Goal: Information Seeking & Learning: Learn about a topic

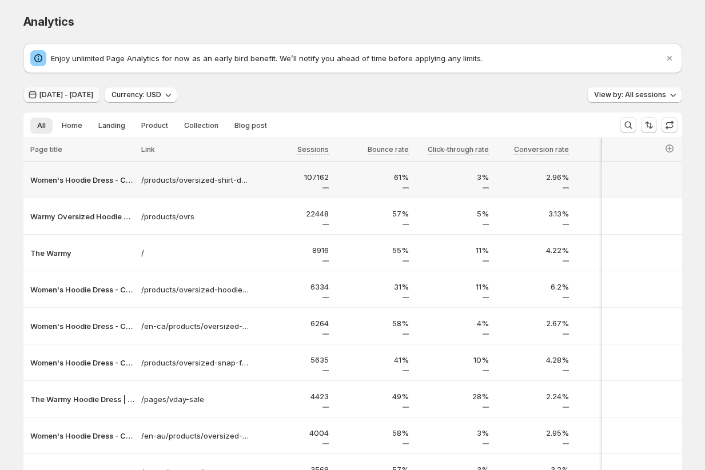
click at [93, 95] on span "[DATE] - [DATE]" at bounding box center [66, 94] width 54 height 9
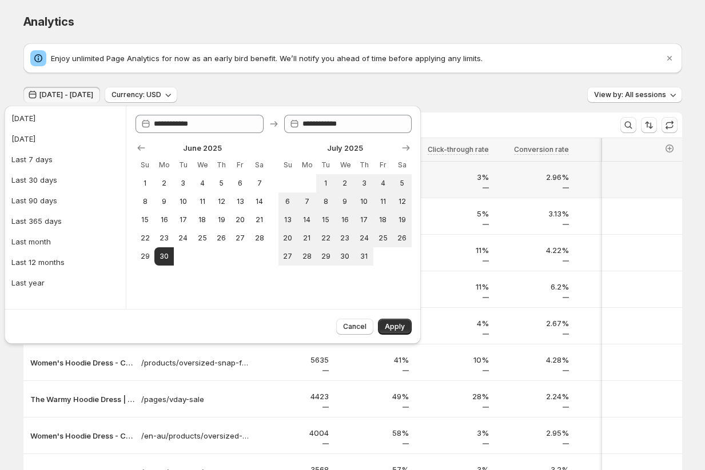
click at [13, 77] on div "Analytics. This page is ready Analytics Enjoy unlimited Page Analytics for now …" at bounding box center [353, 309] width 686 height 618
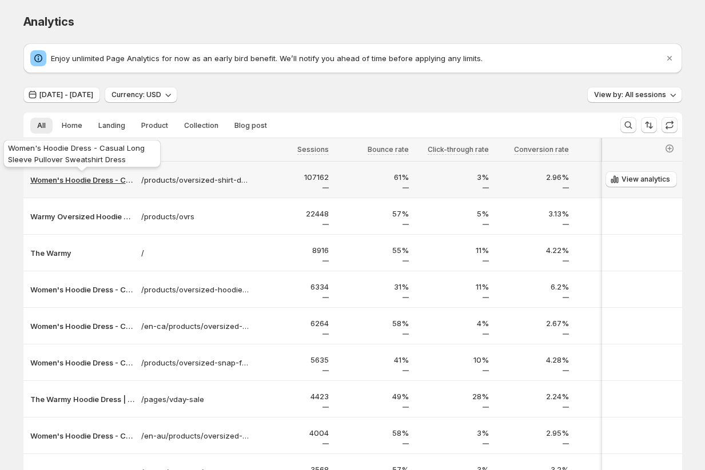
click at [73, 181] on p "Women's Hoodie Dress - Casual Long Sleeve Pullover Sweatshirt Dress" at bounding box center [82, 179] width 104 height 11
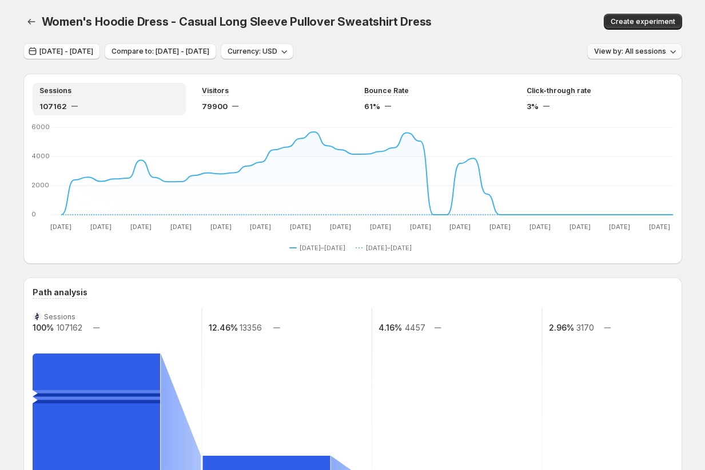
click at [636, 55] on span "View by: All sessions" at bounding box center [630, 51] width 72 height 9
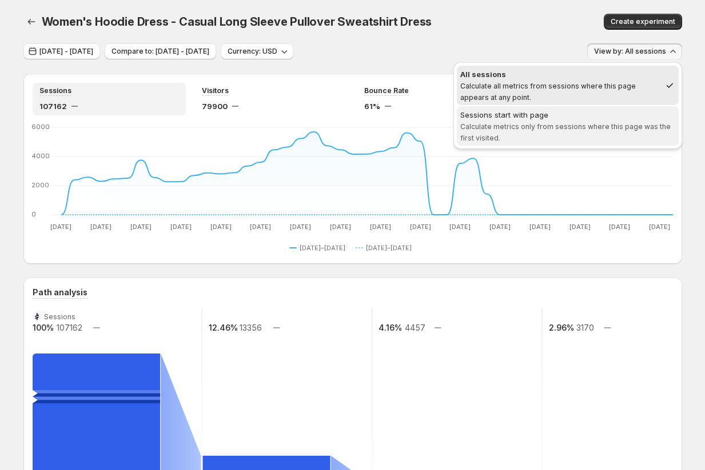
click at [613, 139] on span "Sessions start with page Calculate metrics only from sessions where this page w…" at bounding box center [567, 126] width 215 height 34
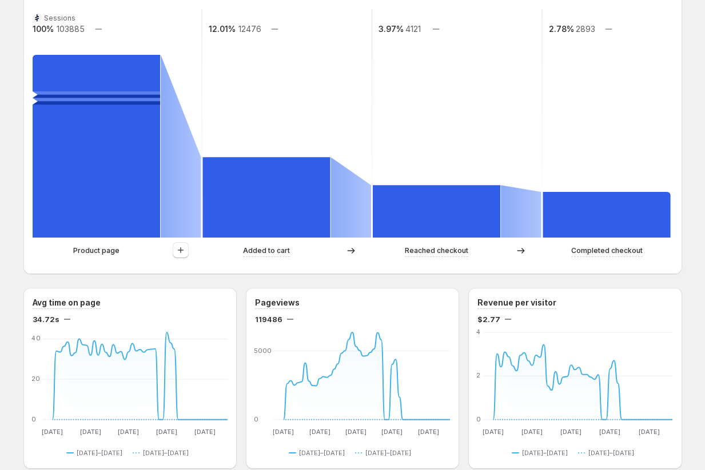
scroll to position [323, 0]
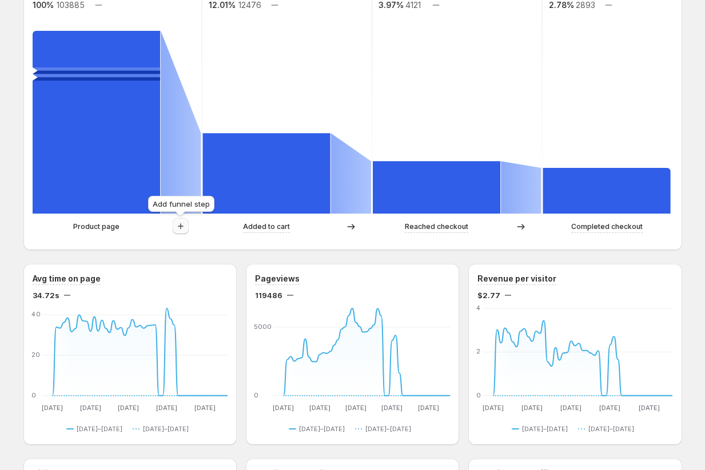
click at [183, 226] on icon "button" at bounding box center [180, 226] width 11 height 11
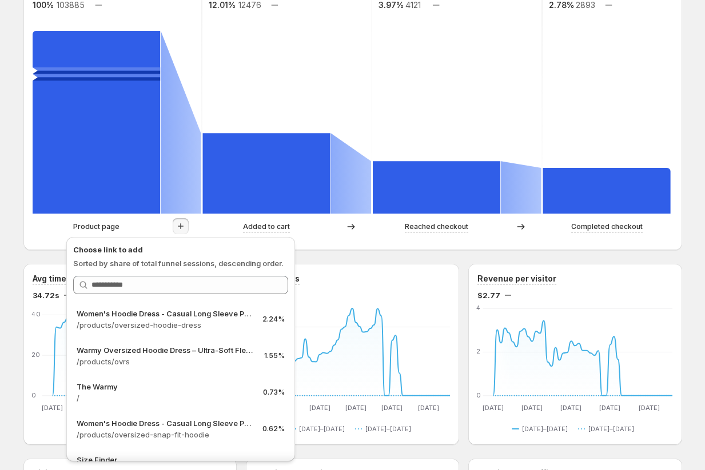
click at [11, 290] on div "Women's Hoodie Dress - Casual Long Sleeve Pullover Sweatshirt Dress. This page …" at bounding box center [353, 375] width 686 height 1396
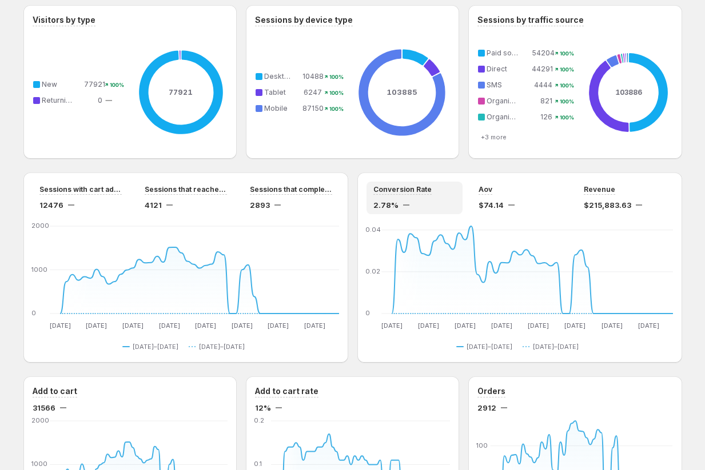
scroll to position [714, 0]
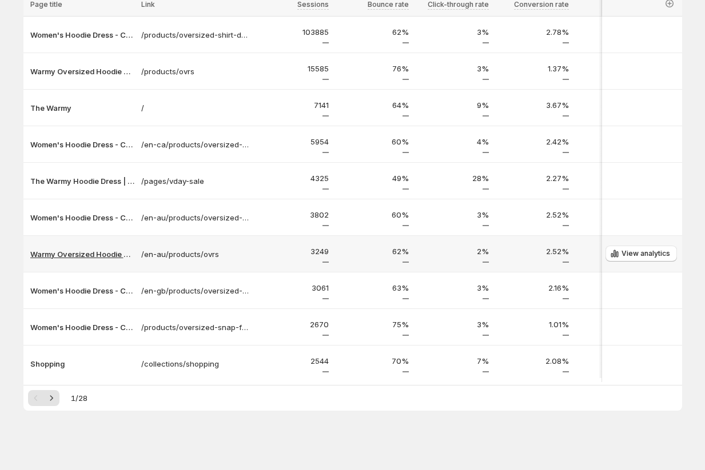
scroll to position [152, 0]
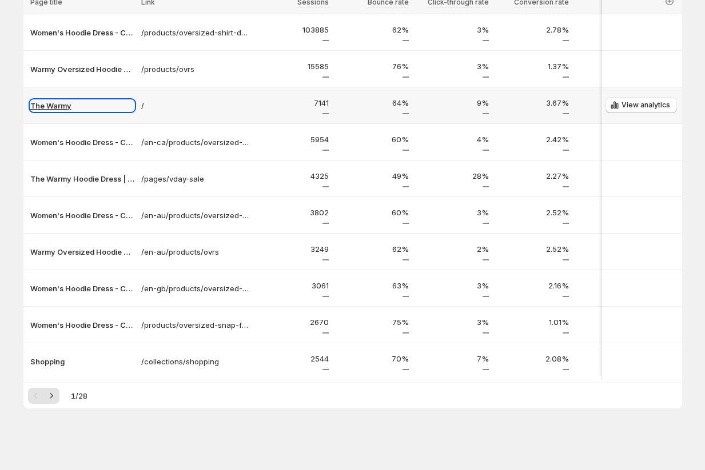
click at [46, 103] on p "The Warmy" at bounding box center [82, 105] width 104 height 11
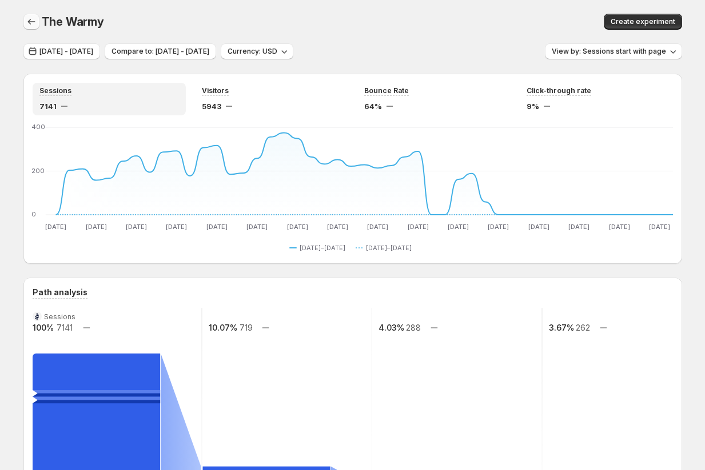
click at [29, 21] on icon "button" at bounding box center [31, 21] width 11 height 11
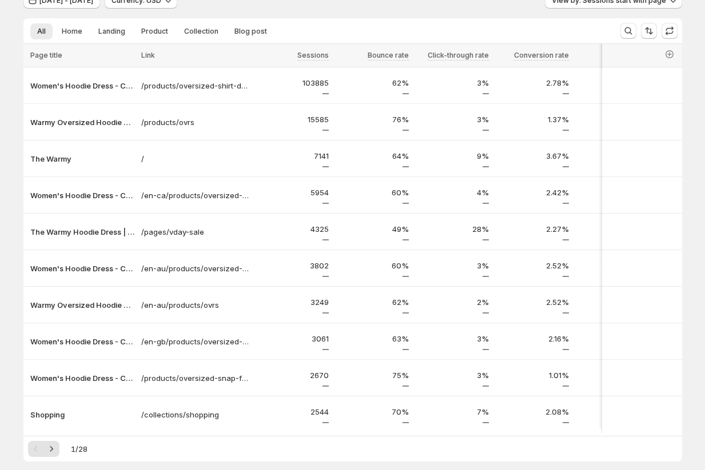
scroll to position [79, 0]
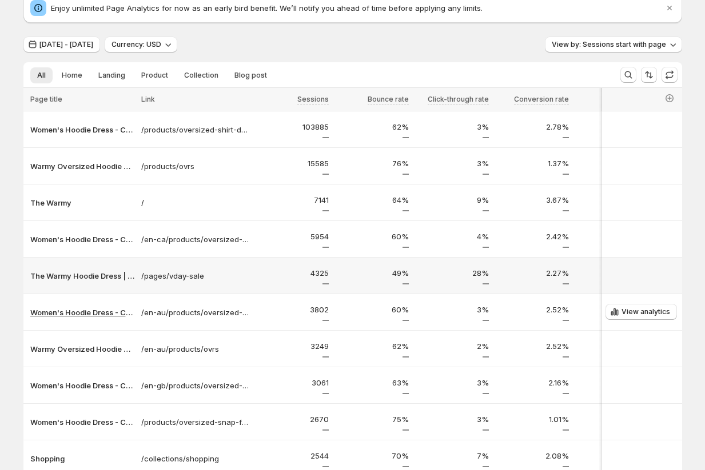
scroll to position [49, 0]
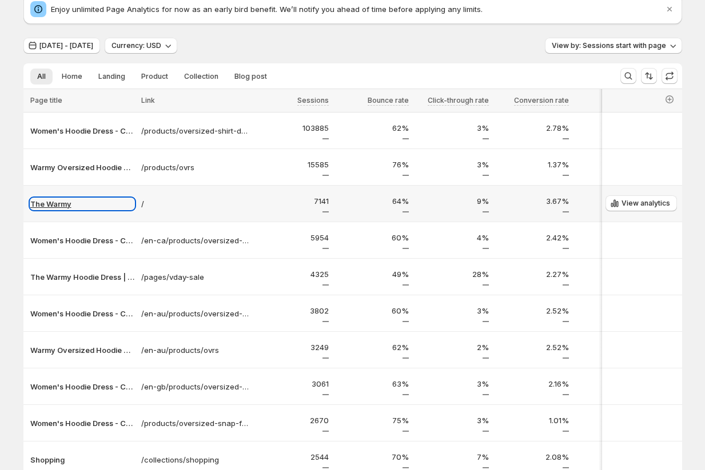
click at [54, 205] on p "The Warmy" at bounding box center [82, 203] width 104 height 11
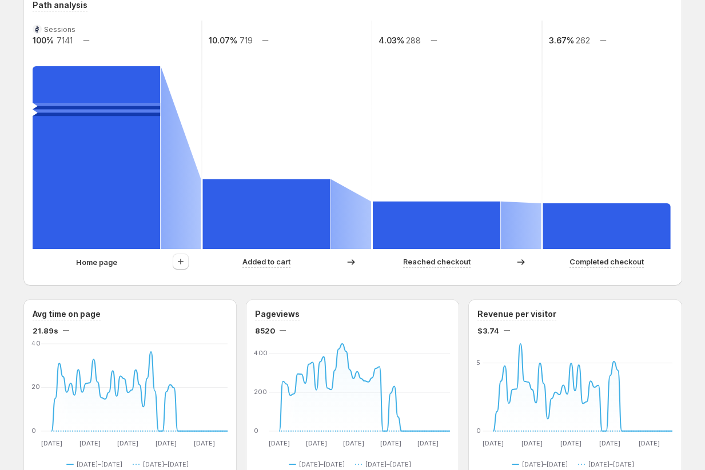
scroll to position [286, 0]
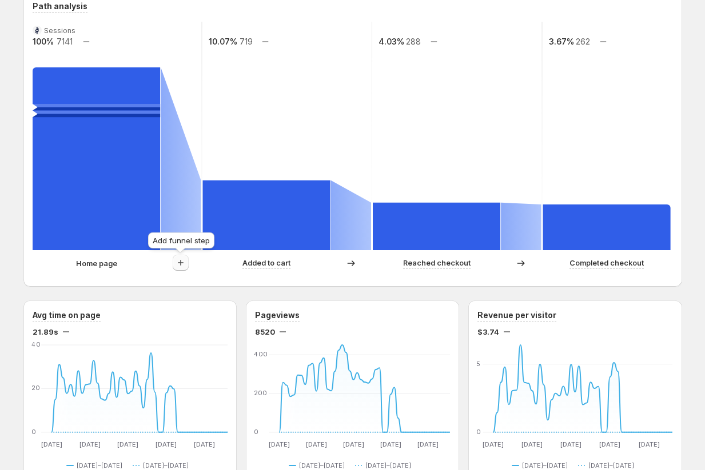
click at [182, 263] on icon "button" at bounding box center [180, 262] width 11 height 11
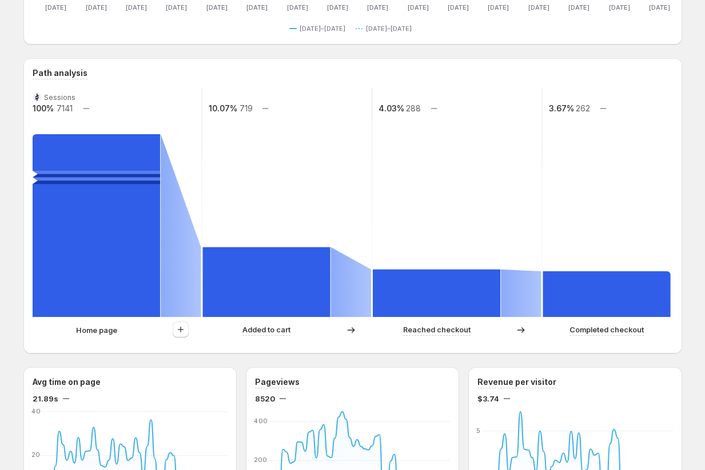
scroll to position [237, 0]
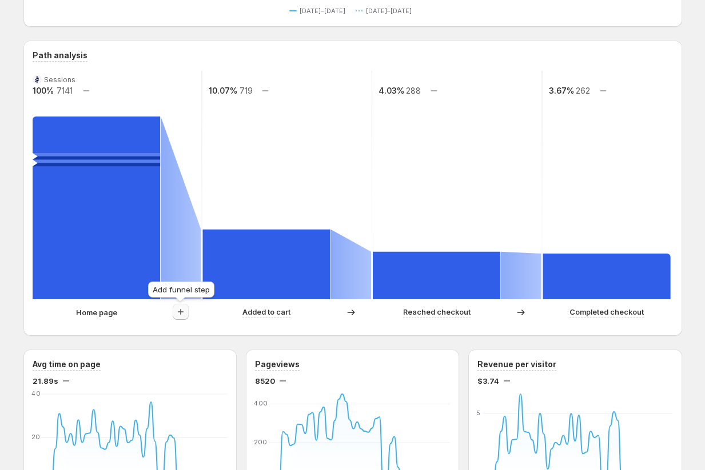
click at [183, 314] on icon "button" at bounding box center [180, 311] width 11 height 11
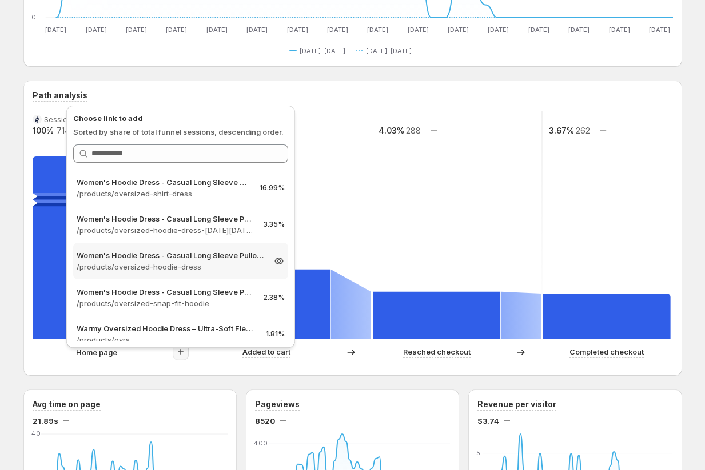
scroll to position [189, 0]
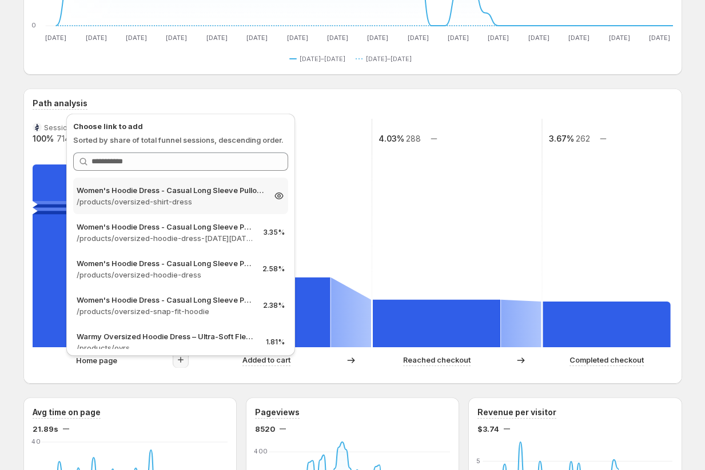
click at [151, 201] on p "/products/oversized-shirt-dress" at bounding box center [170, 201] width 187 height 11
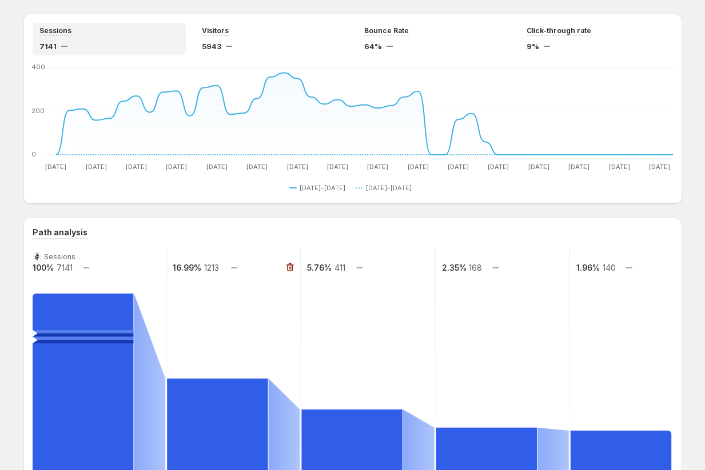
scroll to position [38, 0]
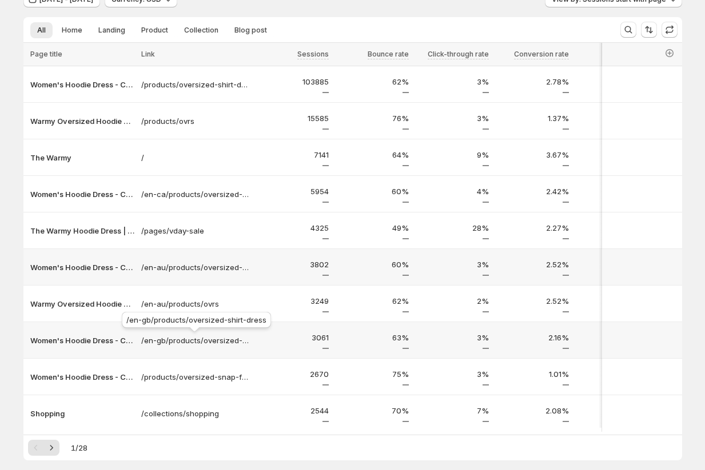
scroll to position [50, 0]
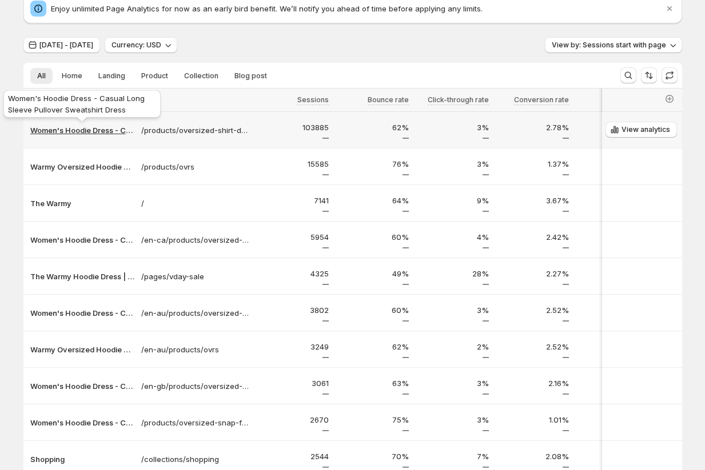
click at [89, 131] on p "Women's Hoodie Dress - Casual Long Sleeve Pullover Sweatshirt Dress" at bounding box center [82, 130] width 104 height 11
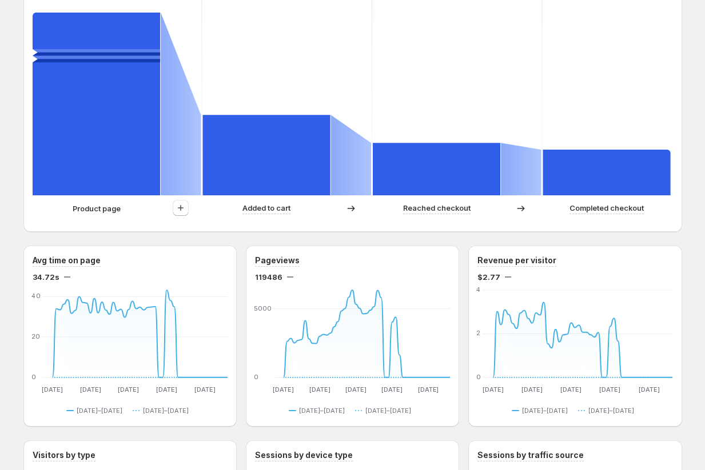
scroll to position [373, 0]
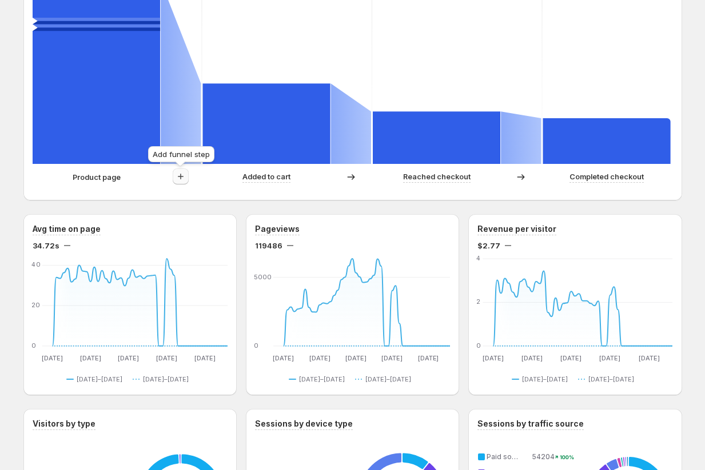
click at [181, 175] on icon "button" at bounding box center [180, 176] width 11 height 11
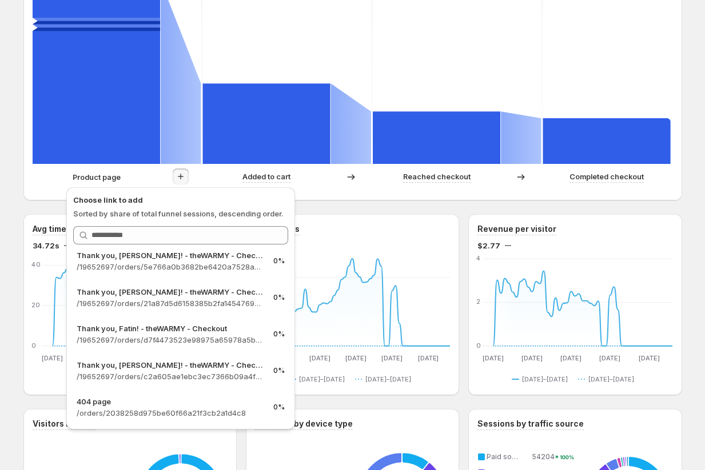
scroll to position [854, 0]
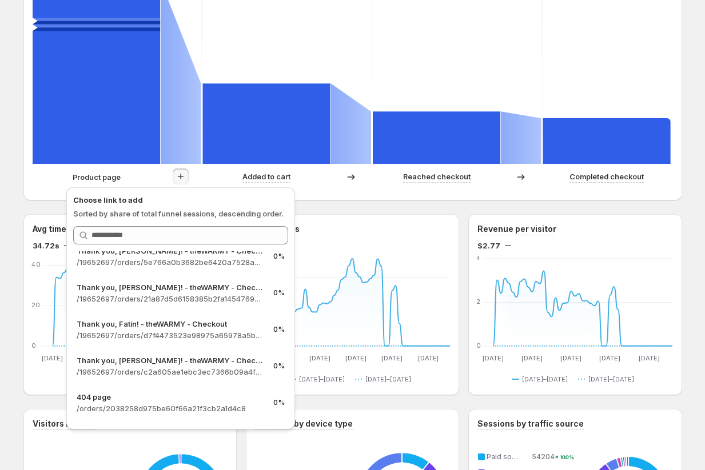
click at [5, 318] on div "Women's Hoodie Dress - Casual Long Sleeve Pullover Sweatshirt Dress. This page …" at bounding box center [352, 325] width 705 height 1396
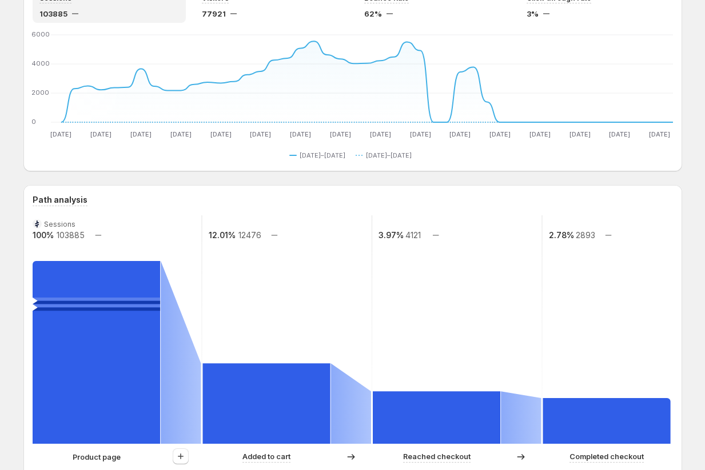
scroll to position [0, 0]
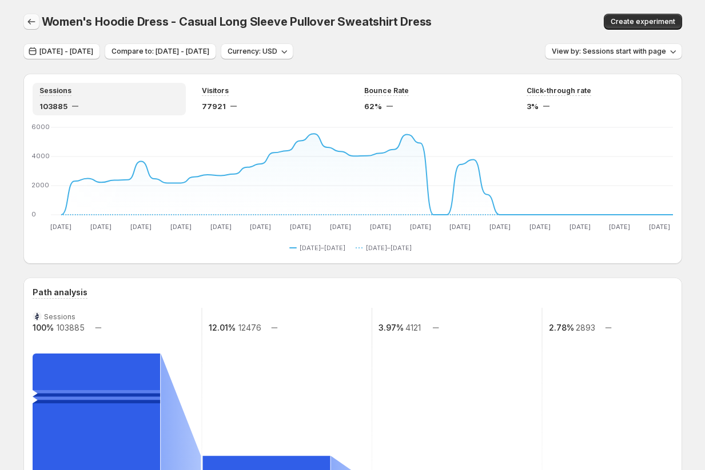
click at [34, 22] on icon "button" at bounding box center [31, 21] width 11 height 11
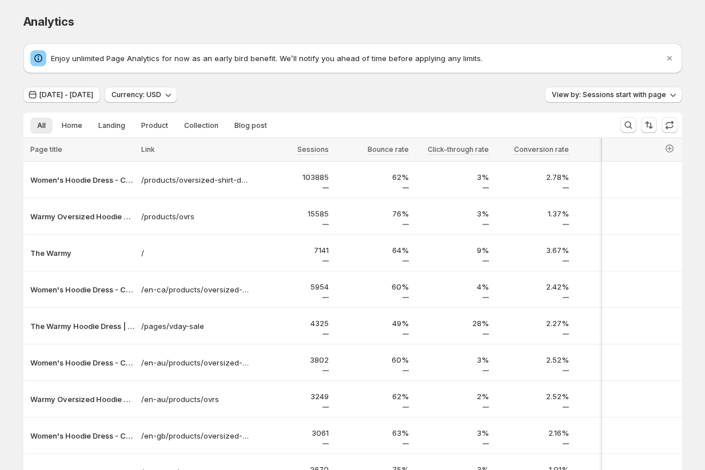
click at [7, 219] on div "Analytics. This page is ready Analytics Enjoy unlimited Page Analytics for now …" at bounding box center [352, 309] width 705 height 618
click at [609, 90] on span "View by: Sessions start with page" at bounding box center [608, 94] width 114 height 9
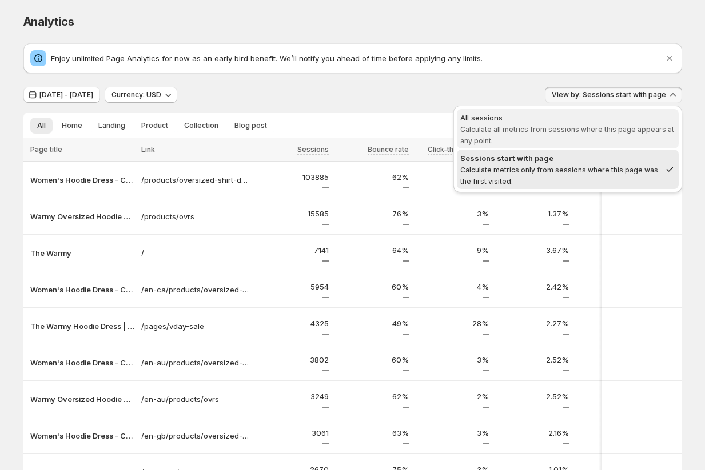
click at [559, 129] on span "Calculate all metrics from sessions where this page appears at any point." at bounding box center [567, 135] width 214 height 20
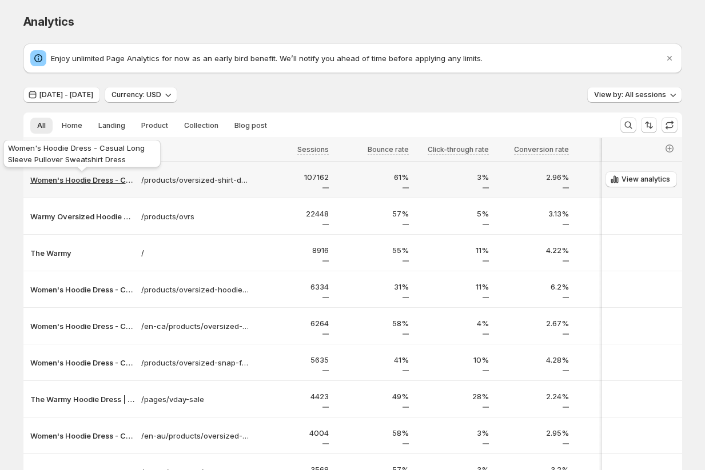
click at [91, 178] on p "Women's Hoodie Dress - Casual Long Sleeve Pullover Sweatshirt Dress" at bounding box center [82, 179] width 104 height 11
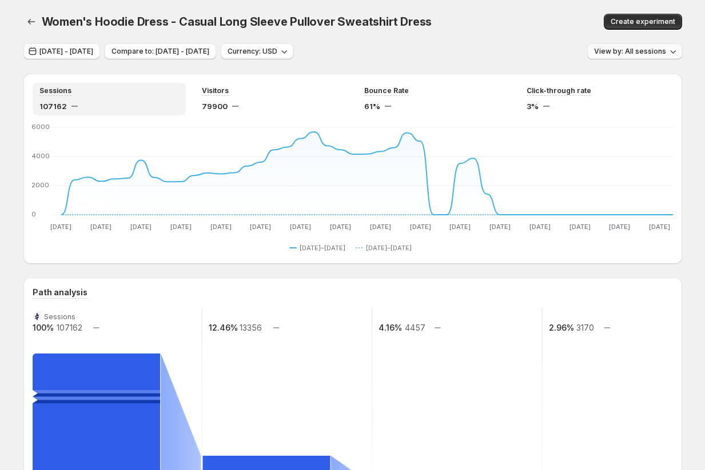
click at [625, 50] on span "View by: All sessions" at bounding box center [630, 51] width 72 height 9
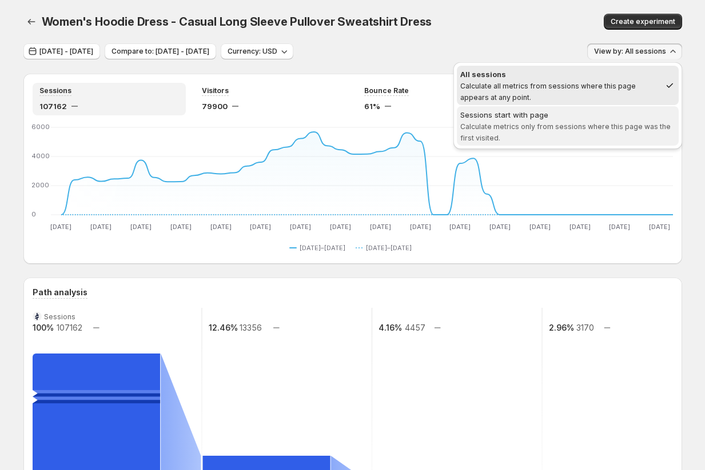
click at [575, 130] on span "Calculate metrics only from sessions where this page was the first visited." at bounding box center [565, 132] width 210 height 20
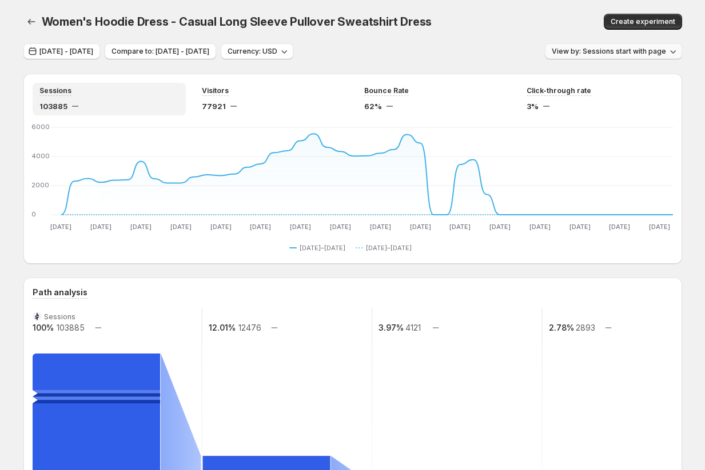
click at [606, 46] on button "View by: Sessions start with page" at bounding box center [613, 51] width 137 height 16
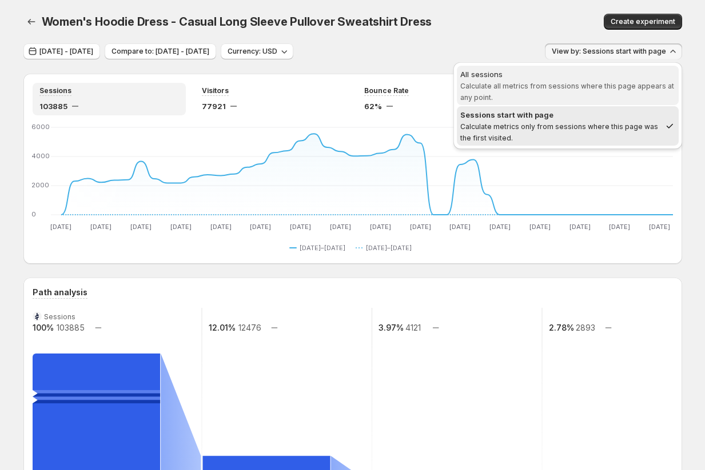
click at [585, 86] on span "Calculate all metrics from sessions where this page appears at any point." at bounding box center [567, 92] width 214 height 20
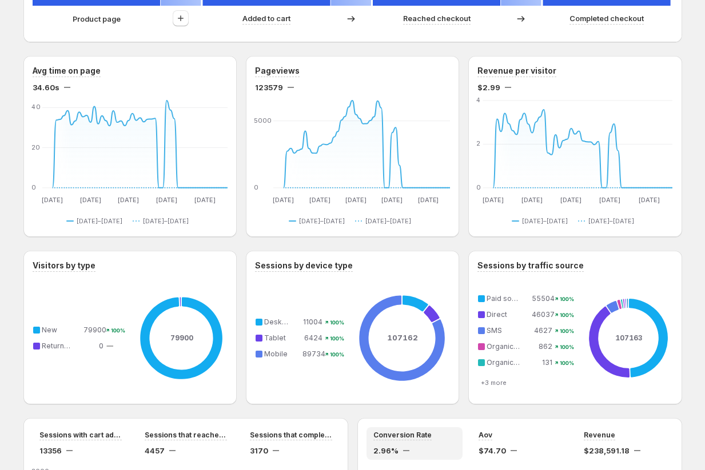
scroll to position [623, 0]
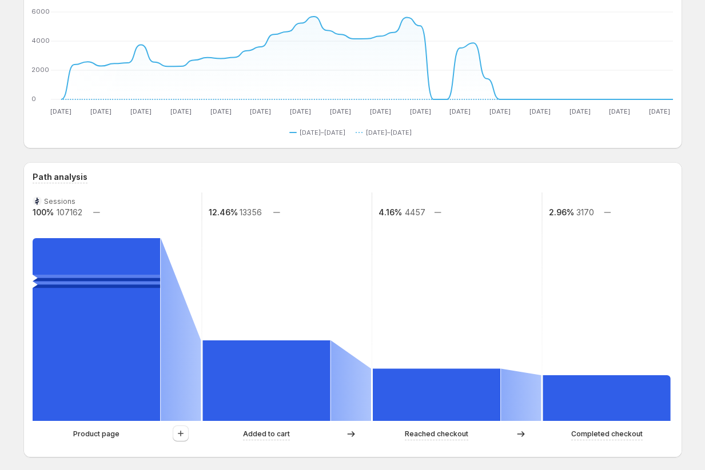
scroll to position [155, 0]
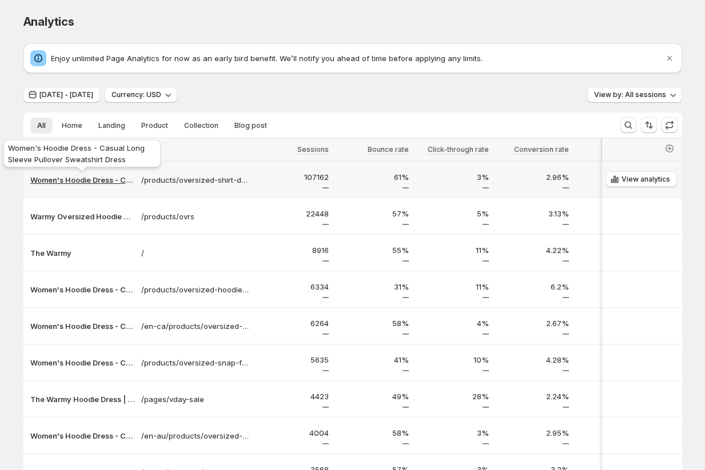
click at [83, 184] on p "Women's Hoodie Dress - Casual Long Sleeve Pullover Sweatshirt Dress" at bounding box center [82, 179] width 104 height 11
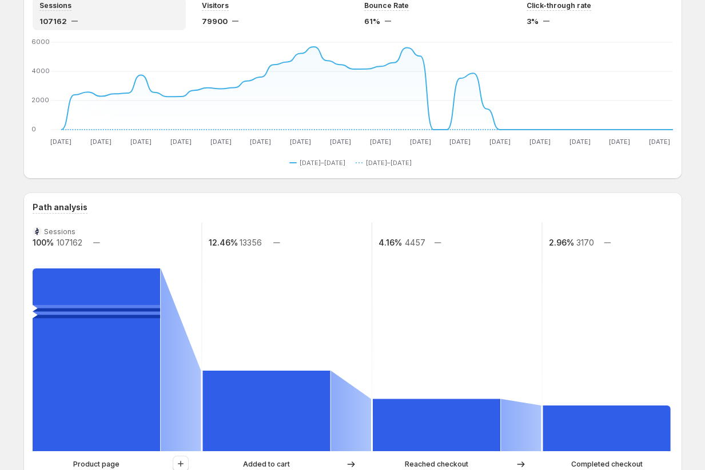
scroll to position [102, 0]
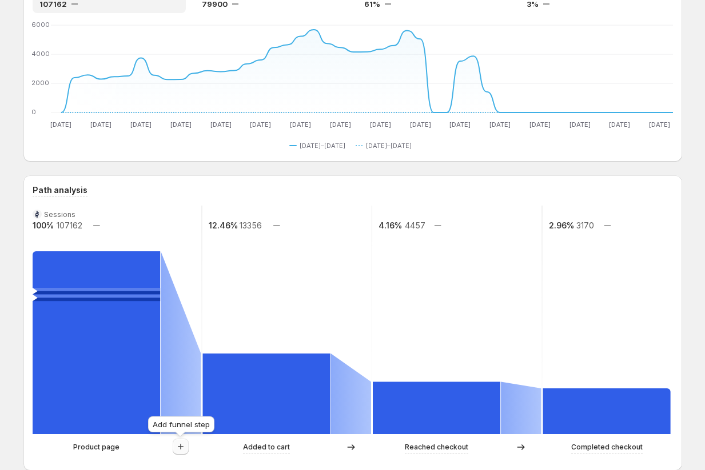
click at [185, 446] on icon "button" at bounding box center [180, 446] width 11 height 11
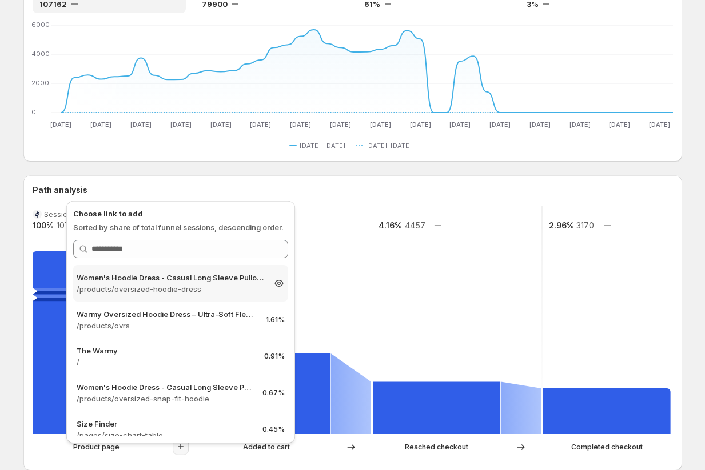
click at [199, 286] on p "/products/oversized-hoodie-dress" at bounding box center [170, 288] width 187 height 11
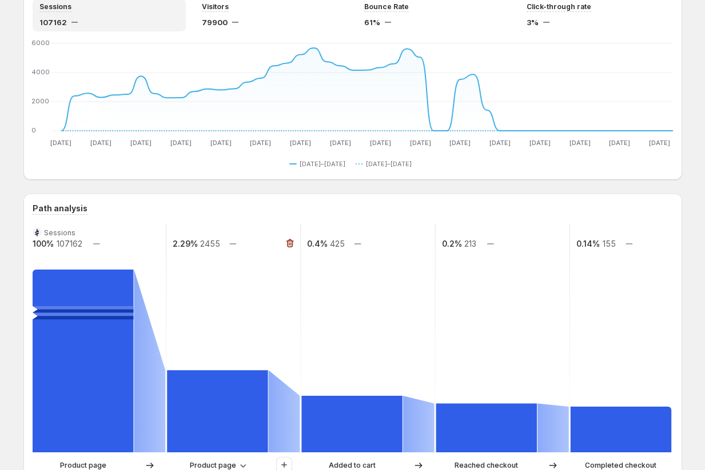
scroll to position [145, 0]
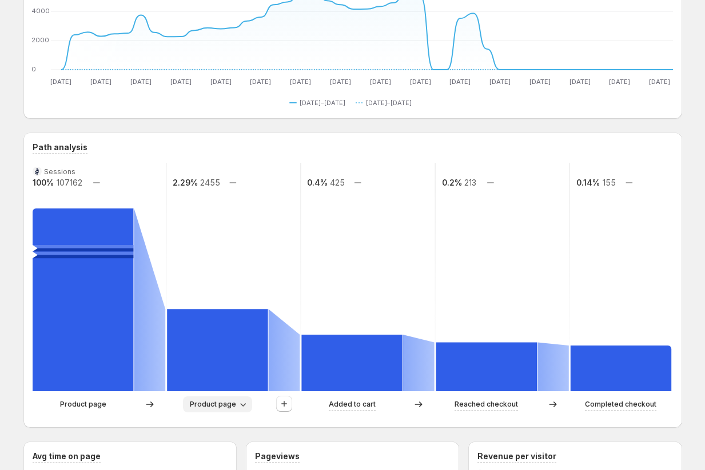
click at [210, 405] on span "Product page" at bounding box center [213, 404] width 46 height 9
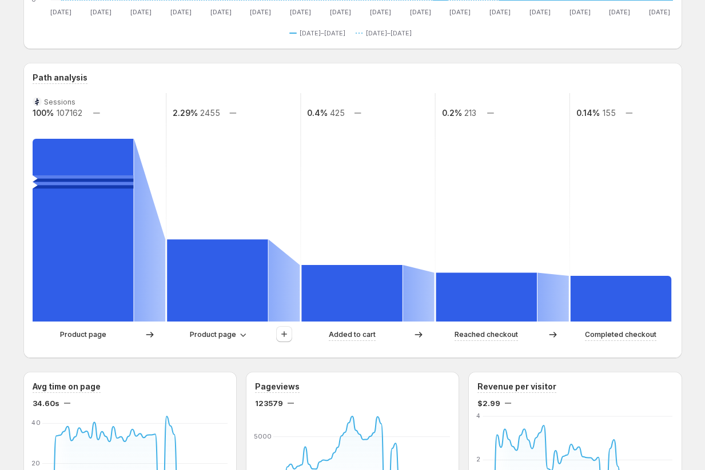
scroll to position [219, 0]
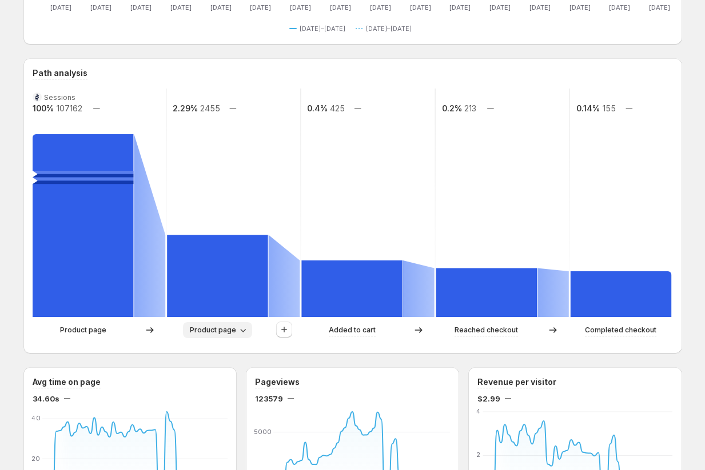
click at [202, 337] on button "Product page" at bounding box center [217, 330] width 69 height 16
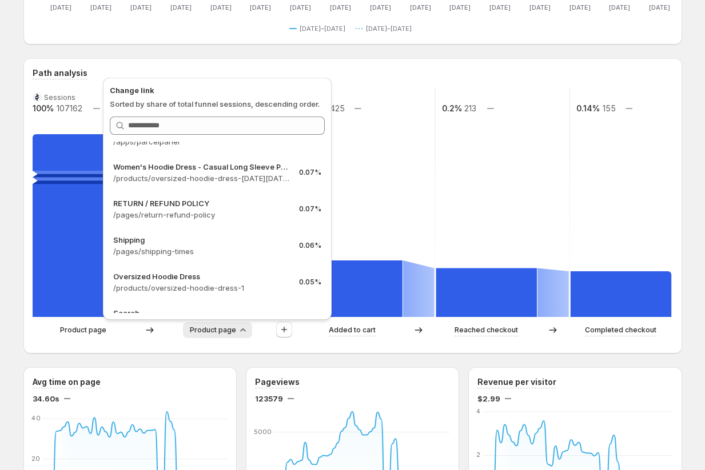
scroll to position [378, 0]
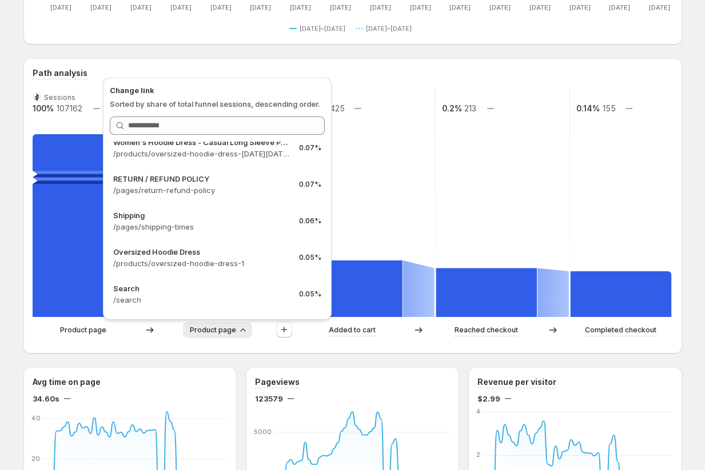
click at [394, 185] on rect at bounding box center [367, 203] width 135 height 229
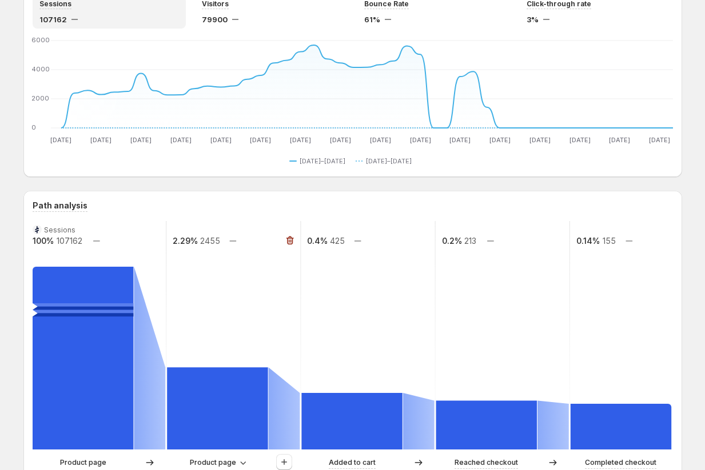
scroll to position [95, 0]
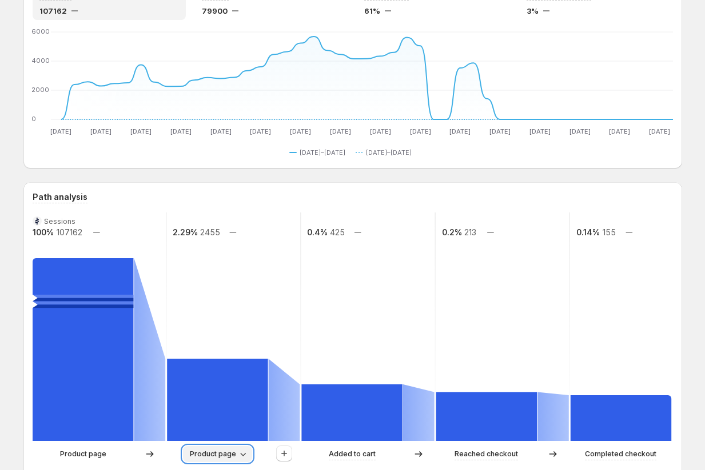
click at [233, 458] on span "Product page" at bounding box center [213, 454] width 46 height 9
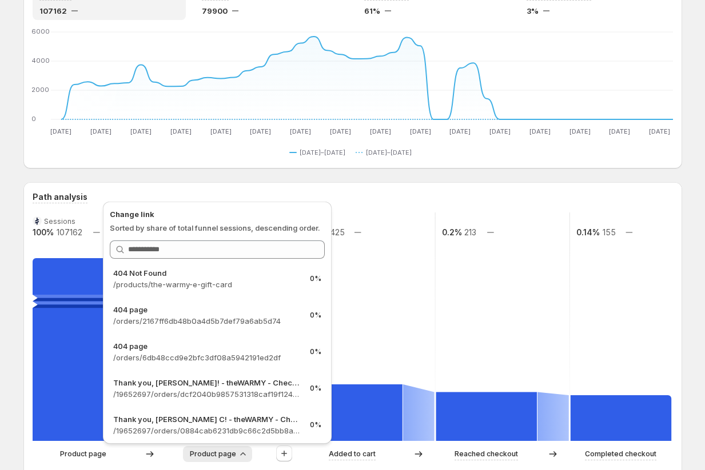
scroll to position [6631, 0]
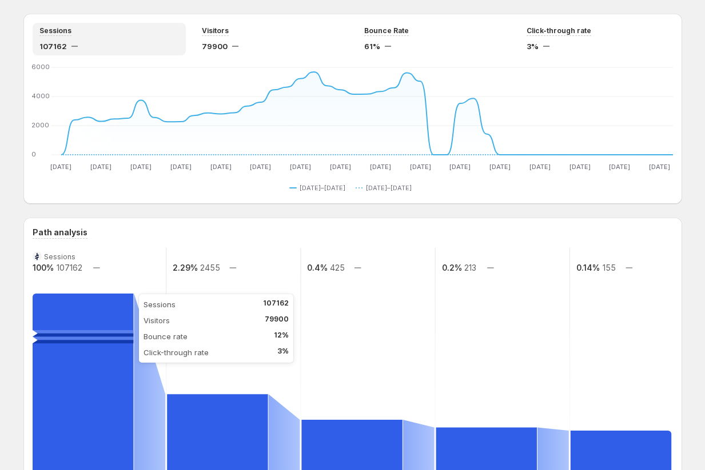
scroll to position [0, 0]
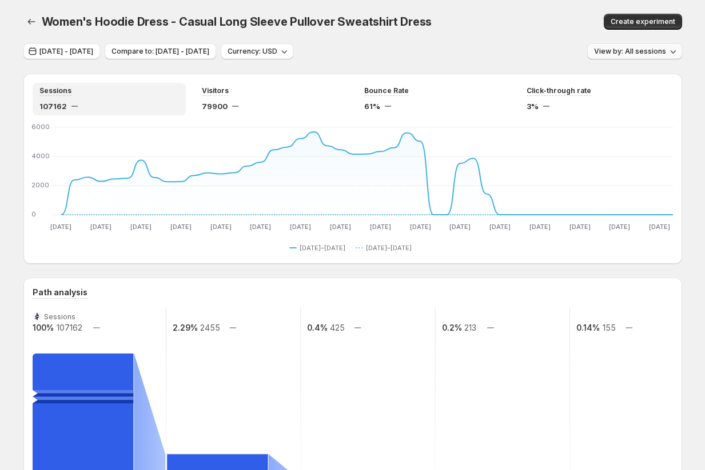
click at [629, 53] on span "View by: All sessions" at bounding box center [630, 51] width 72 height 9
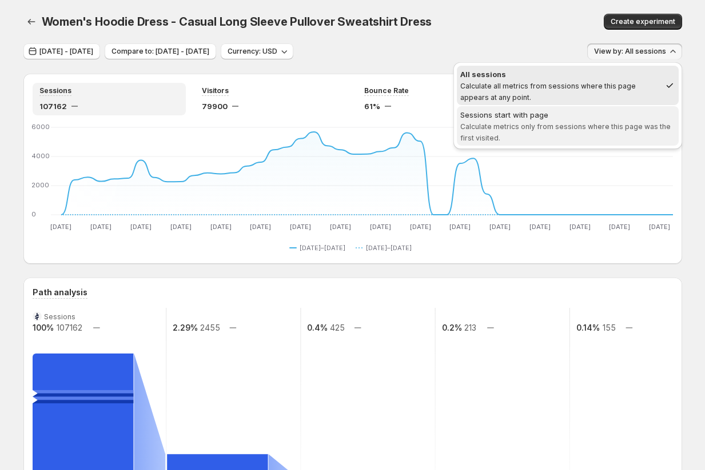
click at [575, 122] on span "Calculate metrics only from sessions where this page was the first visited." at bounding box center [565, 132] width 210 height 20
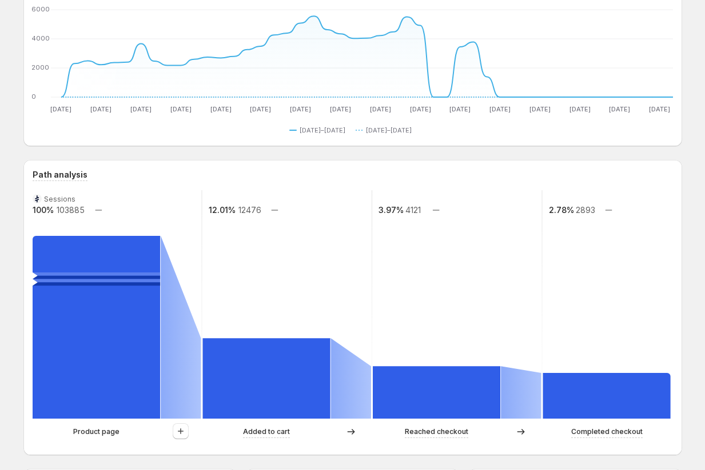
scroll to position [205, 0]
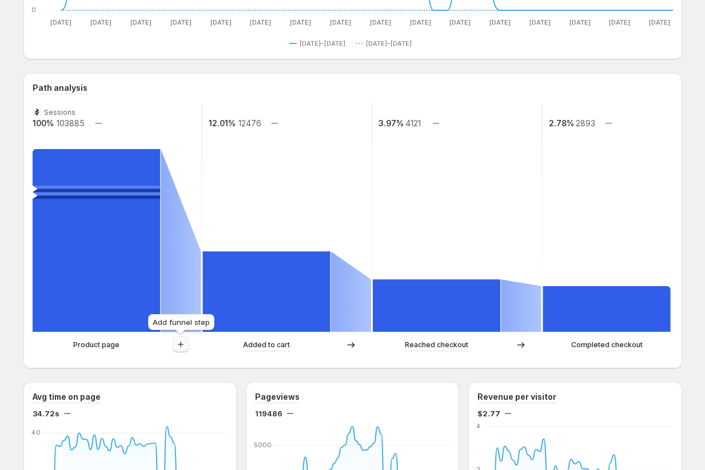
click at [179, 346] on icon "button" at bounding box center [180, 344] width 11 height 11
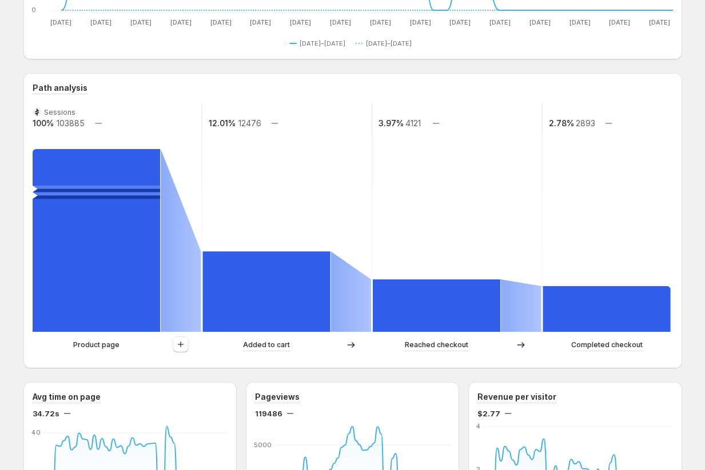
scroll to position [244, 0]
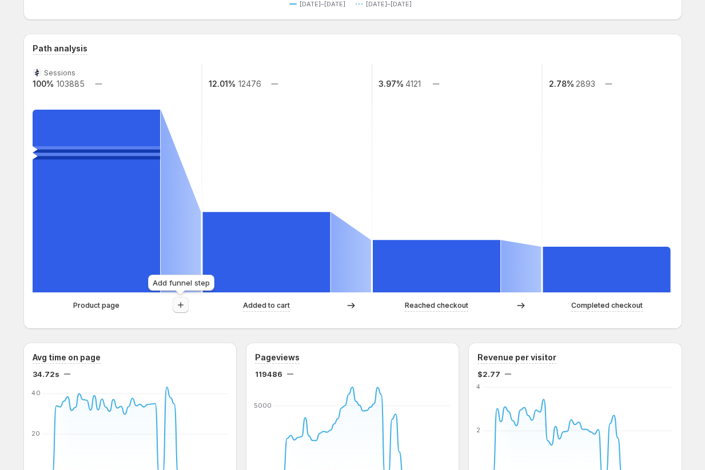
click at [179, 306] on icon "button" at bounding box center [180, 304] width 11 height 11
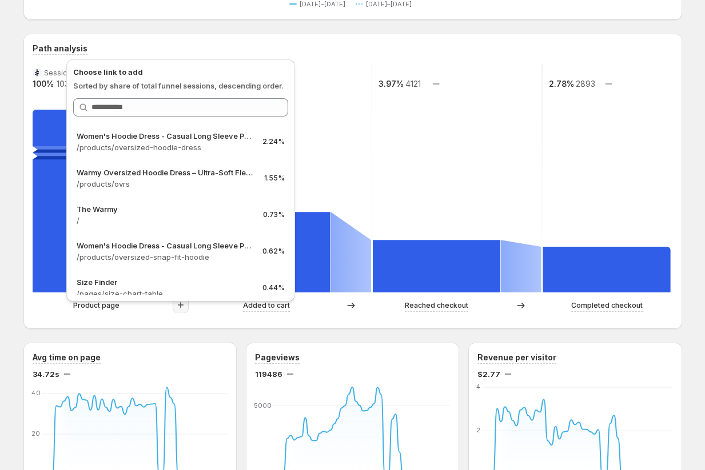
click at [19, 242] on div "Women's Hoodie Dress - Casual Long Sleeve Pullover Sweatshirt Dress. This page …" at bounding box center [353, 454] width 686 height 1396
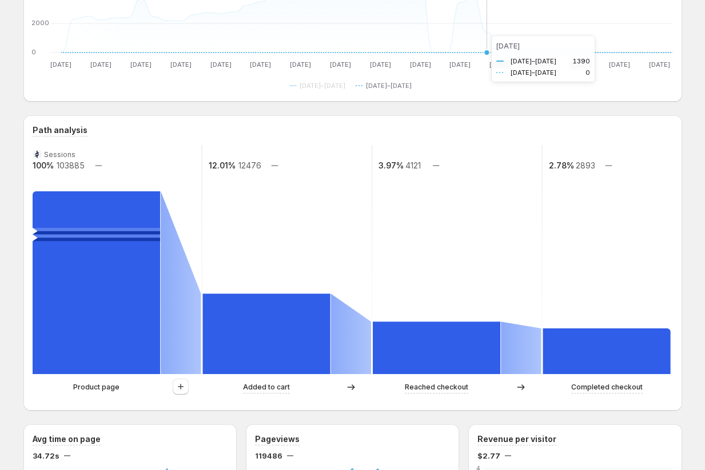
scroll to position [161, 0]
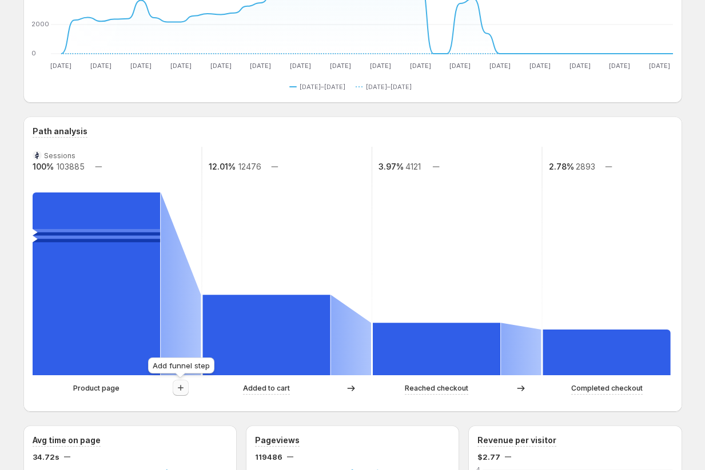
click at [177, 387] on icon "button" at bounding box center [180, 387] width 11 height 11
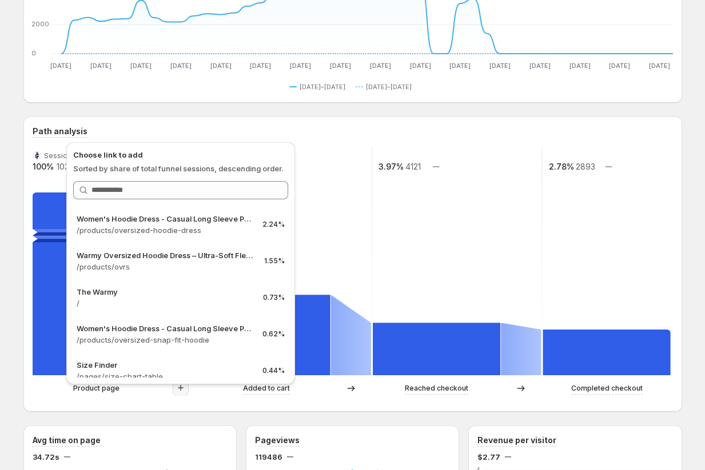
click at [147, 120] on div "Path analysis Sessions 100% 103885 12.01% 12476 3.97% 4121 2.78% 2893 Product p…" at bounding box center [352, 264] width 658 height 295
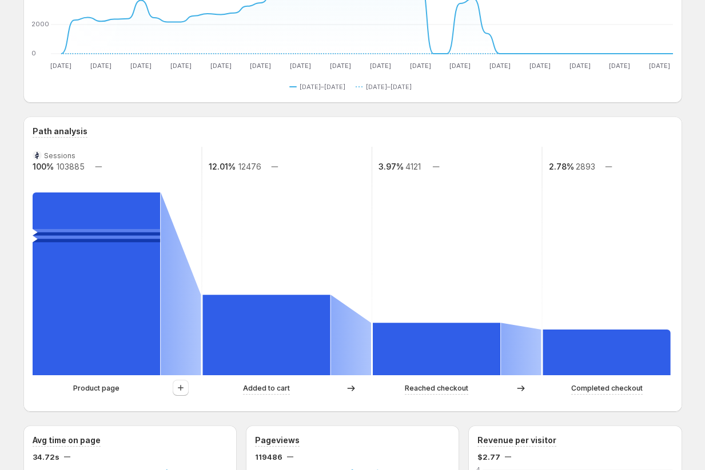
drag, startPoint x: 55, startPoint y: 166, endPoint x: 83, endPoint y: 166, distance: 28.0
click at [84, 166] on g "Sessions 100% 103885 12.01% 12476 3.97% 4121 2.78% 2893" at bounding box center [371, 261] width 681 height 229
drag, startPoint x: 83, startPoint y: 166, endPoint x: 61, endPoint y: 166, distance: 22.3
click at [61, 166] on text "103885" at bounding box center [70, 167] width 28 height 10
click at [66, 167] on text "103885" at bounding box center [70, 167] width 28 height 10
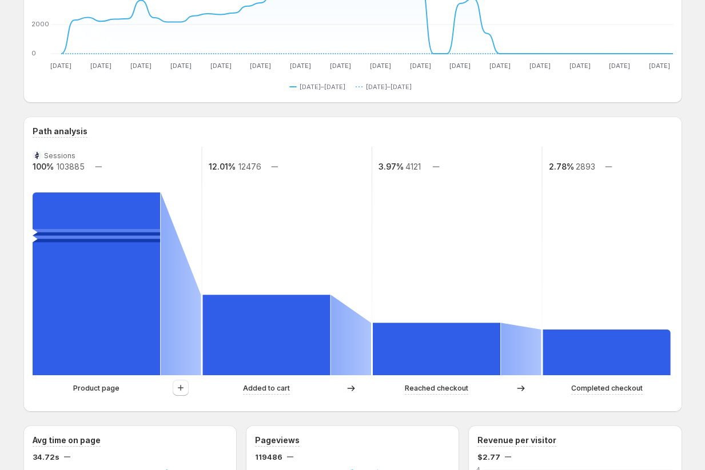
click at [66, 167] on text "103885" at bounding box center [70, 167] width 28 height 10
click at [181, 389] on icon "button" at bounding box center [180, 387] width 11 height 11
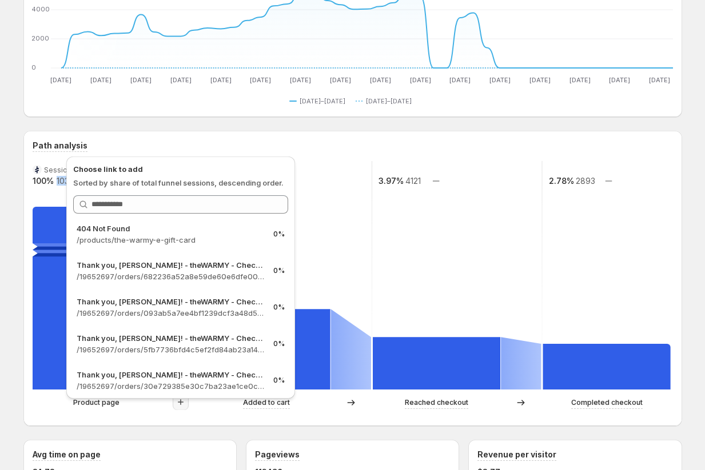
scroll to position [4688, 0]
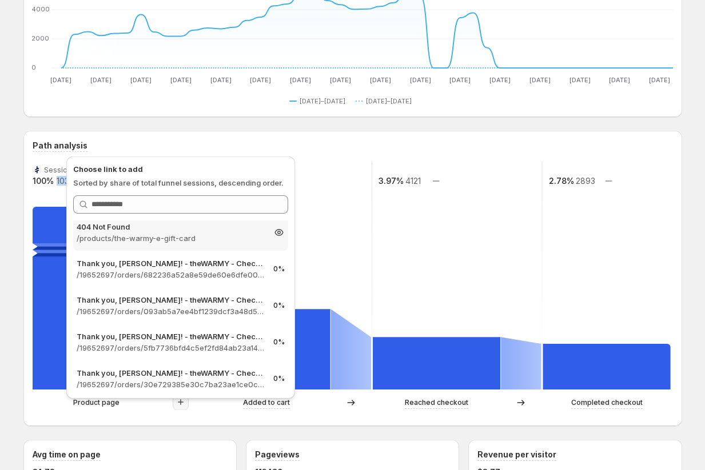
click at [180, 237] on p "/products/the-warmy-e-gift-card" at bounding box center [170, 238] width 187 height 11
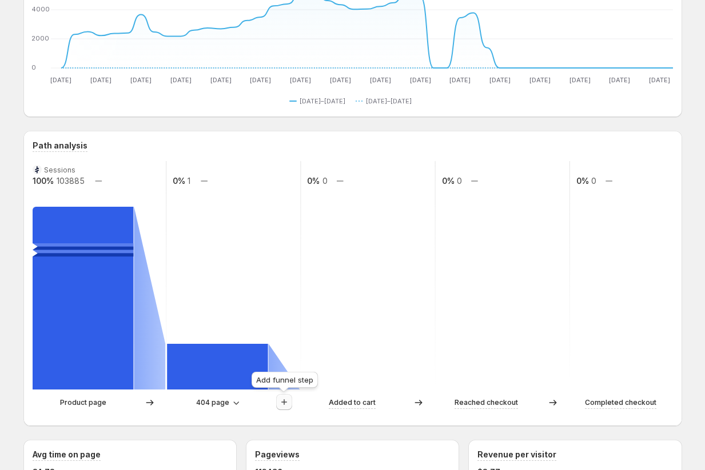
click at [289, 398] on icon "button" at bounding box center [283, 402] width 11 height 11
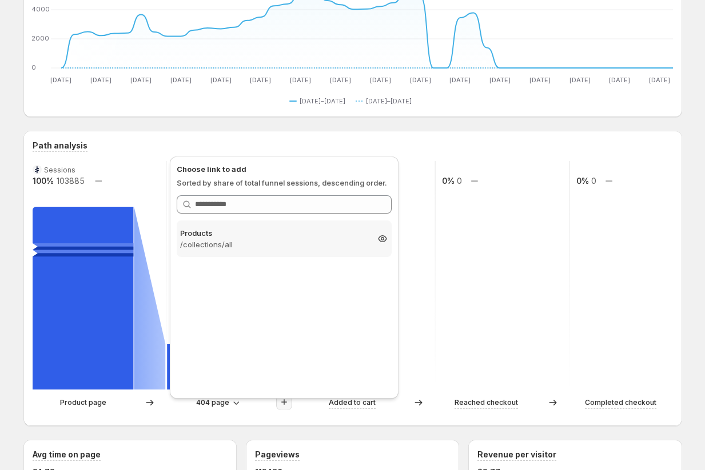
click at [299, 241] on p "/collections/all" at bounding box center [273, 244] width 187 height 11
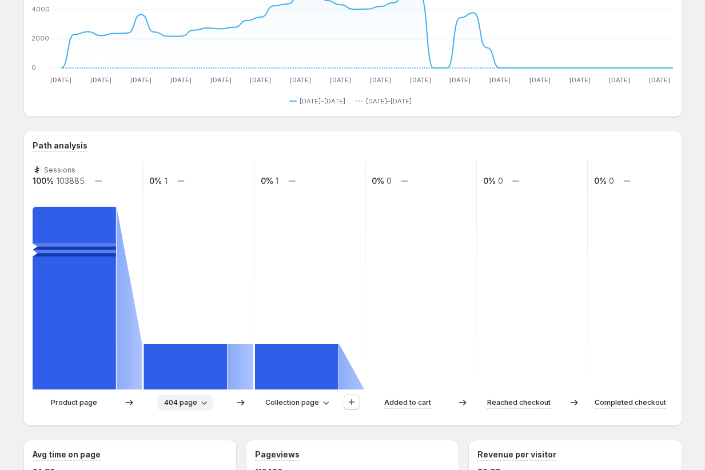
click at [206, 405] on icon "button" at bounding box center [203, 402] width 11 height 11
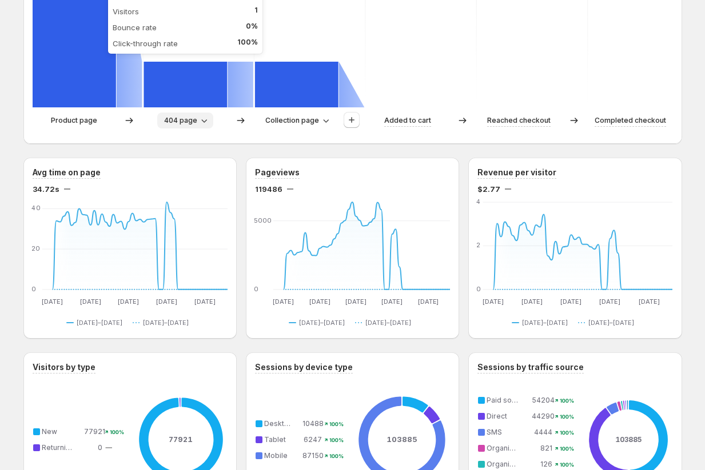
scroll to position [370, 0]
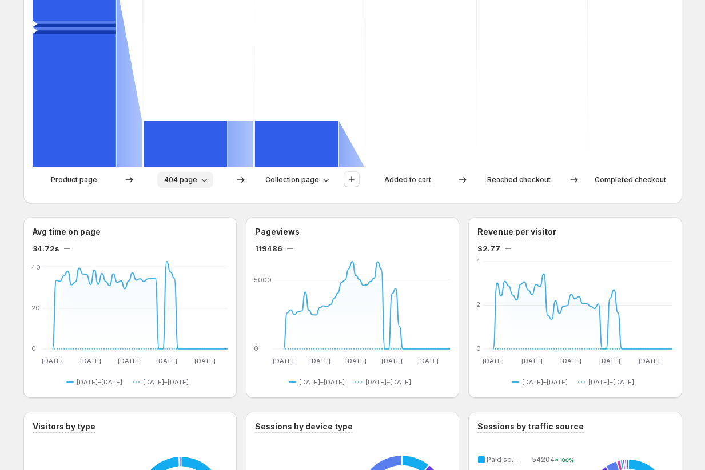
click at [193, 183] on span "404 page" at bounding box center [180, 179] width 33 height 9
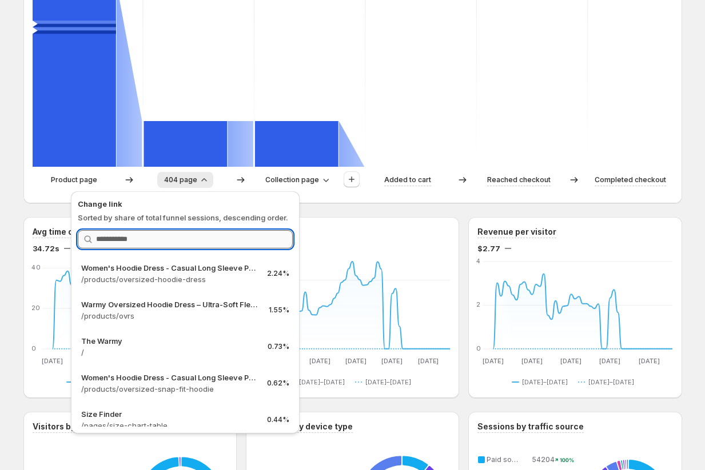
click at [172, 241] on input "Search link" at bounding box center [194, 239] width 197 height 18
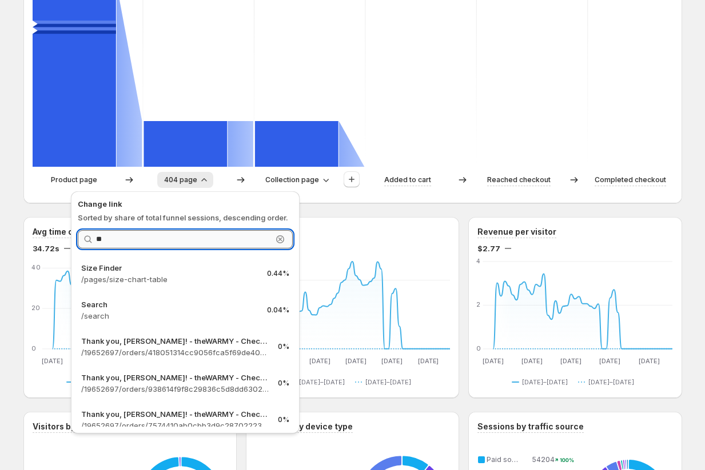
type input "*"
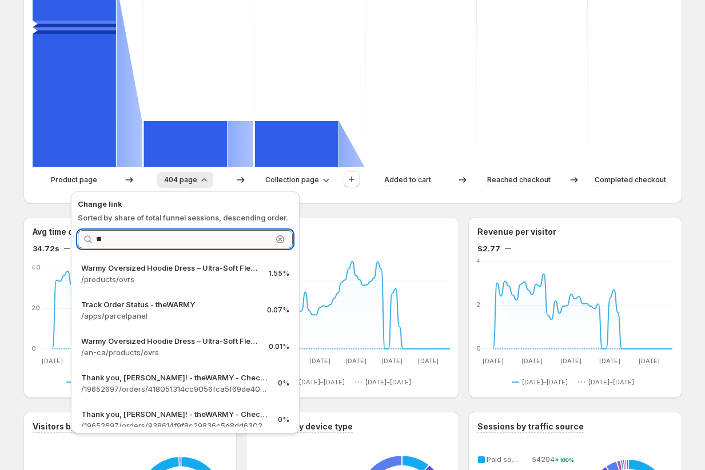
type input "*"
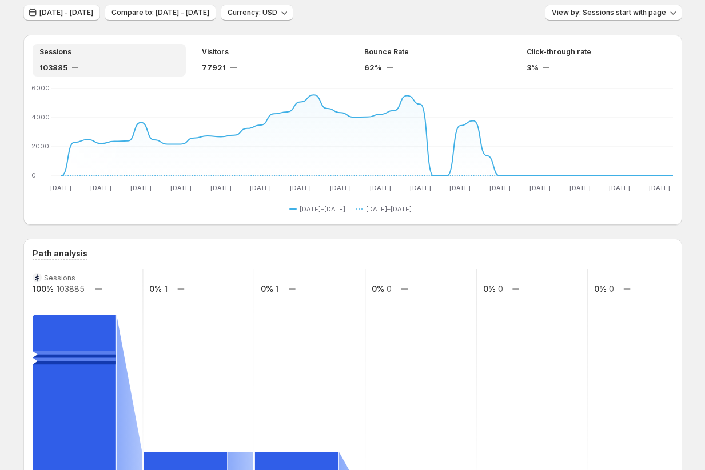
scroll to position [0, 0]
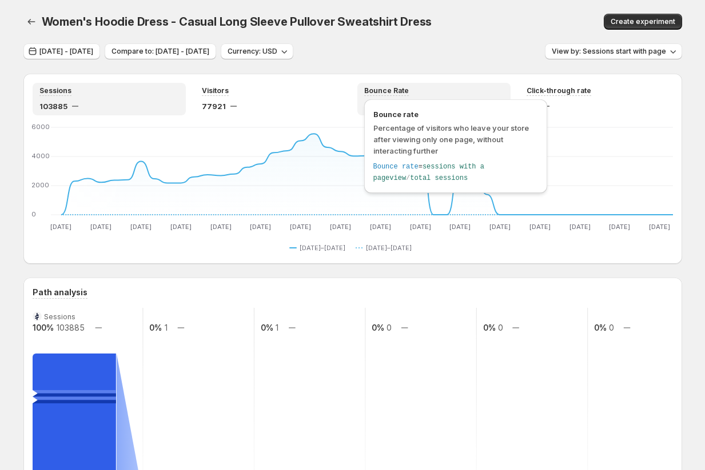
click at [437, 101] on div "Bounce rate Percentage of visitors who leave your store after viewing only one …" at bounding box center [455, 146] width 183 height 94
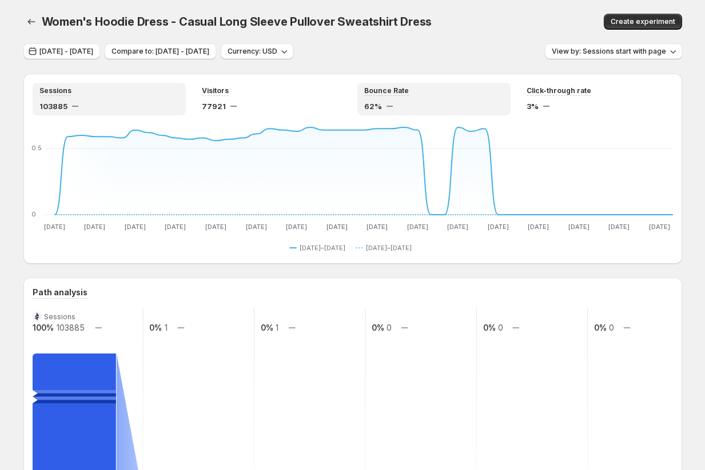
click at [117, 109] on div "103885" at bounding box center [108, 106] width 139 height 11
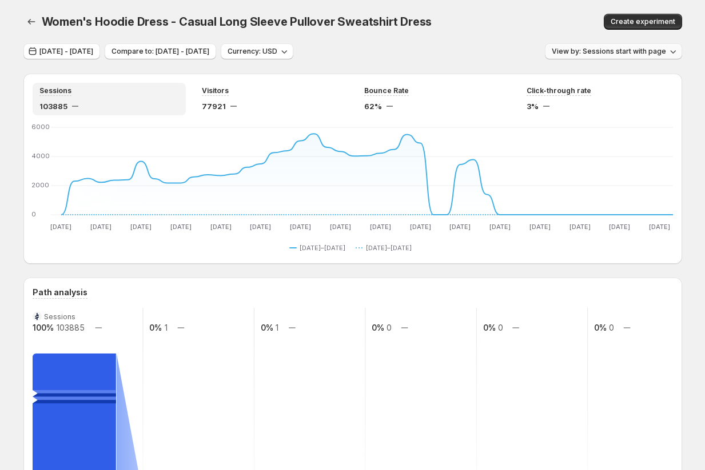
click at [598, 57] on button "View by: Sessions start with page" at bounding box center [613, 51] width 137 height 16
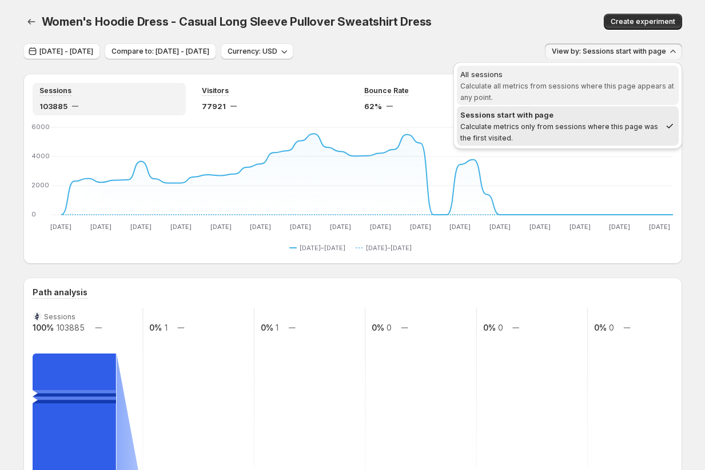
click at [596, 69] on div "All sessions" at bounding box center [567, 74] width 215 height 11
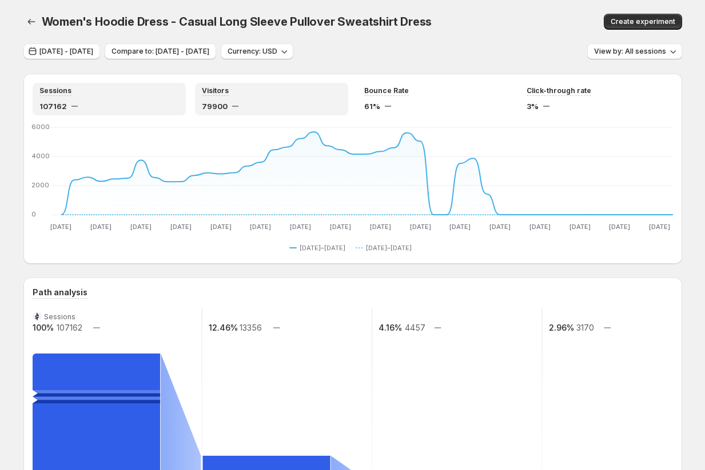
click at [256, 94] on div "Visitors" at bounding box center [271, 91] width 139 height 10
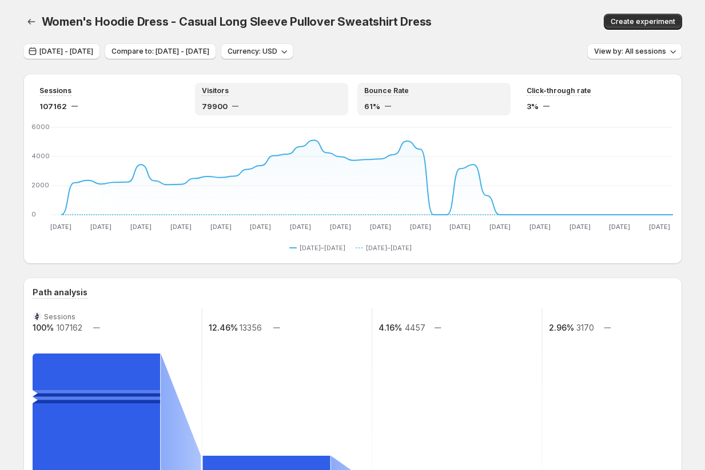
click at [426, 90] on div "Bounce Rate" at bounding box center [433, 91] width 139 height 10
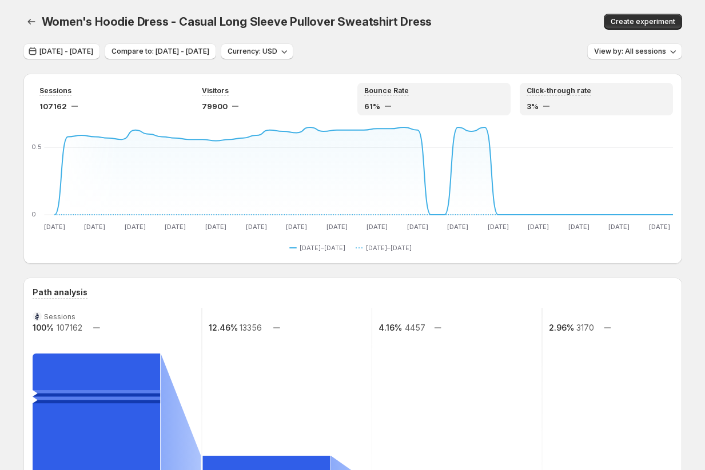
click at [595, 99] on div "Click-through rate 3%" at bounding box center [595, 99] width 139 height 26
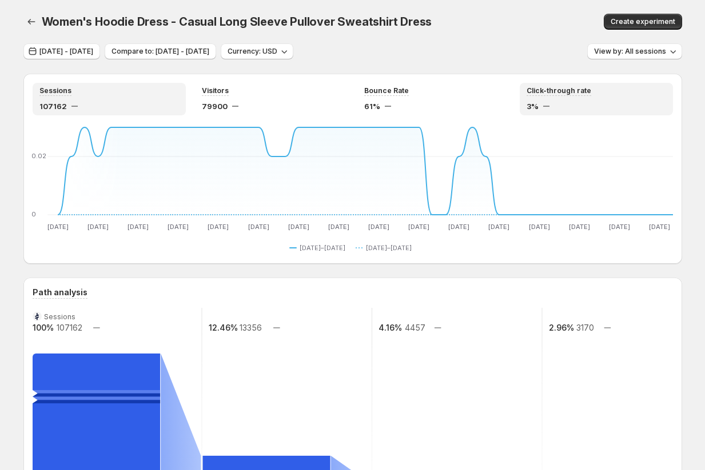
click at [105, 112] on div "Sessions 107162" at bounding box center [109, 99] width 153 height 33
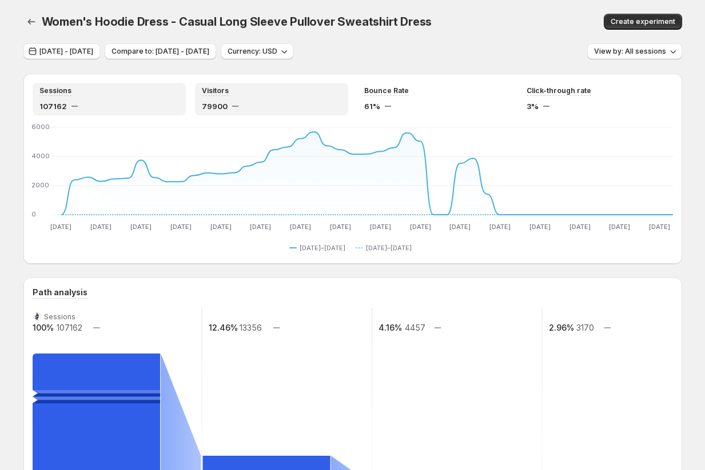
click at [262, 107] on div "79900" at bounding box center [271, 106] width 139 height 11
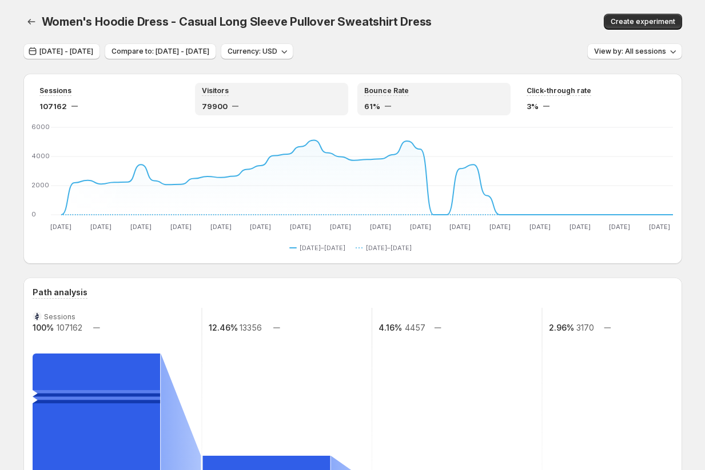
click at [410, 102] on div "61%" at bounding box center [433, 106] width 139 height 11
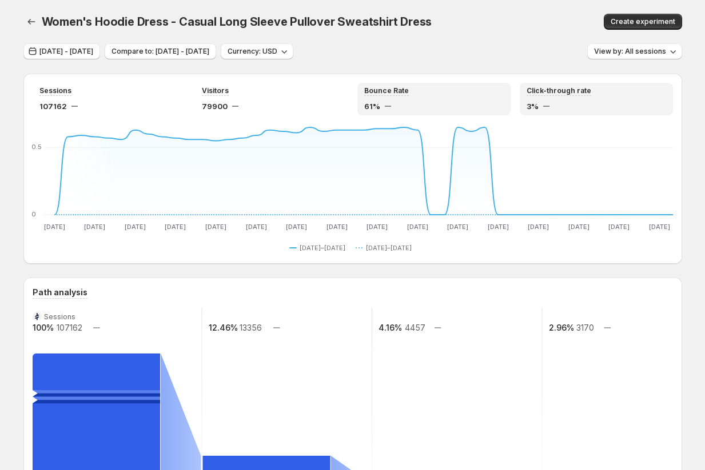
click at [607, 94] on div "Click-through rate" at bounding box center [595, 91] width 139 height 10
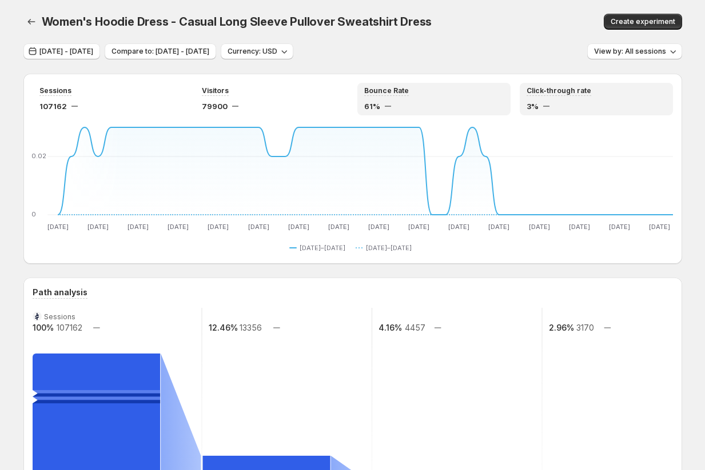
click at [438, 103] on div "61%" at bounding box center [433, 106] width 139 height 11
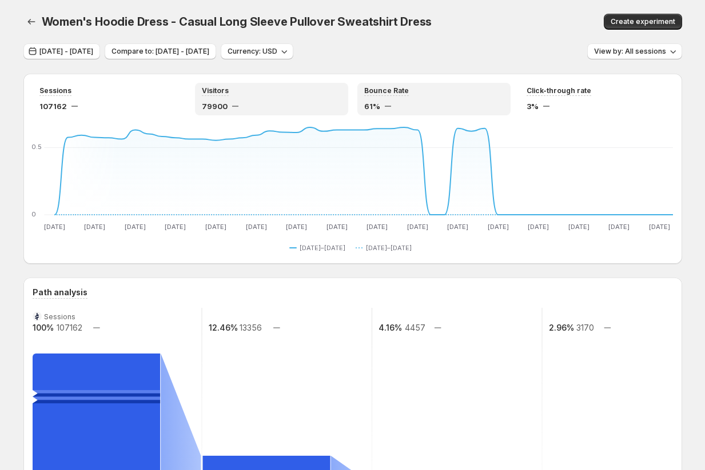
click at [280, 99] on div "Visitors 79900" at bounding box center [271, 99] width 139 height 26
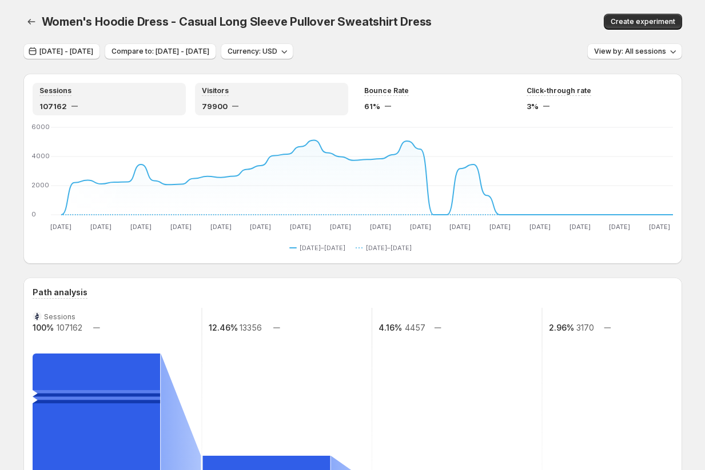
click at [111, 101] on div "107162" at bounding box center [108, 106] width 139 height 11
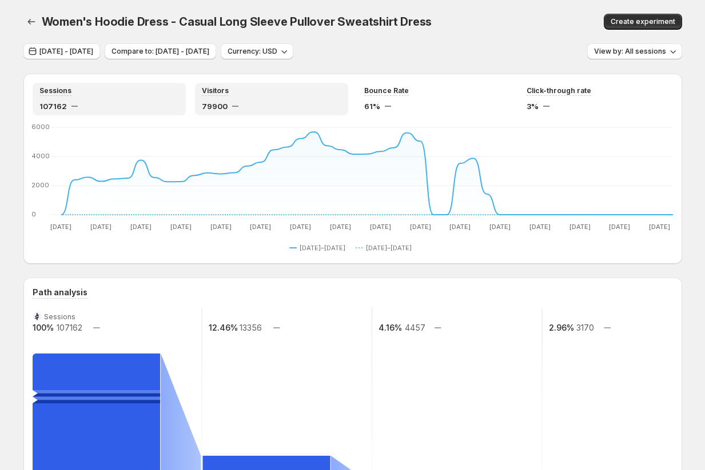
click at [285, 102] on div "79900" at bounding box center [271, 106] width 139 height 11
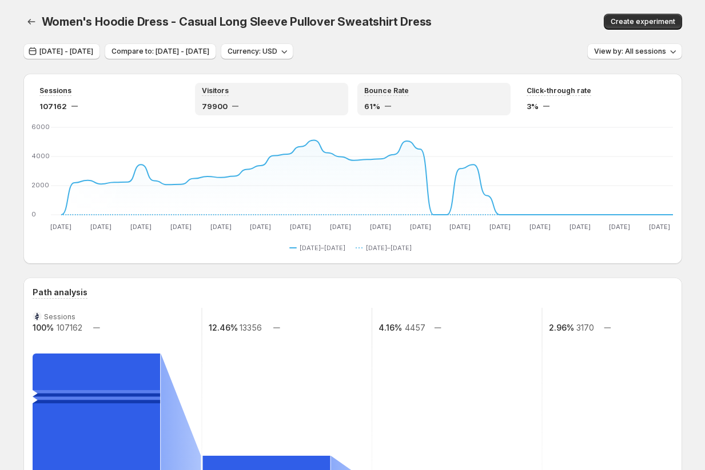
click at [441, 95] on div "Bounce Rate" at bounding box center [433, 91] width 139 height 10
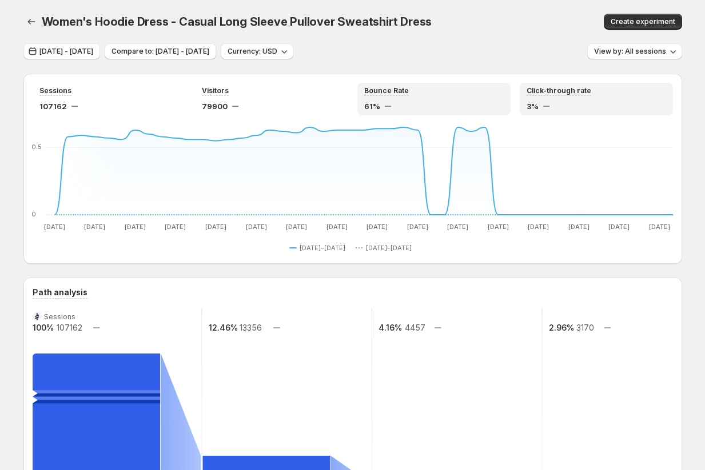
click at [630, 97] on div "Click-through rate 3%" at bounding box center [595, 99] width 139 height 26
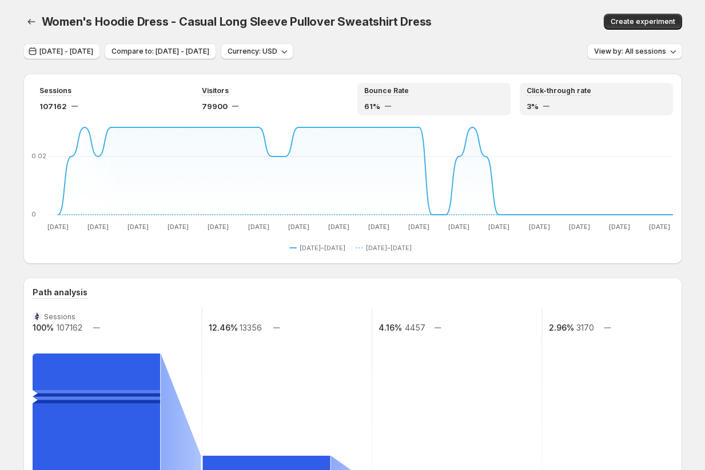
click at [469, 103] on div "61%" at bounding box center [433, 106] width 139 height 11
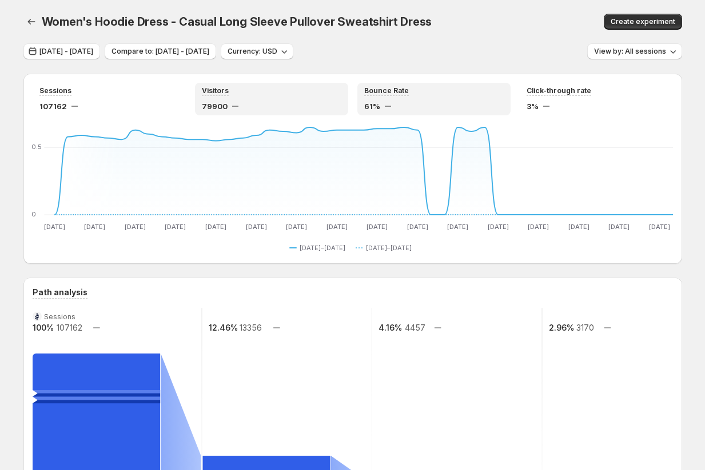
click at [291, 105] on div "79900" at bounding box center [271, 106] width 139 height 11
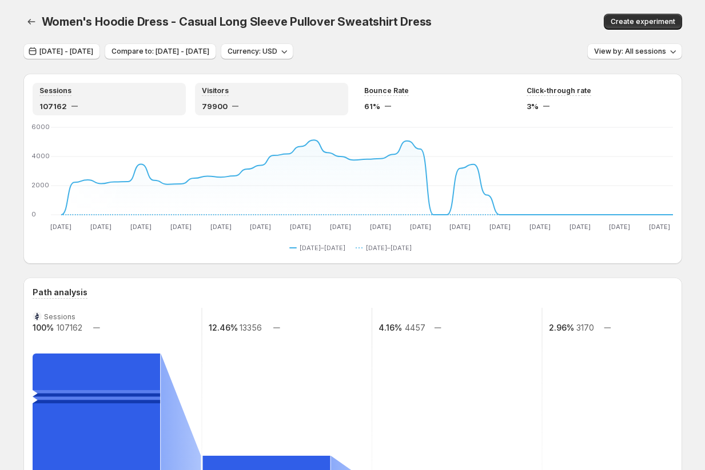
click at [134, 98] on div "Sessions 107162" at bounding box center [108, 99] width 139 height 26
click at [327, 91] on div "Visitors" at bounding box center [271, 91] width 139 height 10
click at [467, 79] on div "Sessions 107162 Visitors 79900 Bounce Rate 61% Click-through rate 3% Jun 30 Jun…" at bounding box center [352, 169] width 658 height 190
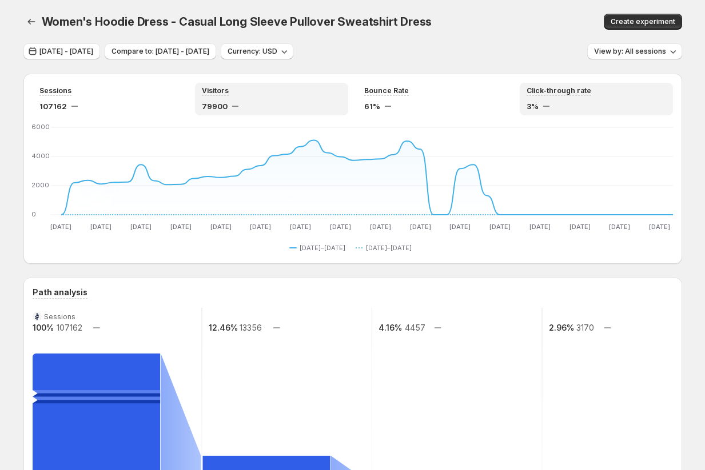
click at [657, 93] on div "Click-through rate" at bounding box center [595, 91] width 139 height 10
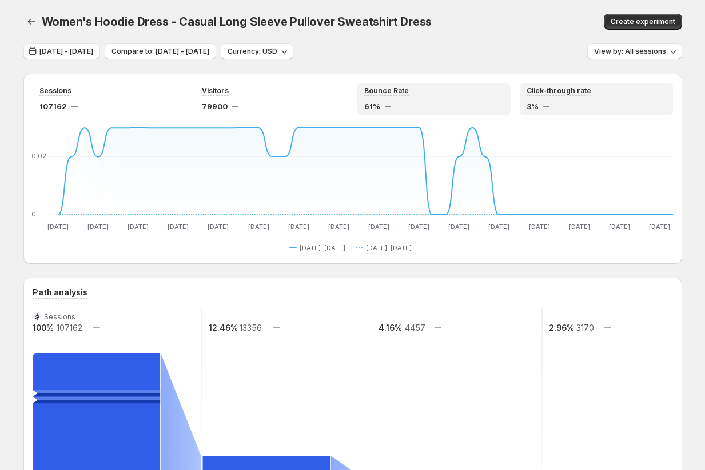
click at [414, 103] on div "61%" at bounding box center [433, 106] width 139 height 11
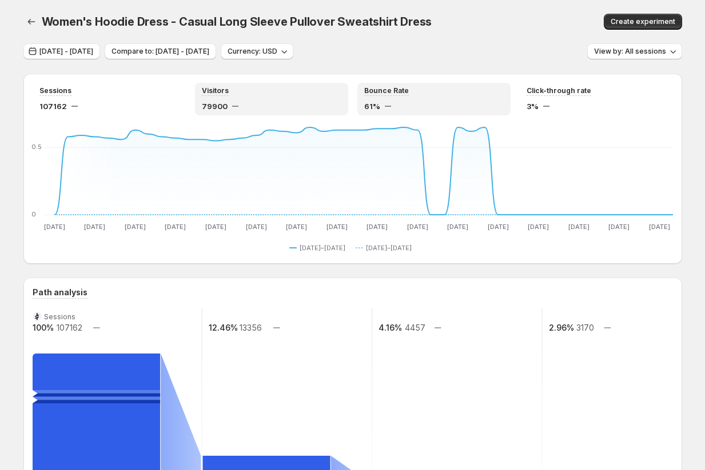
click at [250, 104] on div "79900" at bounding box center [271, 106] width 139 height 11
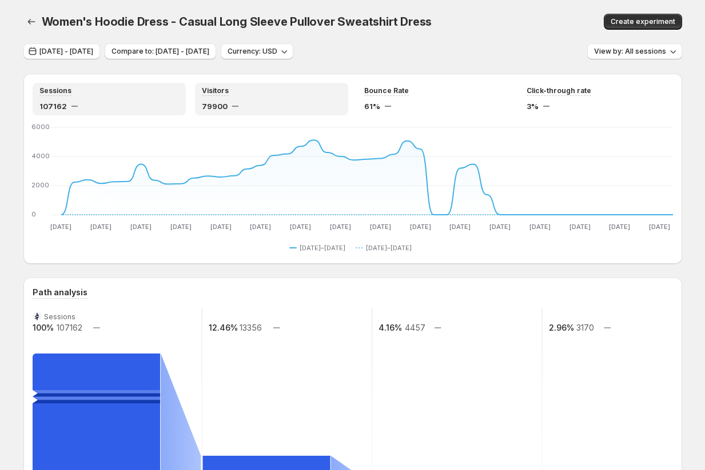
click at [99, 104] on div "107162" at bounding box center [108, 106] width 139 height 11
click at [258, 98] on div "Visitors 79900" at bounding box center [271, 99] width 139 height 26
click at [290, 53] on icon "button" at bounding box center [283, 51] width 11 height 11
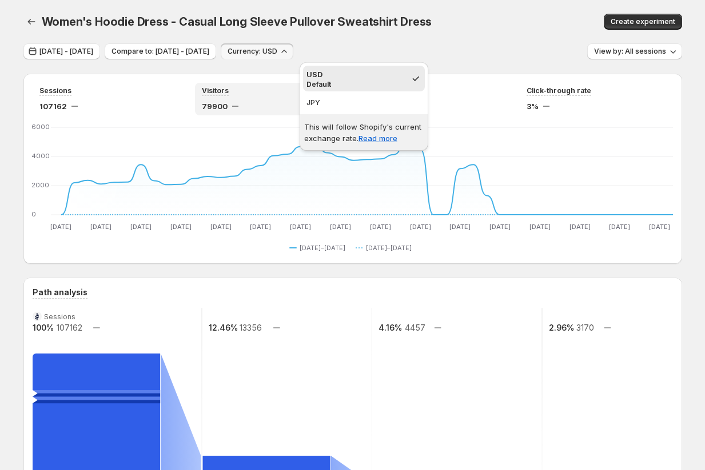
click at [443, 47] on div "Jun 30, 2025 - Aug 15, 2025 Compare to: May 14, 2025 - Jun 29, 2025 Currency: U…" at bounding box center [352, 51] width 658 height 17
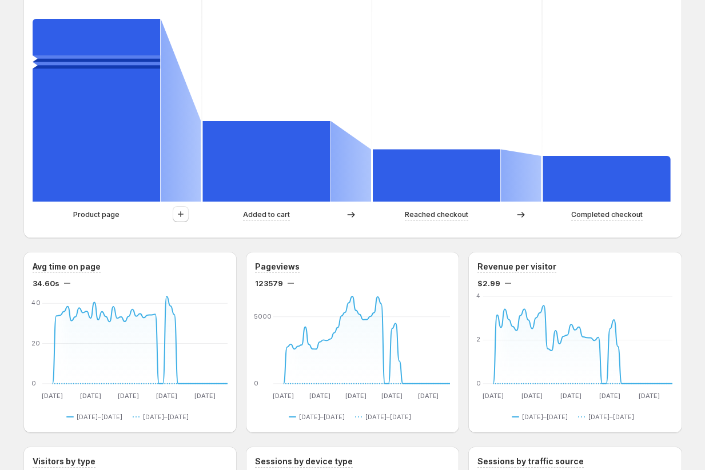
scroll to position [316, 0]
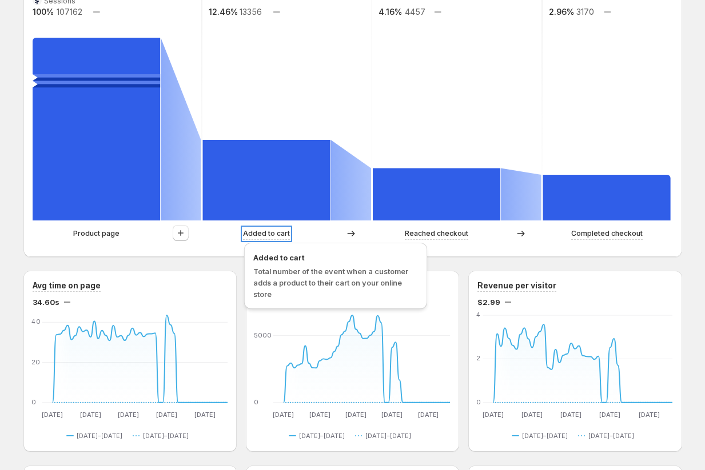
click at [259, 233] on p "Added to cart" at bounding box center [266, 233] width 47 height 11
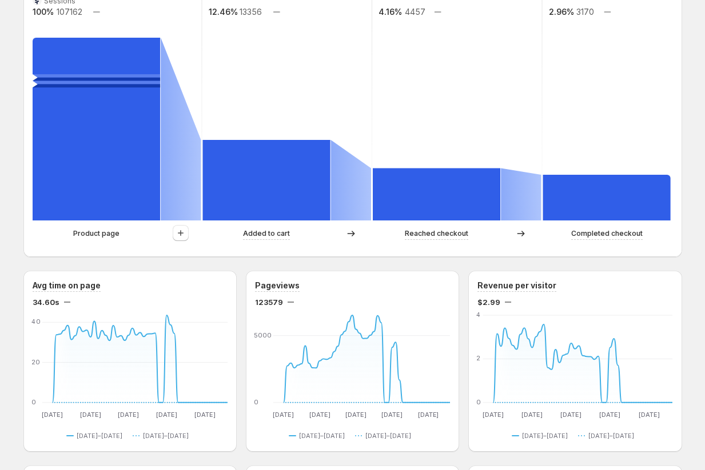
click at [201, 251] on div "Path analysis Sessions 100% 107162 12.46% 13356 4.16% 4457 2.96% 3170 Product p…" at bounding box center [352, 109] width 658 height 295
click at [179, 233] on icon "button" at bounding box center [180, 232] width 11 height 11
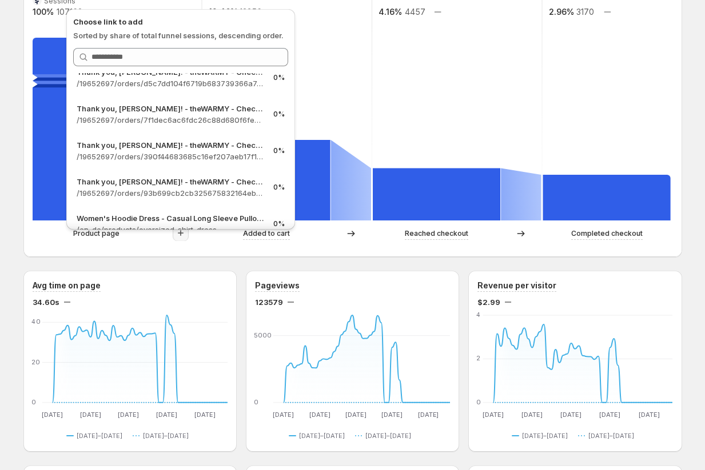
scroll to position [2508, 0]
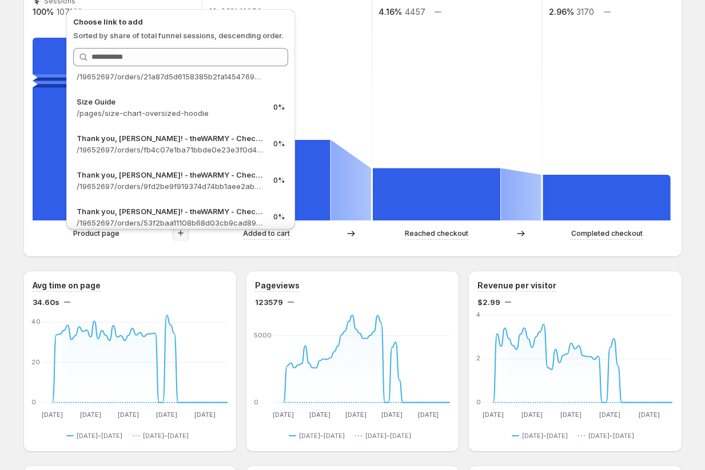
click at [24, 210] on div "Path analysis Sessions 100% 107162 12.46% 13356 4.16% 4457 2.96% 3170 Product p…" at bounding box center [352, 109] width 658 height 295
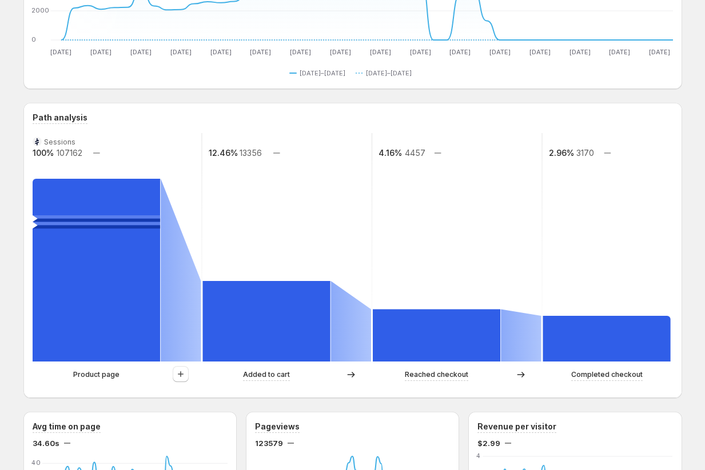
scroll to position [0, 0]
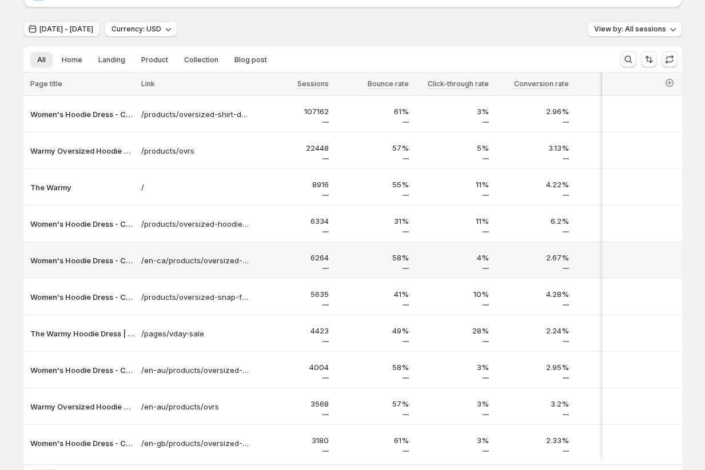
scroll to position [147, 0]
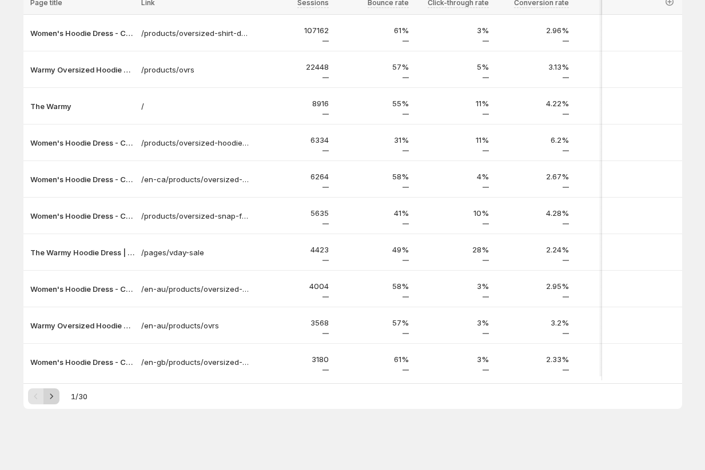
click at [56, 402] on icon "Next" at bounding box center [51, 396] width 11 height 11
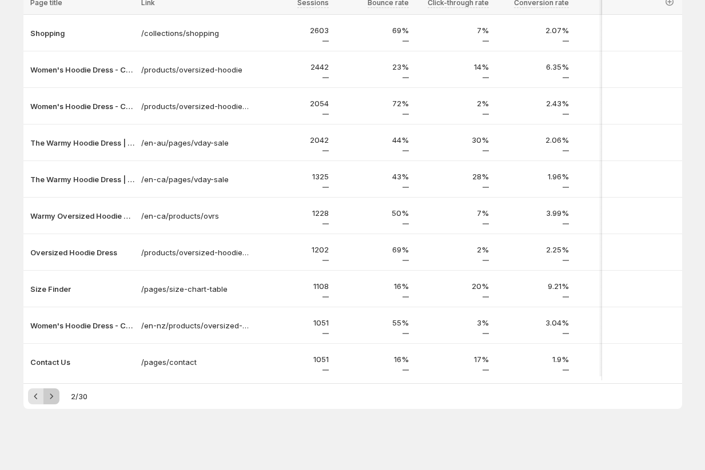
click at [56, 402] on icon "Next" at bounding box center [51, 396] width 11 height 11
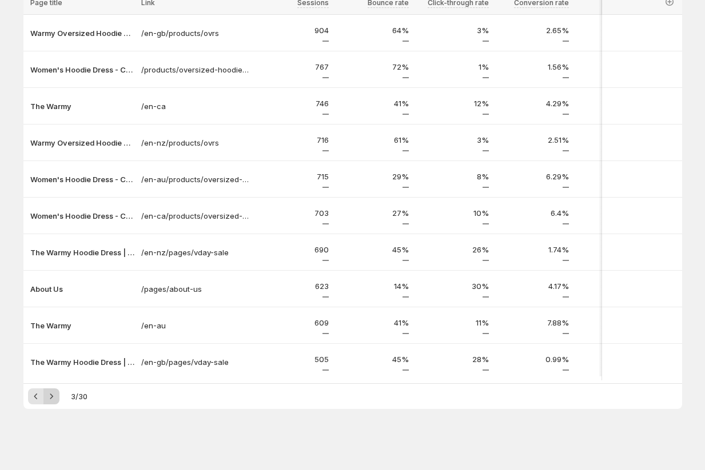
click at [56, 402] on icon "Next" at bounding box center [51, 396] width 11 height 11
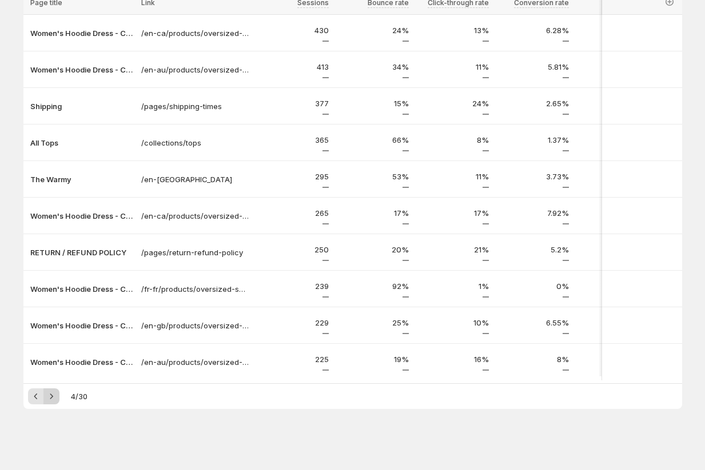
click at [51, 400] on icon "Next" at bounding box center [51, 396] width 11 height 11
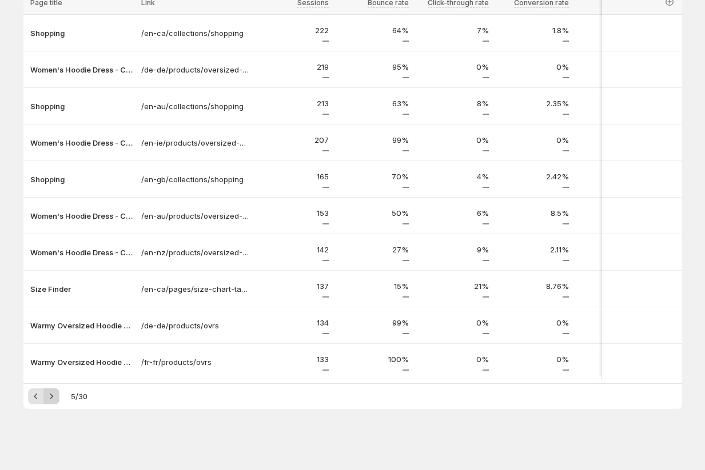
click at [49, 401] on icon "Next" at bounding box center [51, 396] width 11 height 11
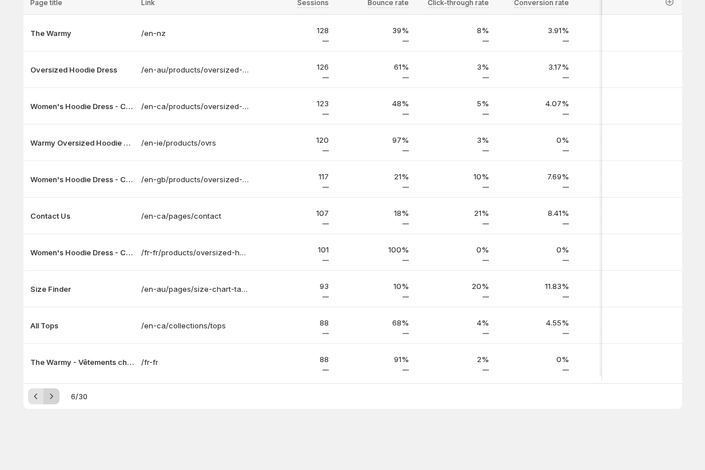
click at [54, 402] on icon "Next" at bounding box center [51, 396] width 11 height 11
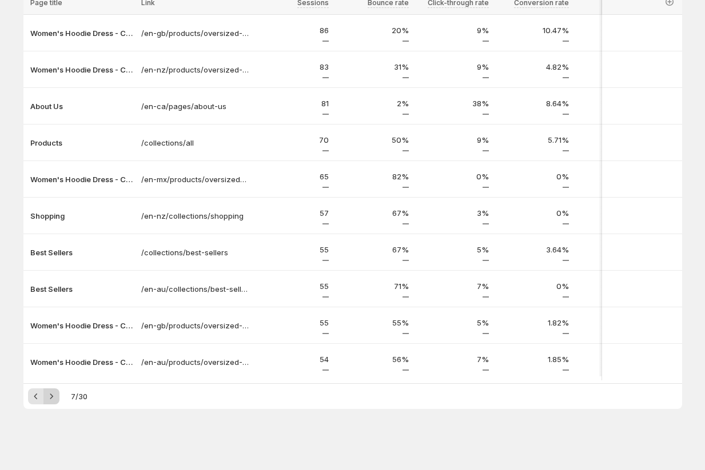
click at [53, 400] on icon "Next" at bounding box center [51, 396] width 11 height 11
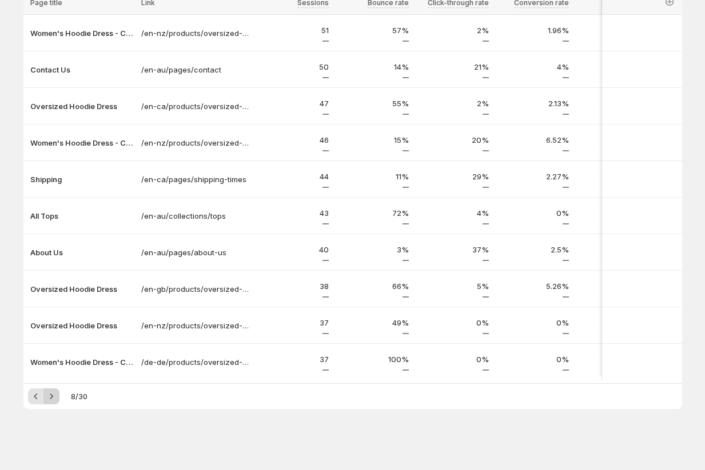
click at [53, 399] on icon "Next" at bounding box center [51, 396] width 11 height 11
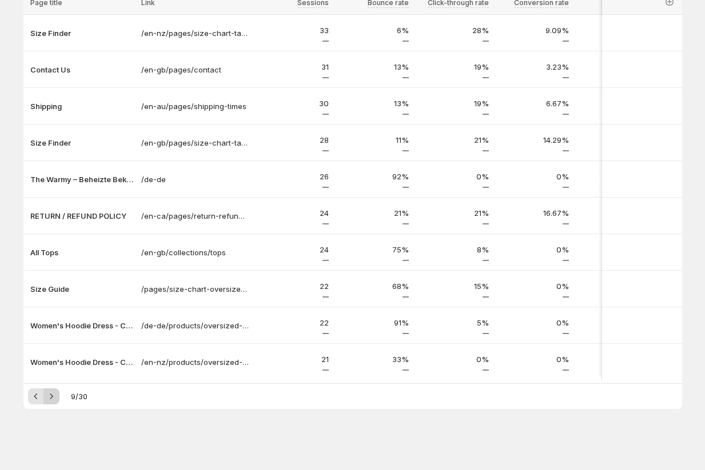
click at [53, 401] on icon "Next" at bounding box center [51, 396] width 11 height 11
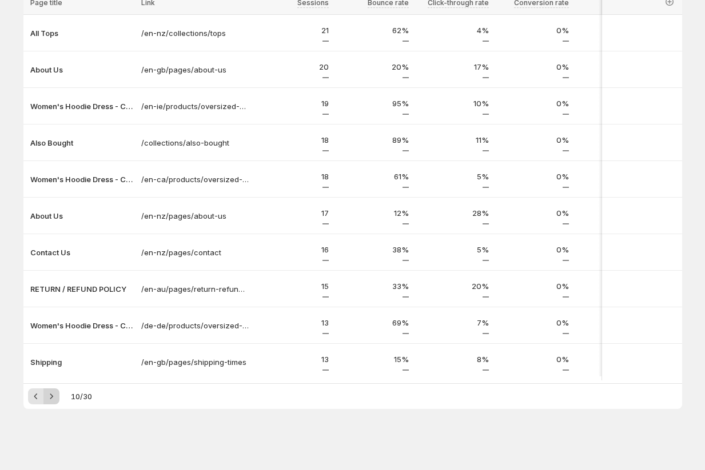
click at [53, 398] on icon "Next" at bounding box center [51, 396] width 11 height 11
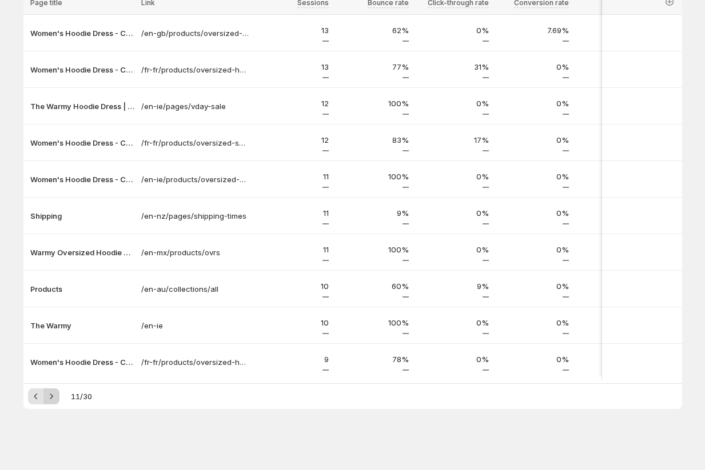
click at [53, 398] on icon "Next" at bounding box center [51, 396] width 11 height 11
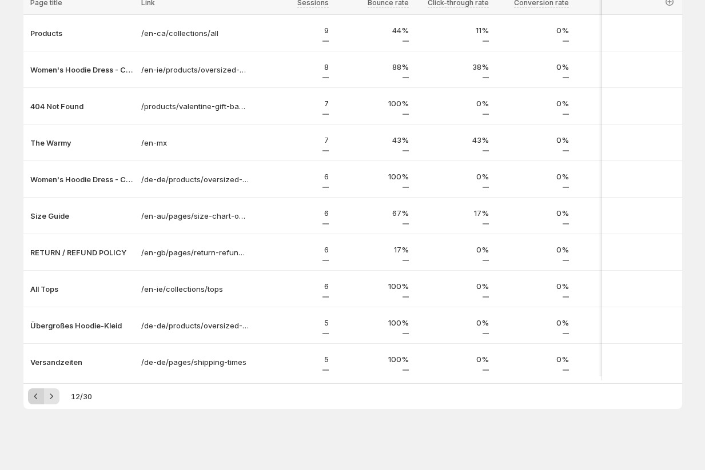
click at [37, 402] on icon "Previous" at bounding box center [35, 396] width 11 height 11
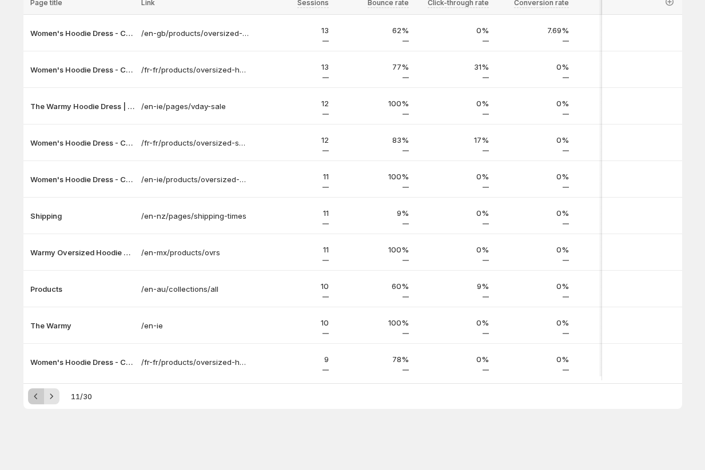
click at [37, 402] on icon "Previous" at bounding box center [35, 396] width 11 height 11
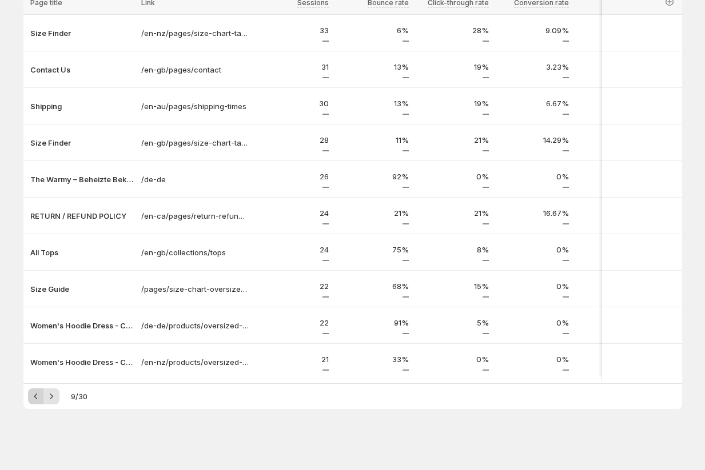
click at [37, 402] on icon "Previous" at bounding box center [35, 396] width 11 height 11
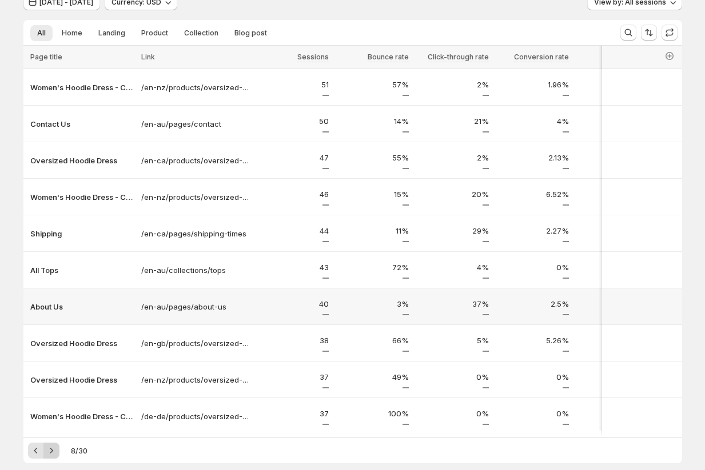
scroll to position [95, 0]
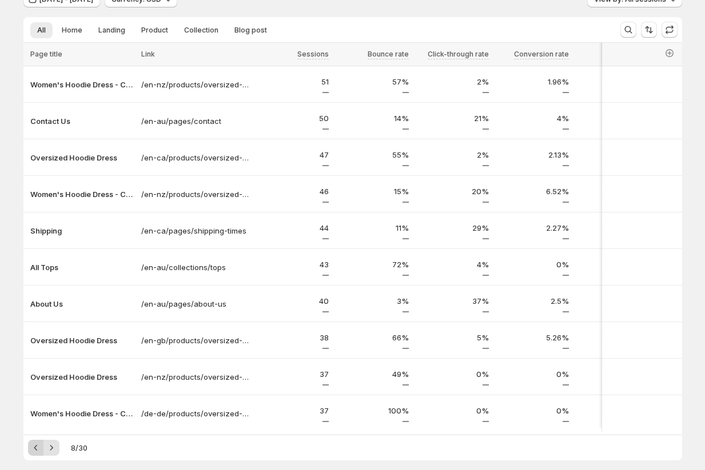
click at [32, 450] on icon "Previous" at bounding box center [35, 447] width 11 height 11
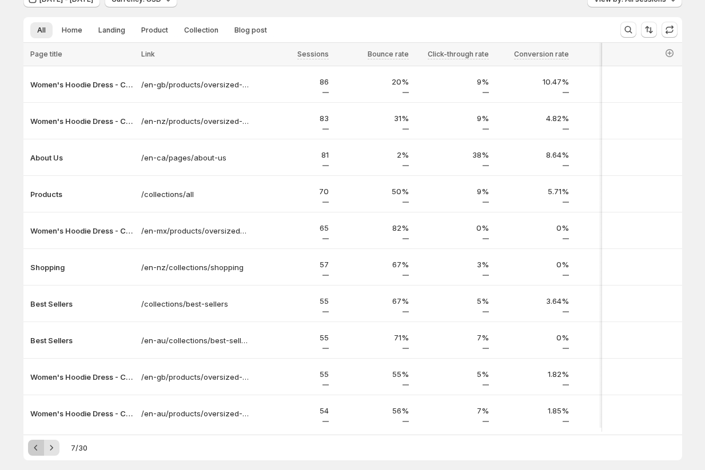
click at [32, 450] on icon "Previous" at bounding box center [35, 447] width 11 height 11
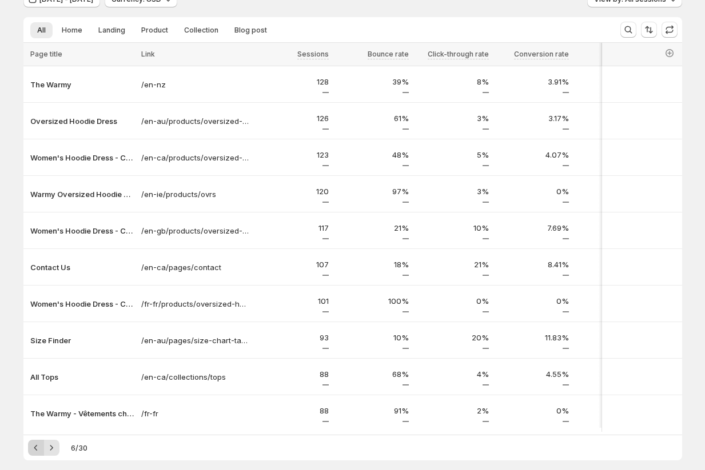
click at [32, 450] on icon "Previous" at bounding box center [35, 447] width 11 height 11
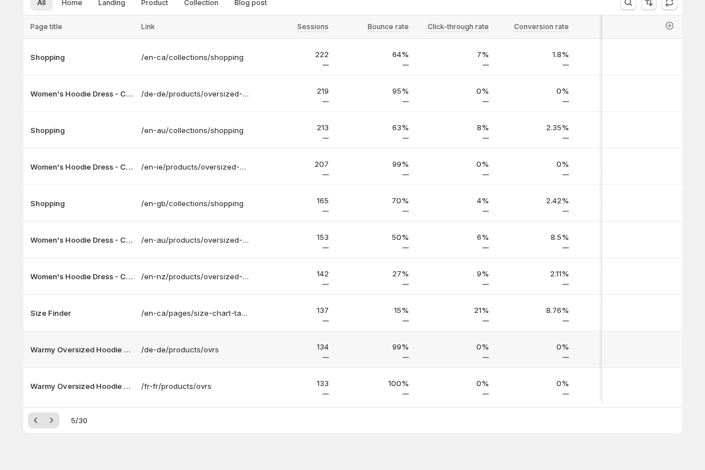
scroll to position [150, 0]
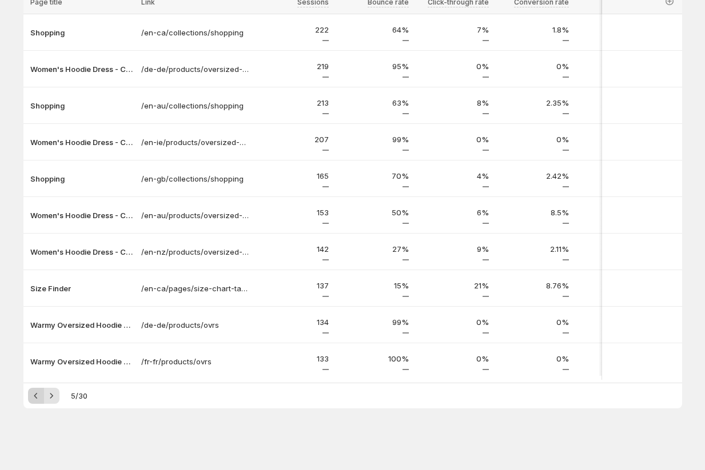
click at [31, 399] on icon "Previous" at bounding box center [35, 395] width 11 height 11
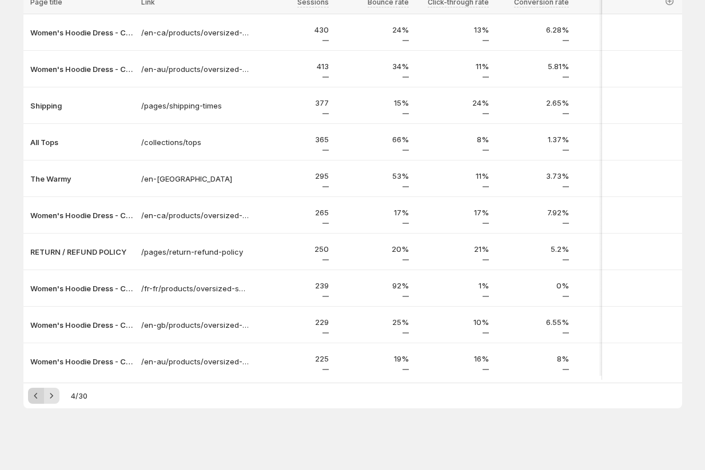
click at [31, 399] on icon "Previous" at bounding box center [35, 395] width 11 height 11
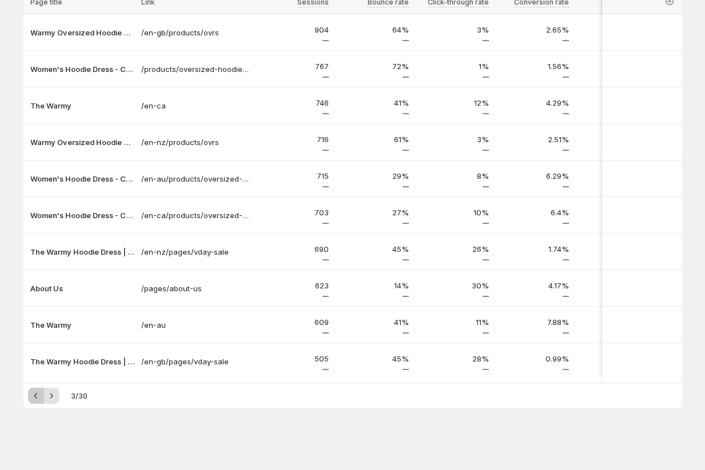
click at [31, 399] on icon "Previous" at bounding box center [35, 395] width 11 height 11
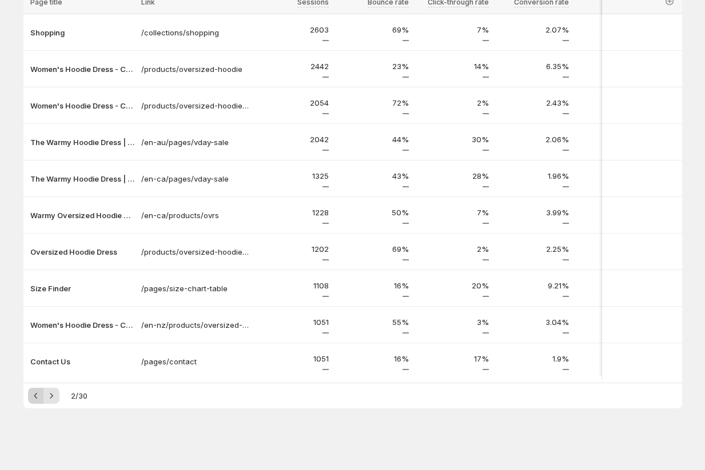
click at [31, 399] on icon "Previous" at bounding box center [35, 395] width 11 height 11
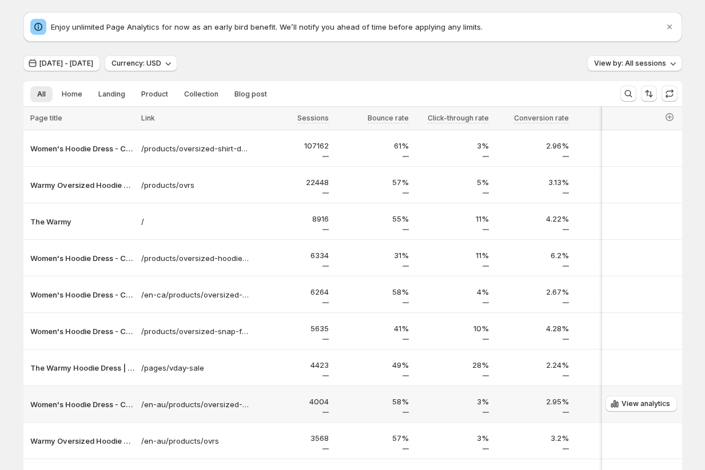
scroll to position [0, 0]
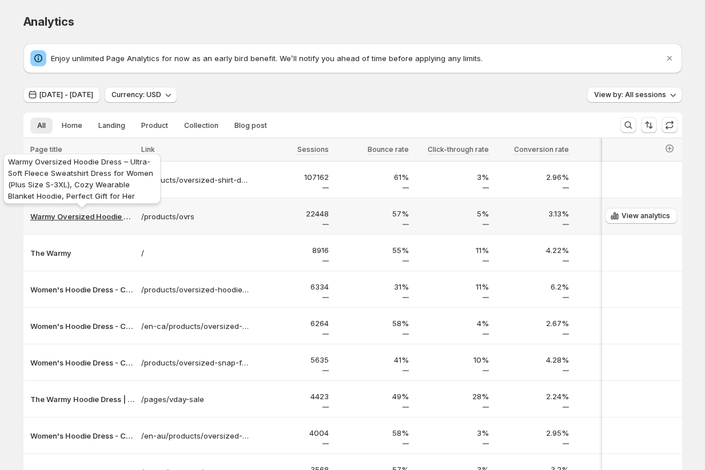
click at [73, 219] on p "Warmy Oversized Hoodie Dress – Ultra-Soft Fleece Sweatshirt Dress for Women (Pl…" at bounding box center [82, 216] width 104 height 11
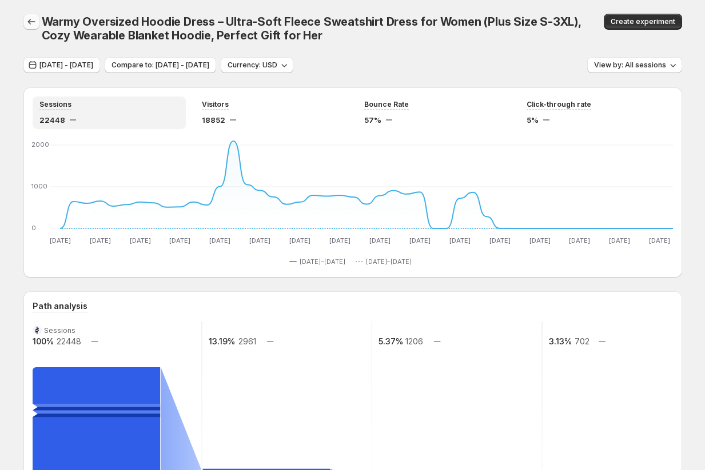
click at [27, 23] on icon "button" at bounding box center [31, 21] width 11 height 11
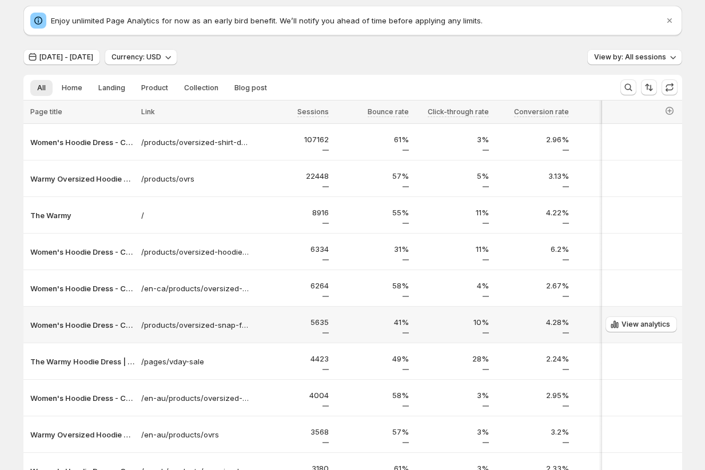
scroll to position [55, 0]
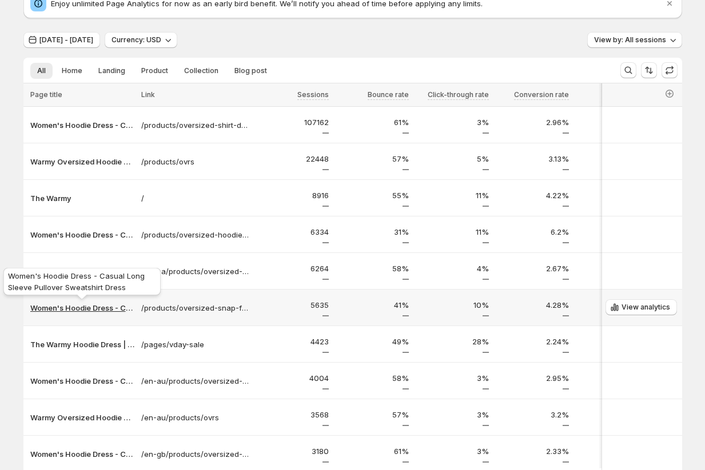
click at [75, 310] on p "Women's Hoodie Dress - Casual Long Sleeve Pullover Sweatshirt Dress" at bounding box center [82, 307] width 104 height 11
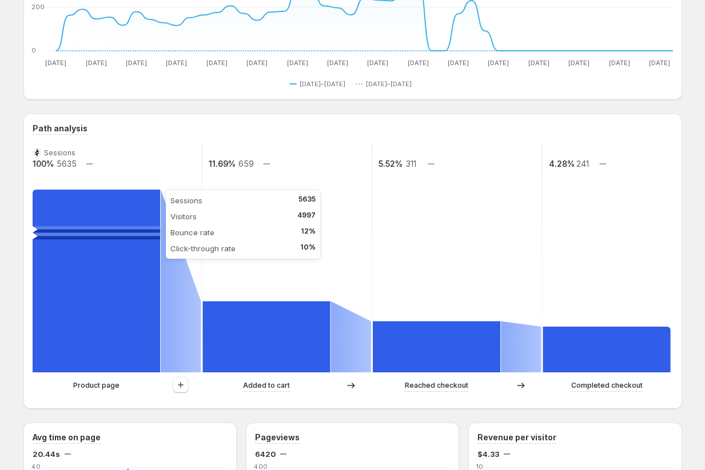
scroll to position [209, 0]
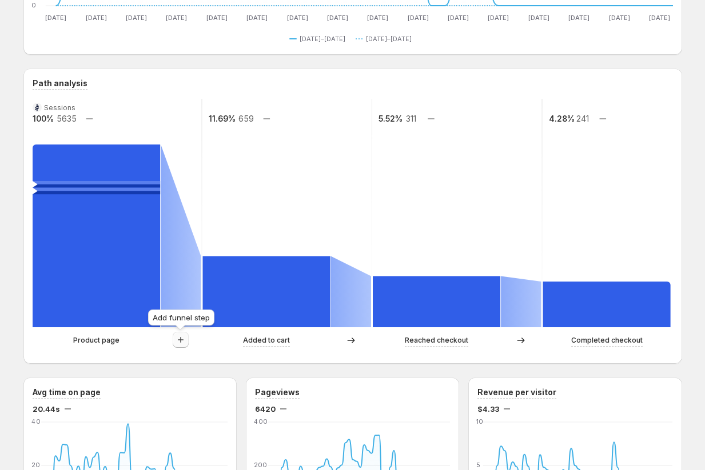
click at [178, 337] on icon "button" at bounding box center [180, 339] width 11 height 11
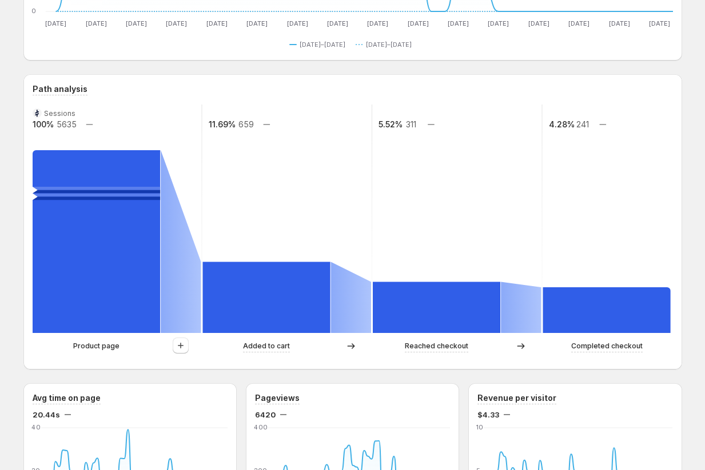
scroll to position [216, 0]
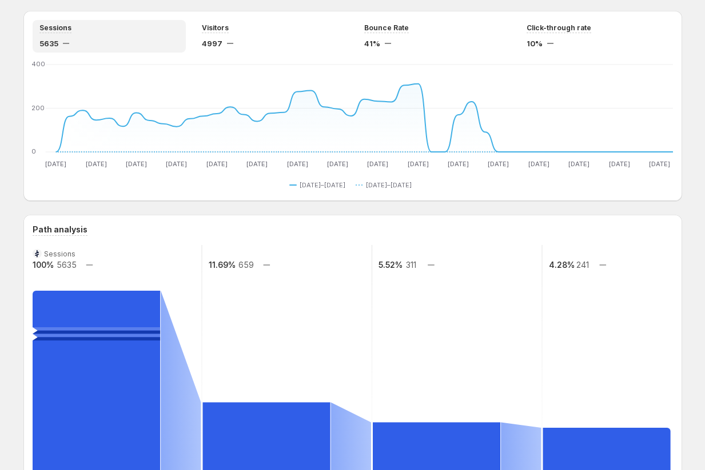
scroll to position [69, 0]
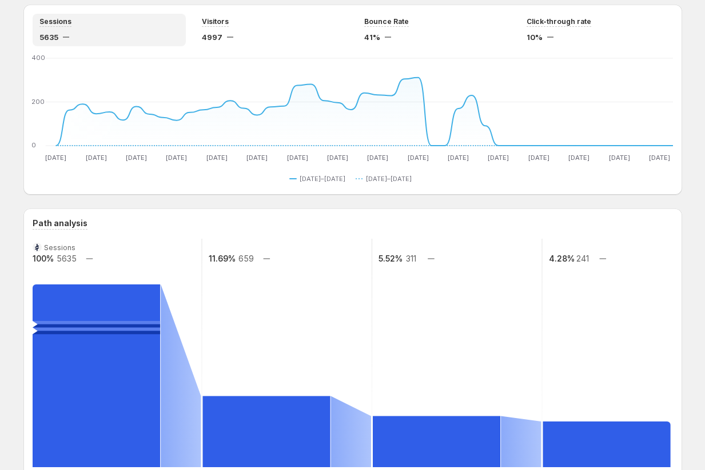
drag, startPoint x: 201, startPoint y: 258, endPoint x: 266, endPoint y: 266, distance: 65.1
click at [266, 266] on g at bounding box center [286, 353] width 171 height 229
drag, startPoint x: 275, startPoint y: 255, endPoint x: 261, endPoint y: 259, distance: 15.2
click at [261, 259] on rect at bounding box center [286, 353] width 171 height 229
drag, startPoint x: 198, startPoint y: 263, endPoint x: 257, endPoint y: 255, distance: 58.8
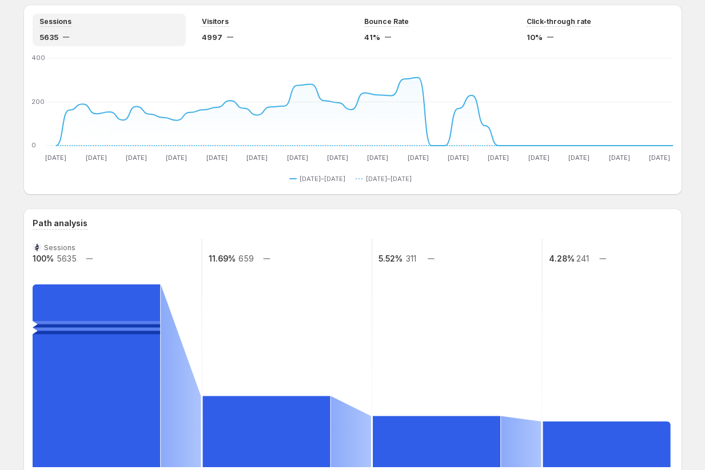
click at [257, 255] on g "Sessions 100% 5635 11.69% 659 5.52% 311 4.28% 241" at bounding box center [371, 353] width 681 height 229
drag, startPoint x: 270, startPoint y: 260, endPoint x: 251, endPoint y: 256, distance: 19.3
click at [251, 256] on g "Sessions 100% 5635 11.69% 659 5.52% 311 4.28% 241" at bounding box center [371, 353] width 681 height 229
click at [273, 259] on rect at bounding box center [286, 353] width 171 height 229
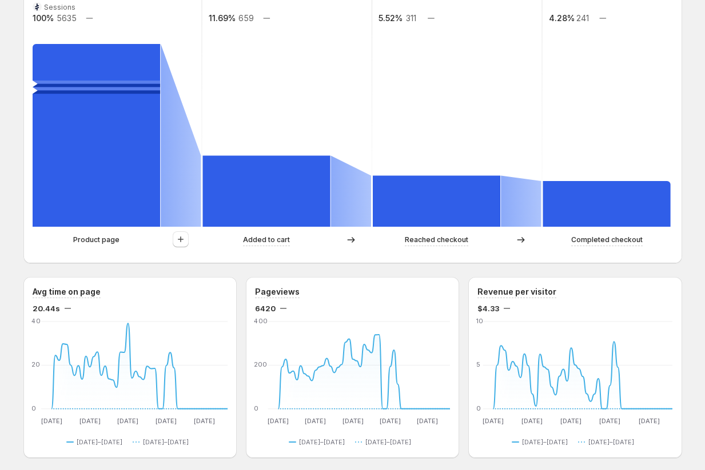
scroll to position [333, 0]
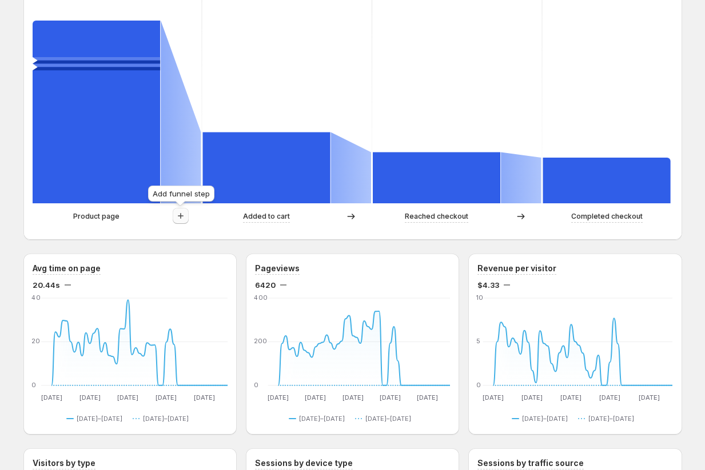
click at [182, 218] on icon "button" at bounding box center [180, 215] width 11 height 11
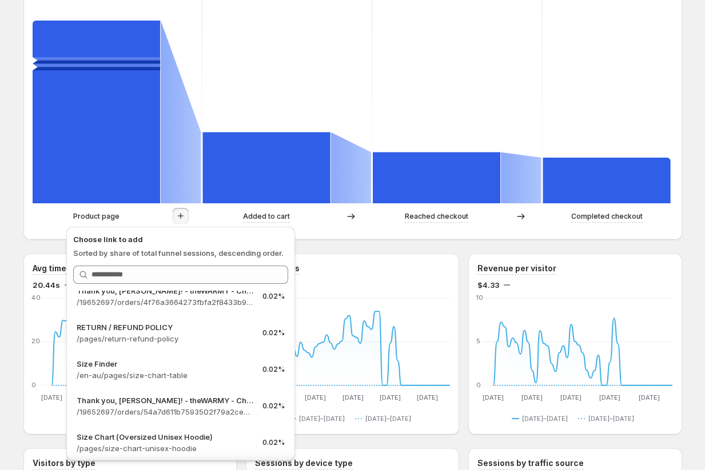
scroll to position [853, 0]
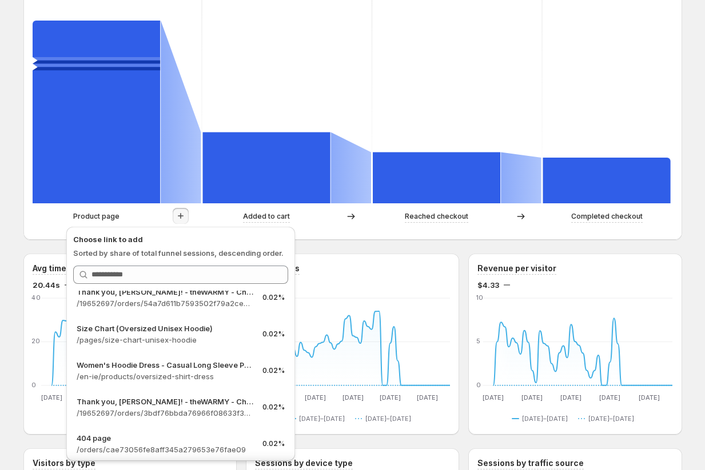
click at [7, 179] on div "Women's Hoodie Dress - Casual Long Sleeve Pullover Sweatshirt Dress. This page …" at bounding box center [352, 365] width 705 height 1396
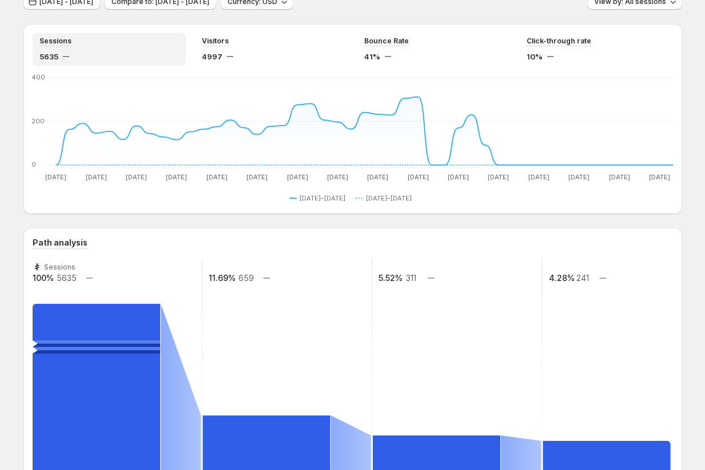
scroll to position [49, 0]
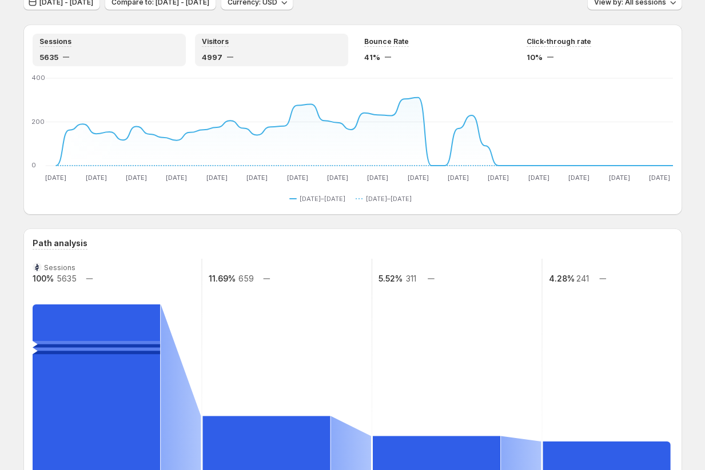
click at [277, 47] on div "Visitors 4997" at bounding box center [271, 50] width 139 height 26
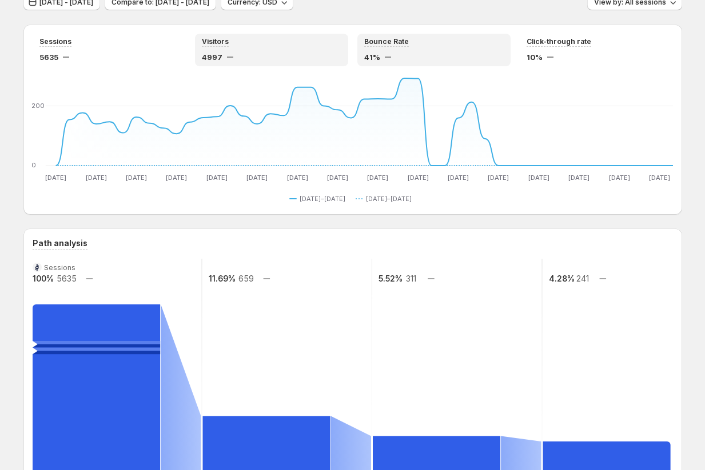
click at [447, 60] on div "41%" at bounding box center [433, 56] width 139 height 11
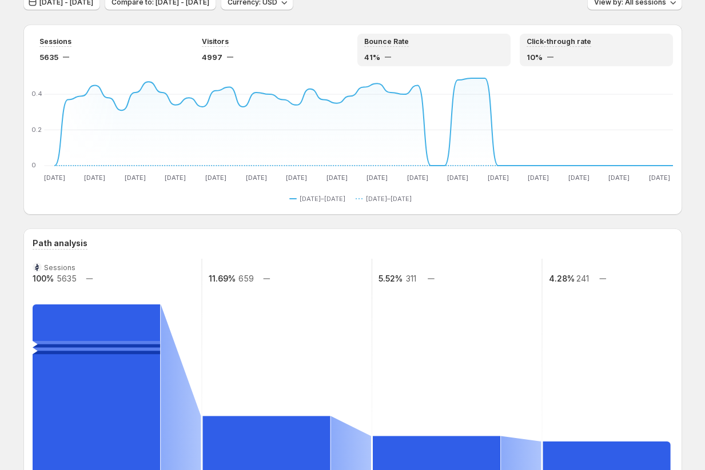
click at [587, 51] on div "10%" at bounding box center [595, 56] width 139 height 11
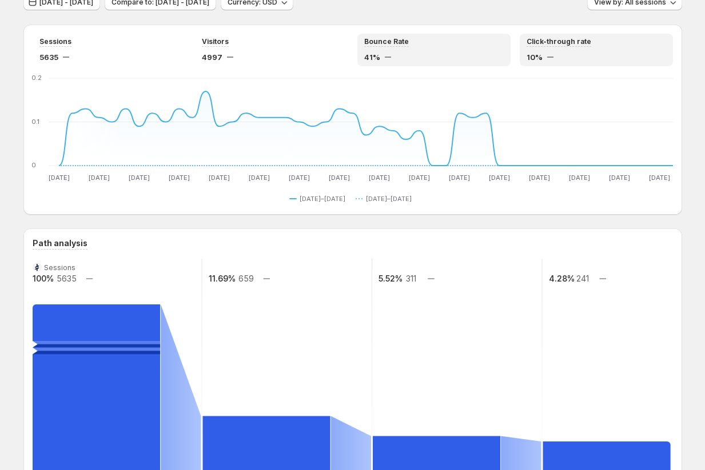
click at [466, 50] on div "Bounce Rate 41%" at bounding box center [433, 50] width 139 height 26
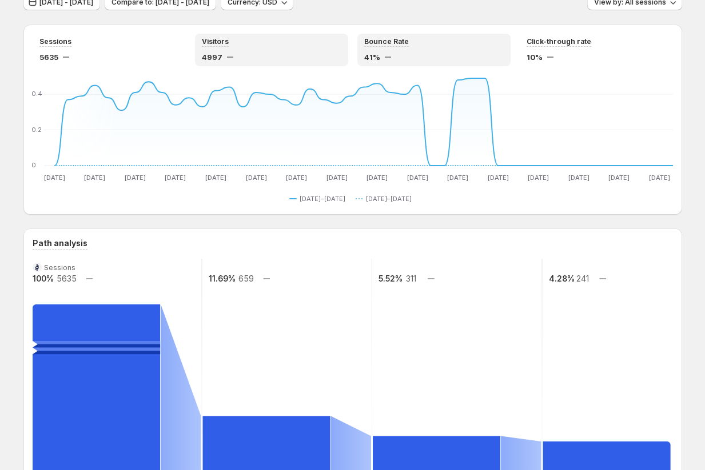
click at [316, 52] on div "4997" at bounding box center [271, 56] width 139 height 11
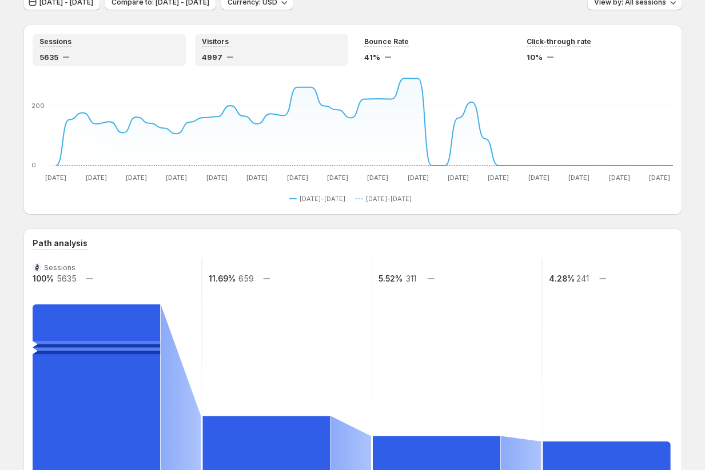
click at [151, 54] on div "5635" at bounding box center [108, 56] width 139 height 11
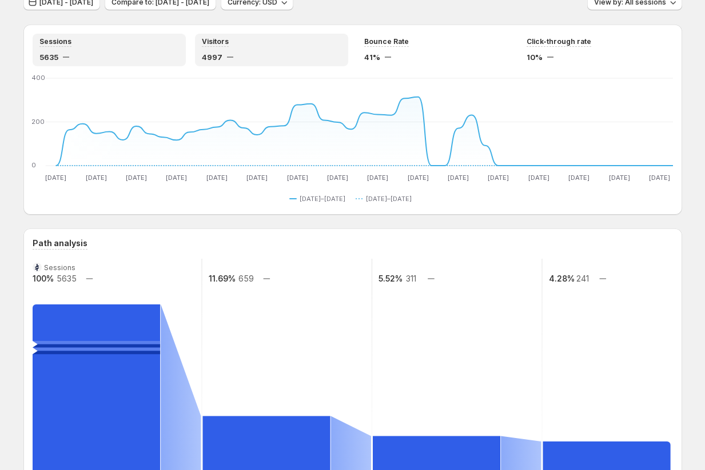
click at [270, 55] on div "4997" at bounding box center [271, 56] width 139 height 11
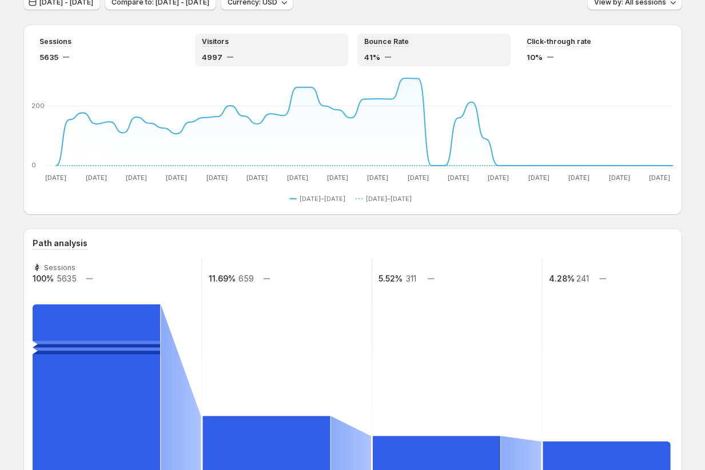
click at [430, 47] on div "Bounce Rate 41%" at bounding box center [433, 50] width 139 height 26
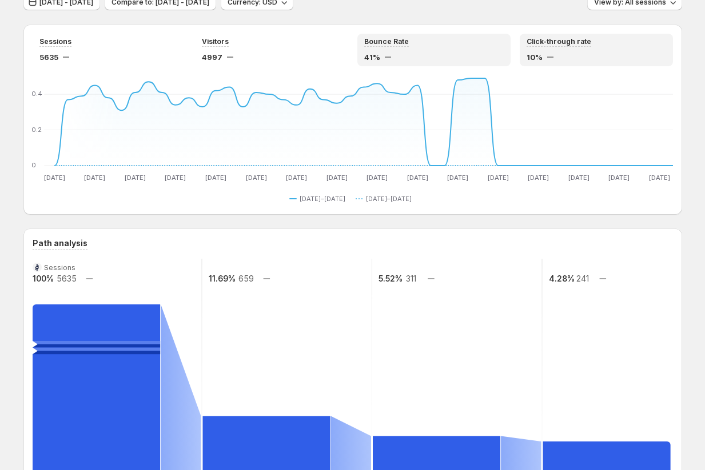
click at [591, 50] on div "Click-through rate 10%" at bounding box center [595, 50] width 139 height 26
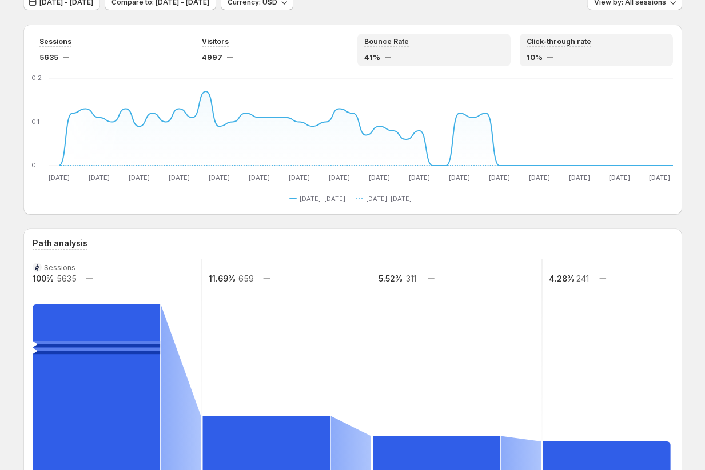
click at [442, 49] on div "Bounce Rate 41%" at bounding box center [433, 50] width 139 height 26
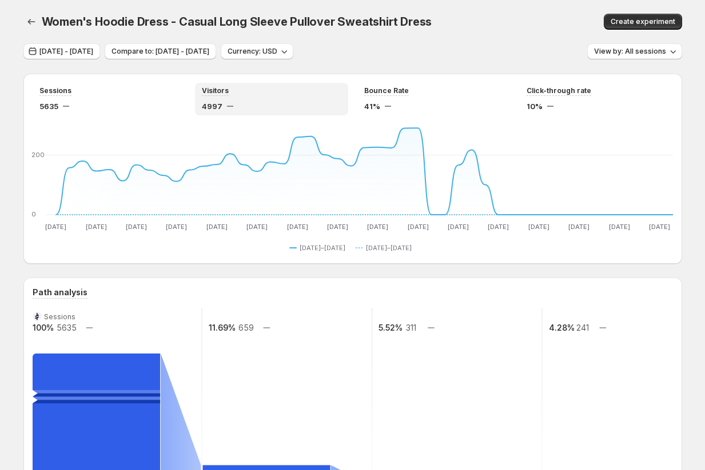
scroll to position [49, 0]
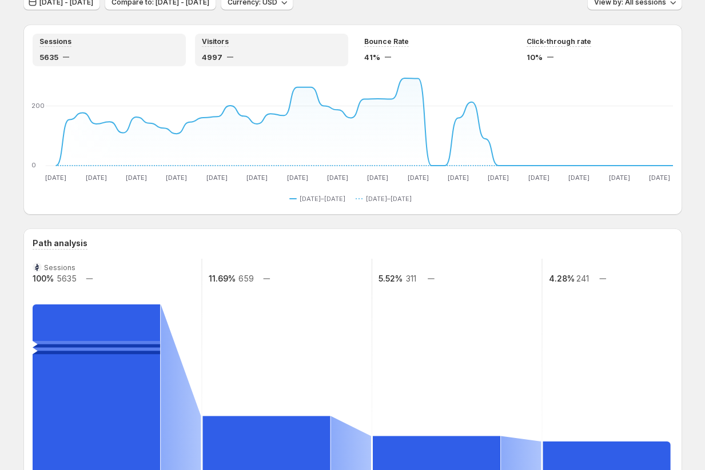
click at [110, 61] on div "5635" at bounding box center [108, 56] width 139 height 11
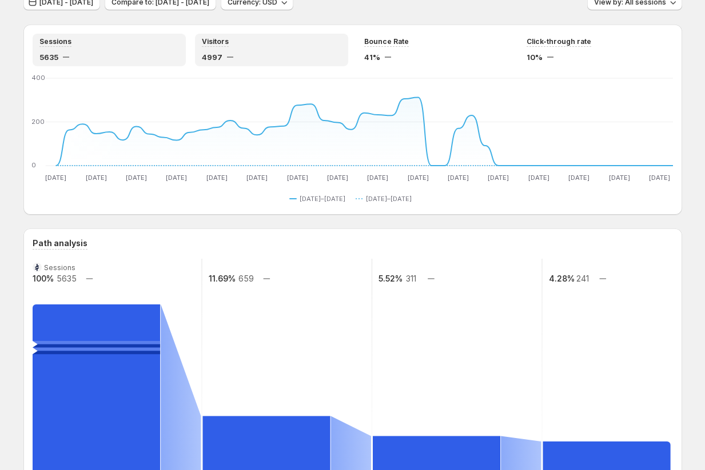
click at [262, 52] on div "4997" at bounding box center [271, 56] width 139 height 11
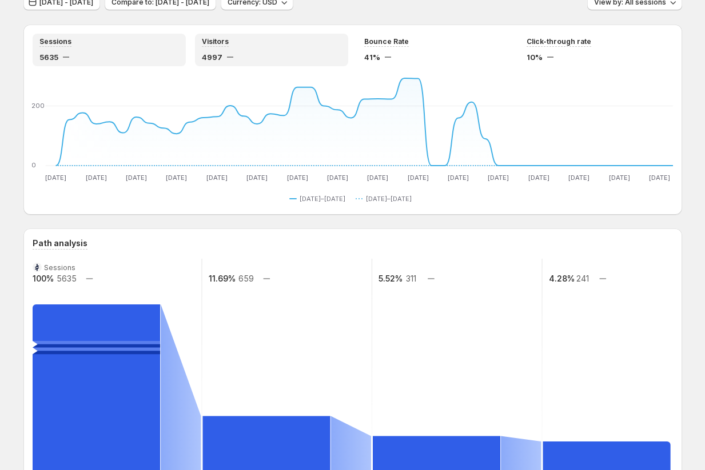
click at [160, 47] on div "Sessions 5635" at bounding box center [108, 50] width 139 height 26
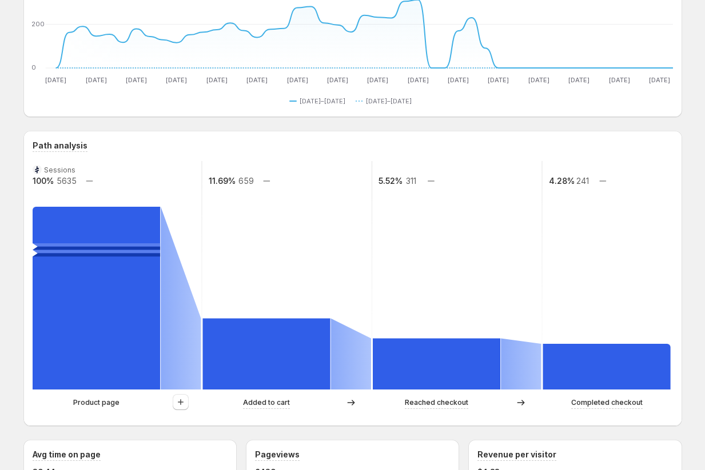
scroll to position [0, 0]
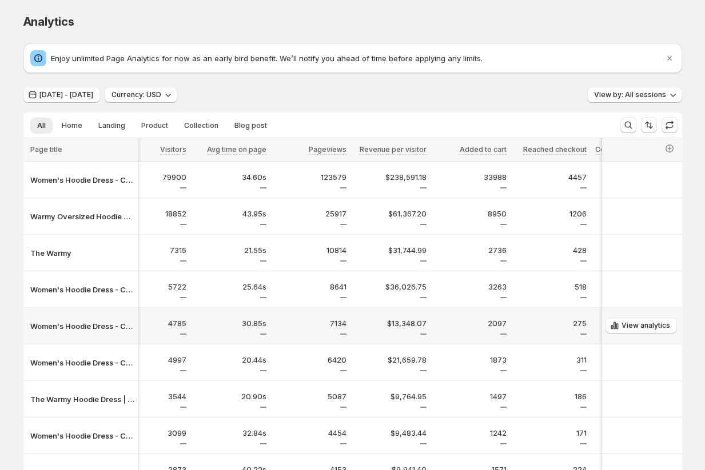
scroll to position [0, 505]
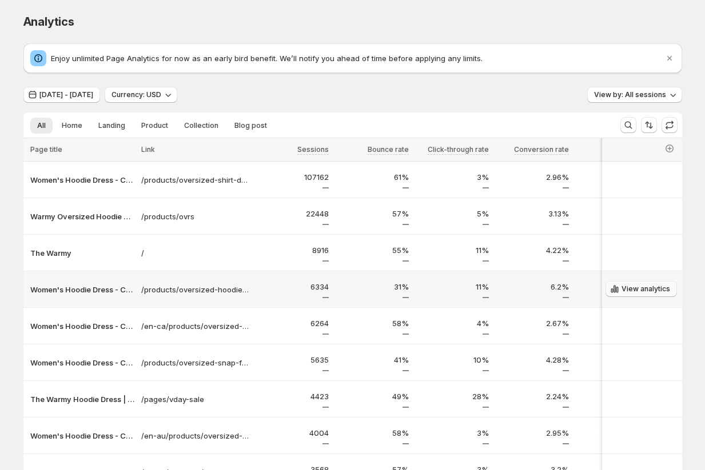
click at [634, 289] on span "View analytics" at bounding box center [645, 289] width 49 height 9
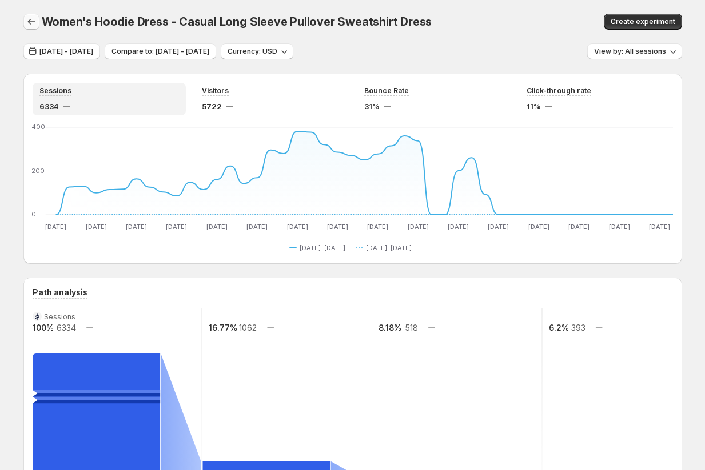
click at [29, 21] on icon "button" at bounding box center [30, 22] width 7 height 6
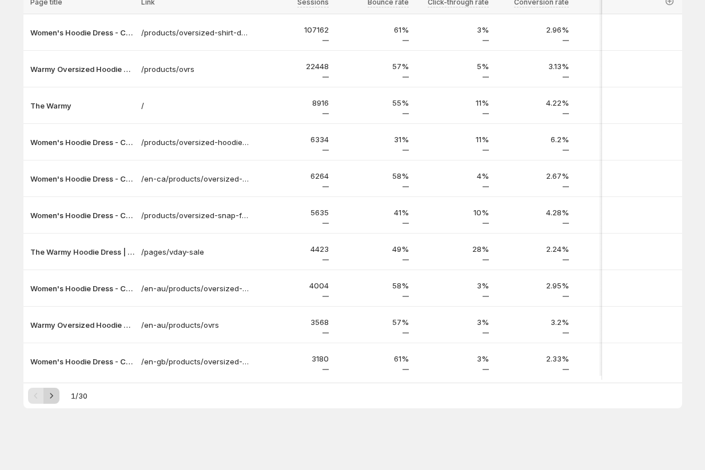
click at [51, 398] on icon "Next" at bounding box center [51, 395] width 11 height 11
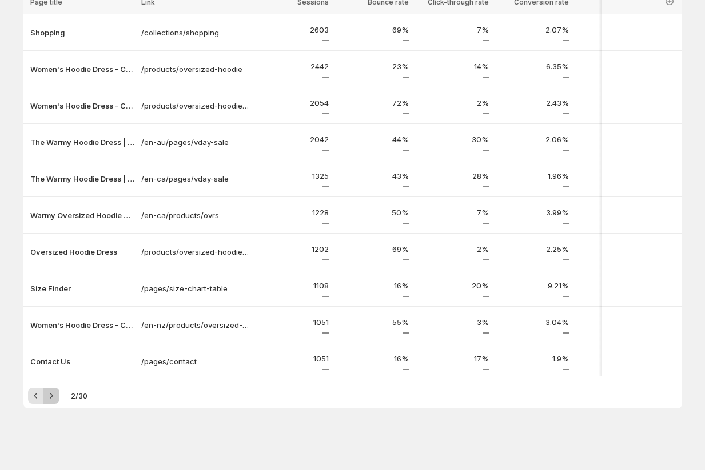
click at [51, 398] on icon "Next" at bounding box center [51, 395] width 11 height 11
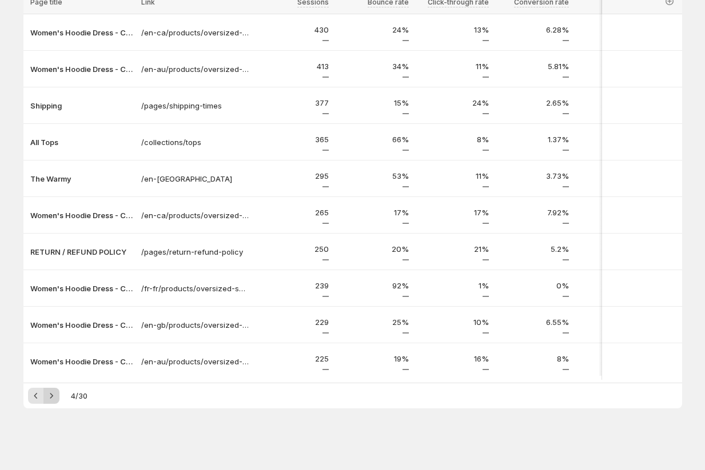
click at [51, 398] on icon "Next" at bounding box center [51, 395] width 11 height 11
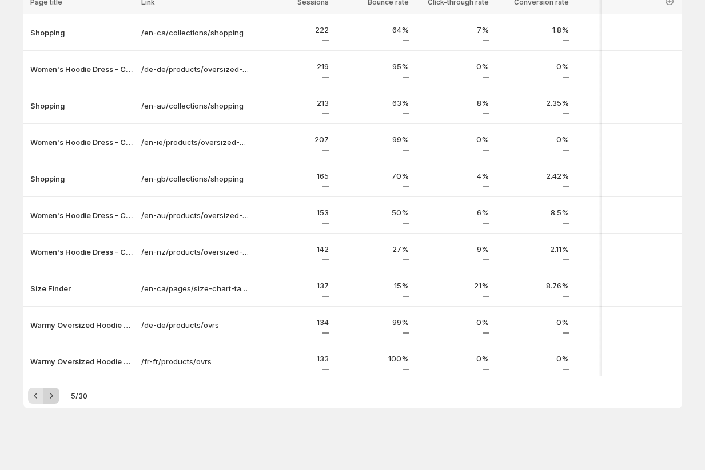
click at [51, 398] on icon "Next" at bounding box center [51, 395] width 11 height 11
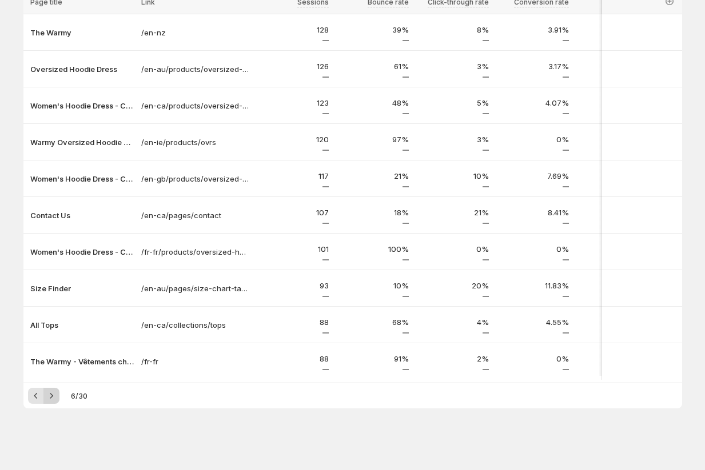
click at [51, 398] on icon "Next" at bounding box center [51, 395] width 11 height 11
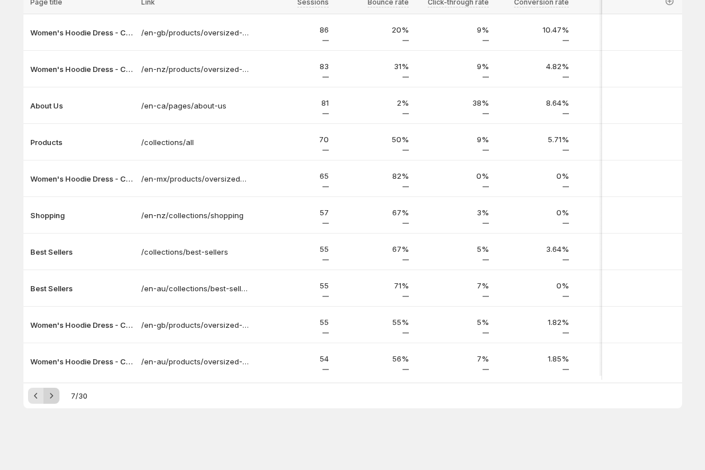
click at [50, 397] on icon "Next" at bounding box center [51, 395] width 11 height 11
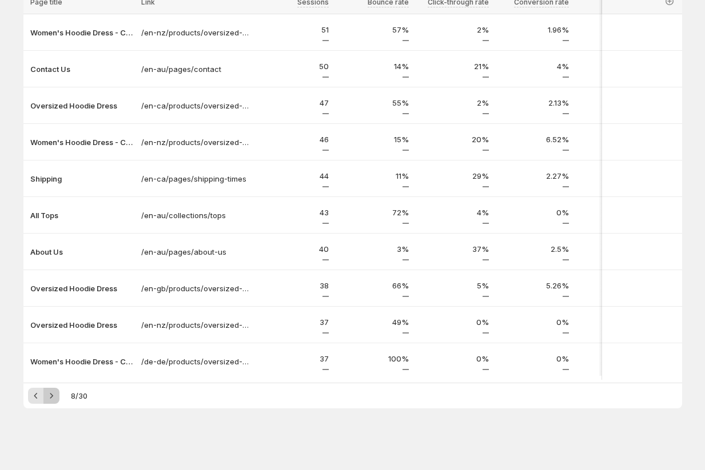
click at [50, 397] on icon "Next" at bounding box center [51, 395] width 11 height 11
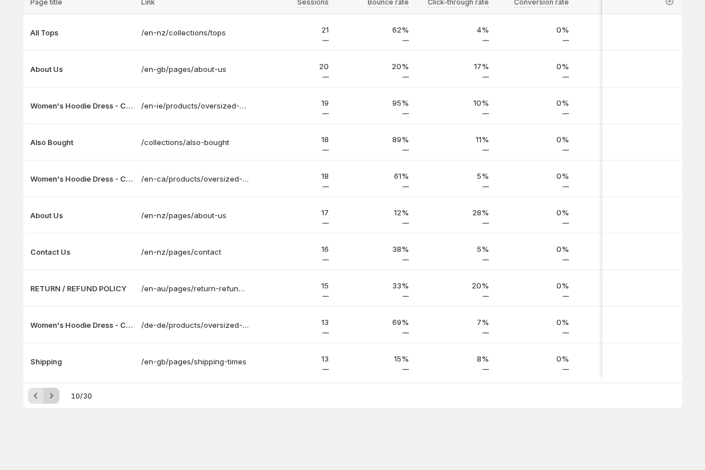
click at [50, 397] on icon "Next" at bounding box center [51, 395] width 11 height 11
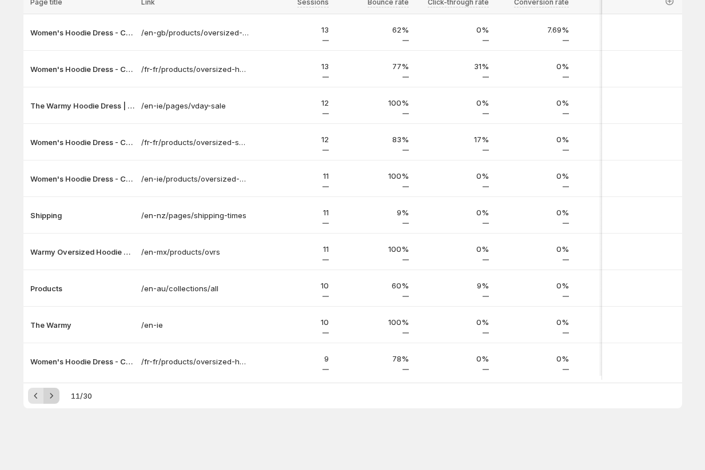
click at [50, 397] on icon "Next" at bounding box center [51, 395] width 11 height 11
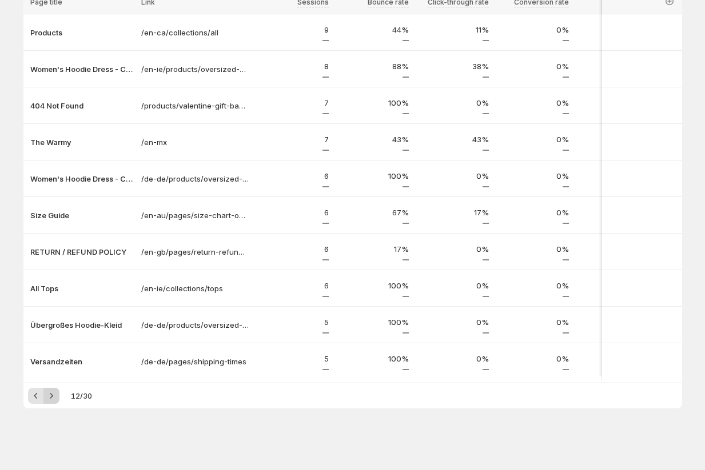
click at [50, 397] on icon "Next" at bounding box center [51, 395] width 11 height 11
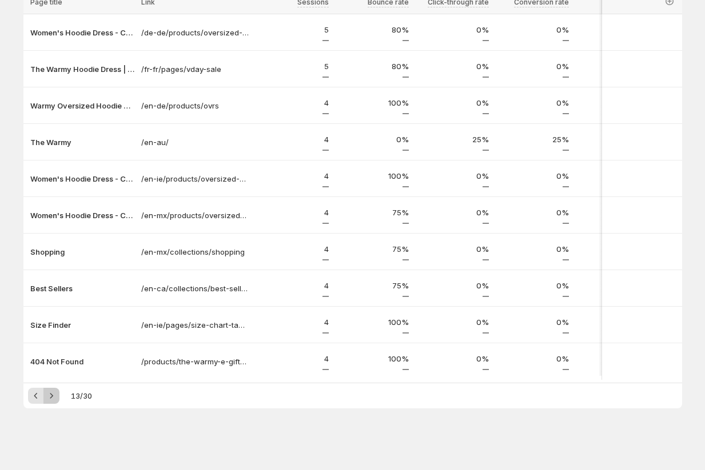
click at [50, 397] on icon "Next" at bounding box center [51, 395] width 11 height 11
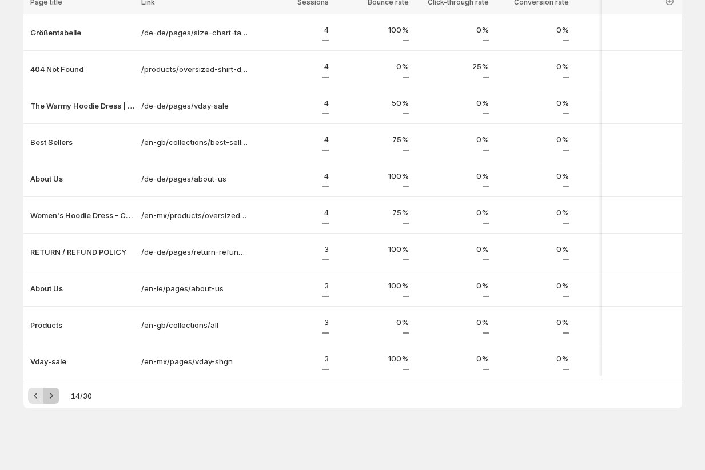
click at [50, 397] on icon "Next" at bounding box center [51, 395] width 11 height 11
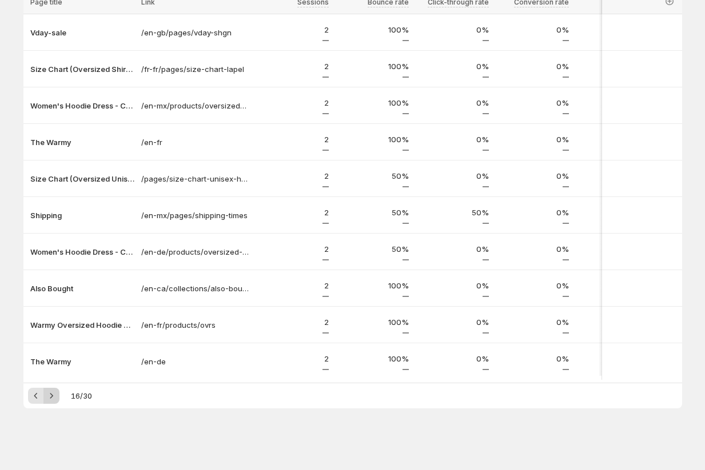
click at [50, 397] on icon "Next" at bounding box center [51, 395] width 11 height 11
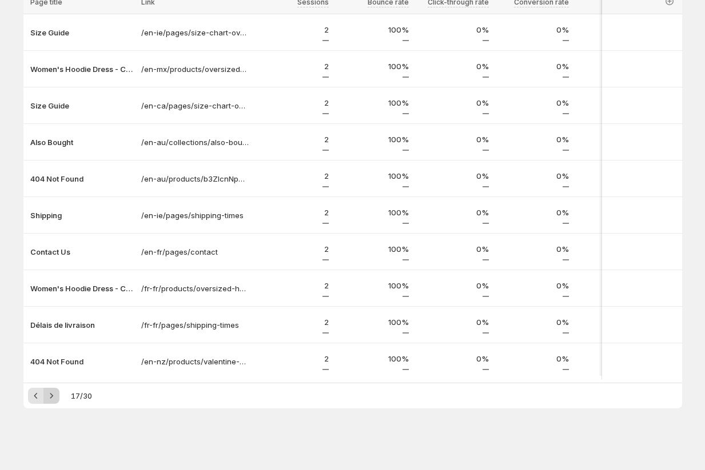
click at [51, 397] on icon "Next" at bounding box center [51, 395] width 3 height 5
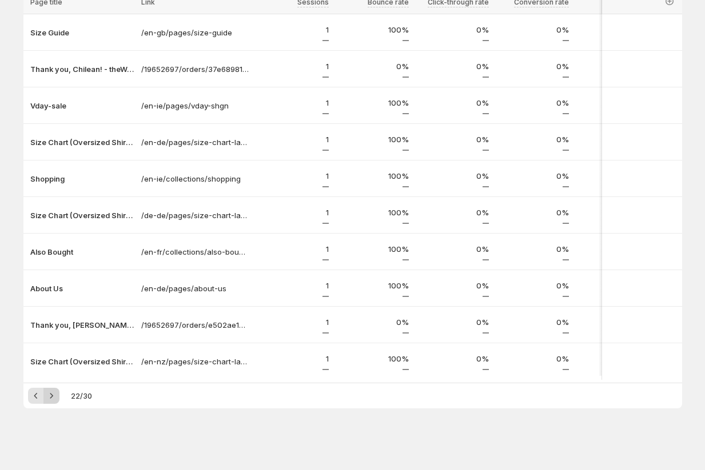
click at [51, 397] on icon "Next" at bounding box center [51, 395] width 3 height 5
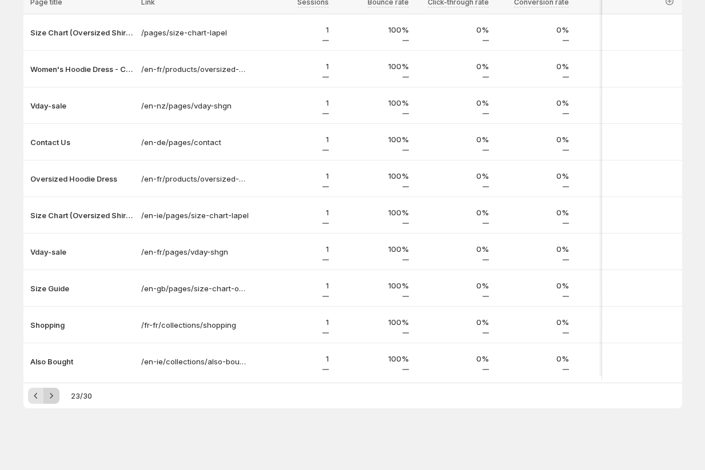
click at [51, 397] on icon "Next" at bounding box center [51, 395] width 3 height 5
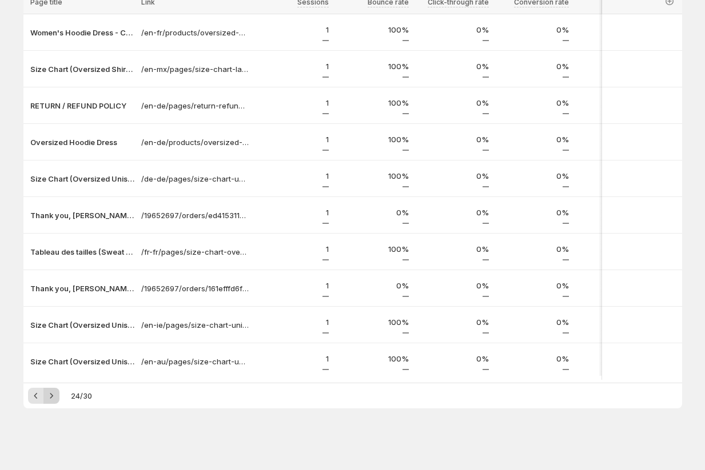
click at [51, 397] on icon "Next" at bounding box center [51, 395] width 3 height 5
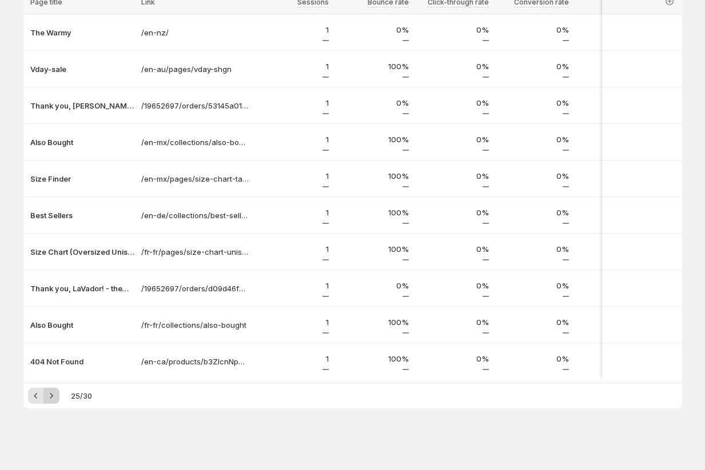
click at [53, 394] on icon "Next" at bounding box center [51, 395] width 11 height 11
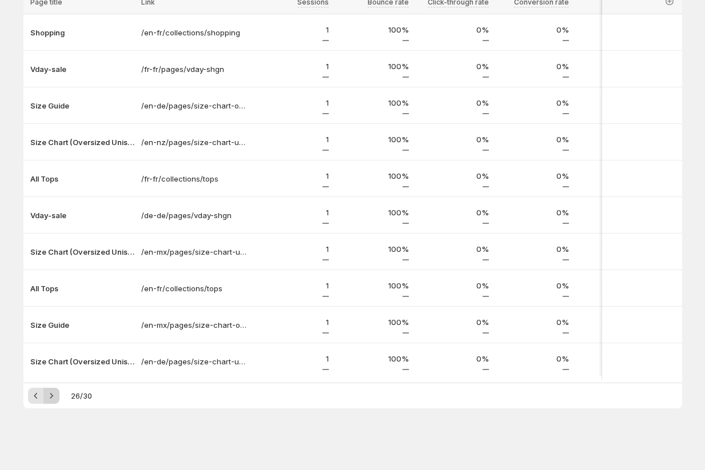
click at [53, 394] on icon "Next" at bounding box center [51, 395] width 11 height 11
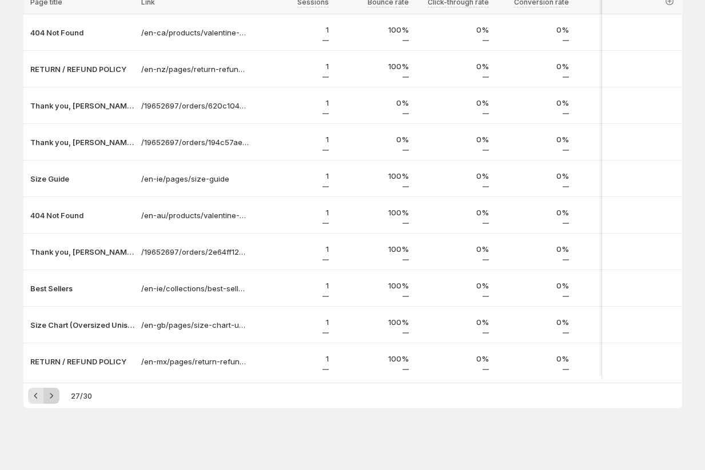
click at [53, 394] on icon "Next" at bounding box center [51, 395] width 11 height 11
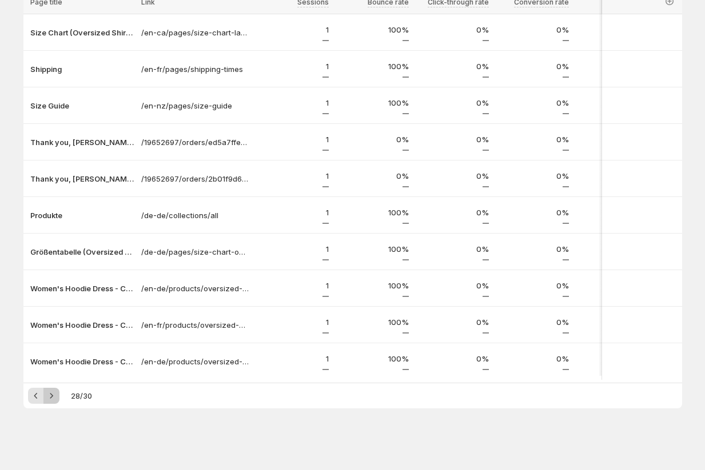
click at [53, 394] on icon "Next" at bounding box center [51, 395] width 11 height 11
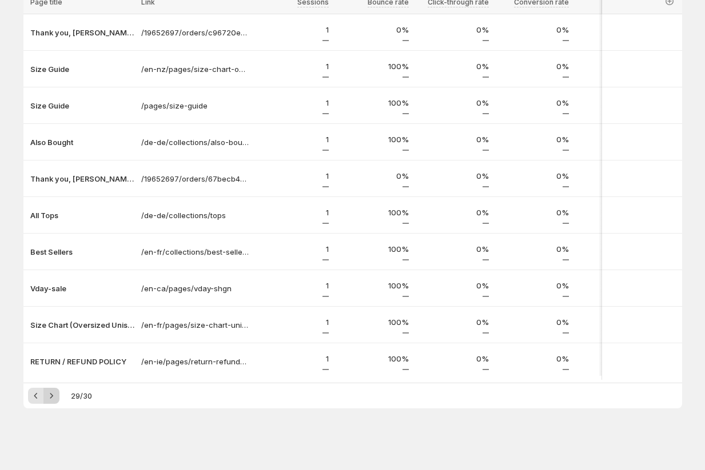
click at [53, 394] on icon "Next" at bounding box center [51, 395] width 11 height 11
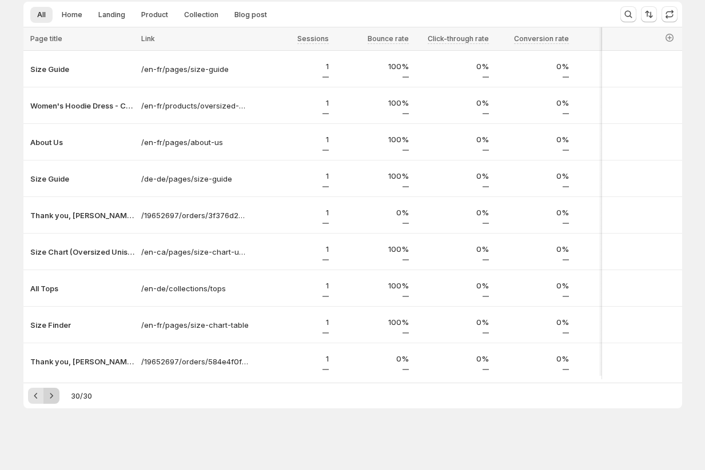
scroll to position [115, 0]
click at [34, 397] on icon "Previous" at bounding box center [35, 395] width 11 height 11
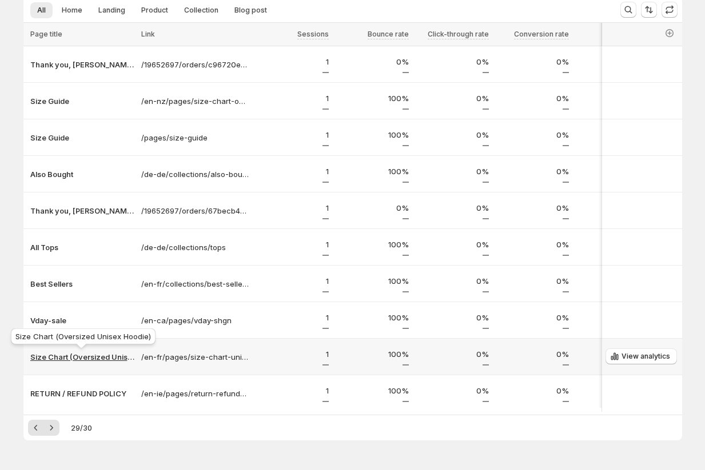
scroll to position [152, 0]
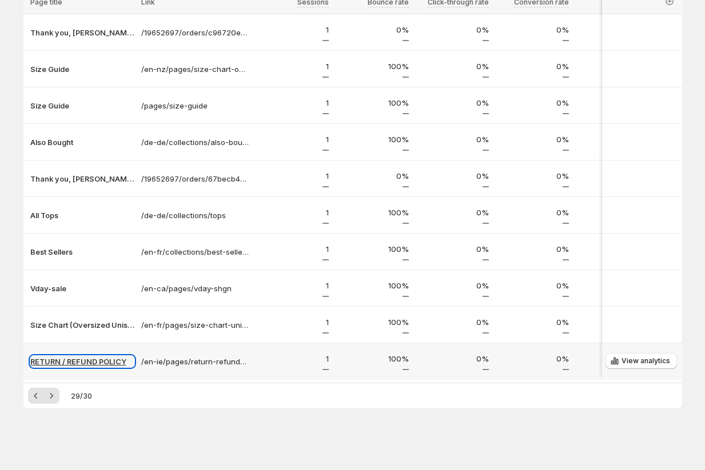
click at [82, 359] on p "RETURN / REFUND POLICY" at bounding box center [82, 361] width 104 height 11
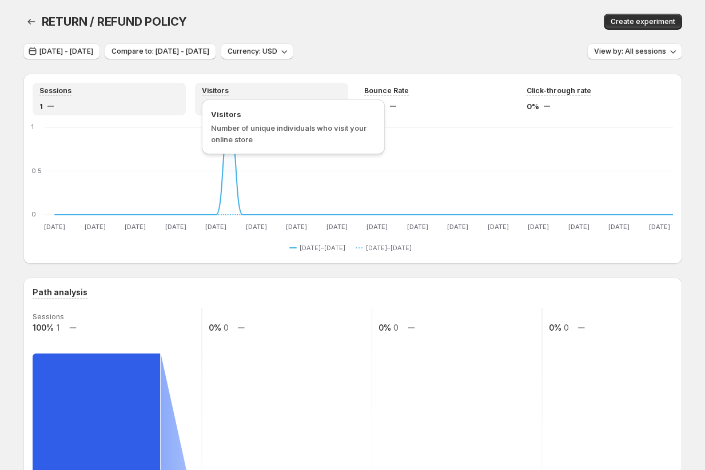
click at [217, 95] on span "Visitors" at bounding box center [215, 90] width 27 height 9
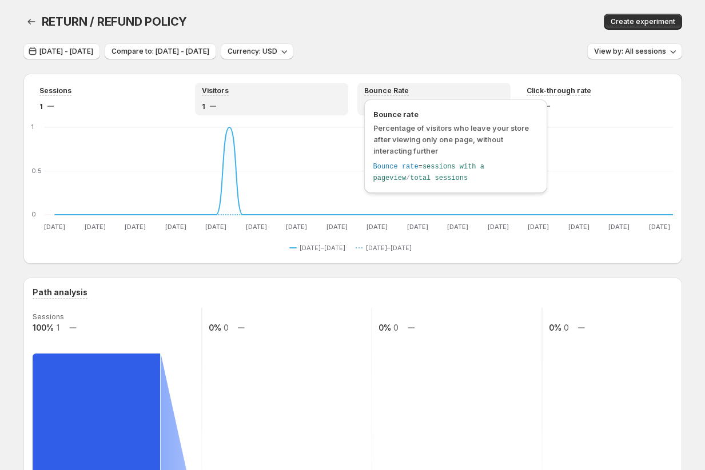
click at [382, 91] on span "Bounce Rate" at bounding box center [386, 90] width 45 height 9
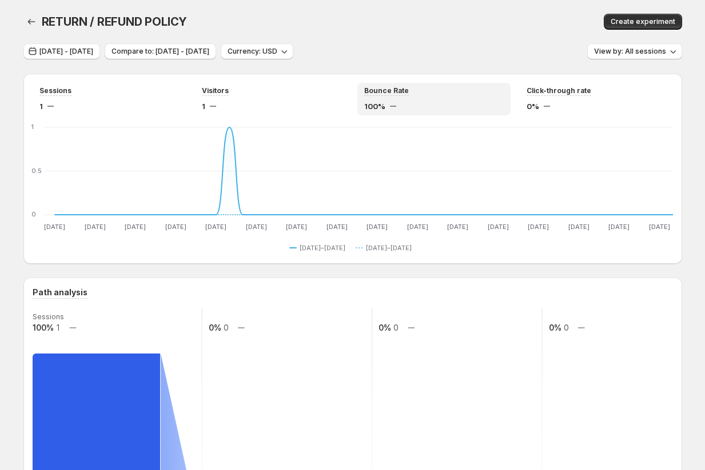
click at [447, 41] on div "RETURN / REFUND POLICY. This page is ready RETURN / REFUND POLICY Create experi…" at bounding box center [352, 21] width 658 height 43
click at [410, 26] on div "Create experiment" at bounding box center [540, 22] width 282 height 16
click at [427, 33] on div "RETURN / REFUND POLICY. This page is ready RETURN / REFUND POLICY Create experi…" at bounding box center [352, 21] width 658 height 43
click at [286, 97] on div "Visitors 1" at bounding box center [271, 99] width 139 height 26
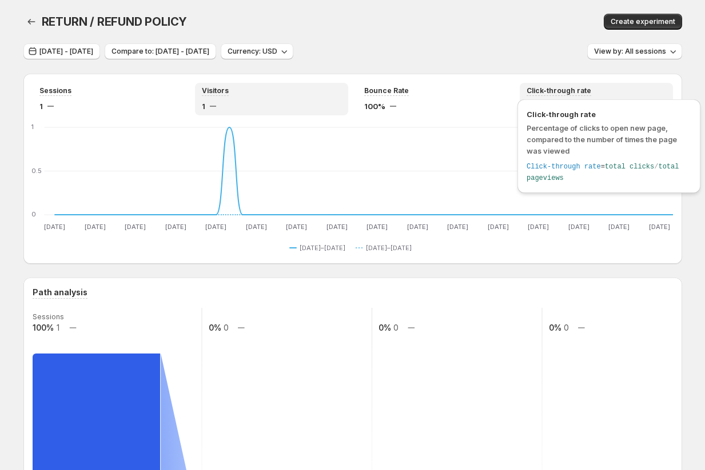
click at [579, 91] on span "Click-through rate" at bounding box center [558, 90] width 65 height 9
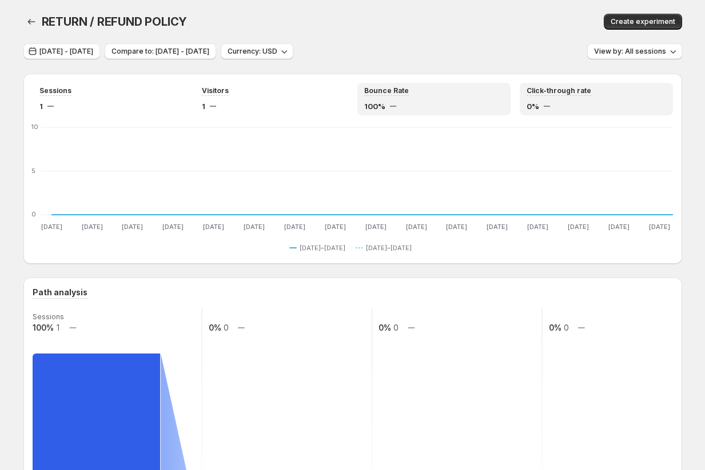
click at [430, 97] on div "Bounce Rate 100%" at bounding box center [433, 99] width 139 height 26
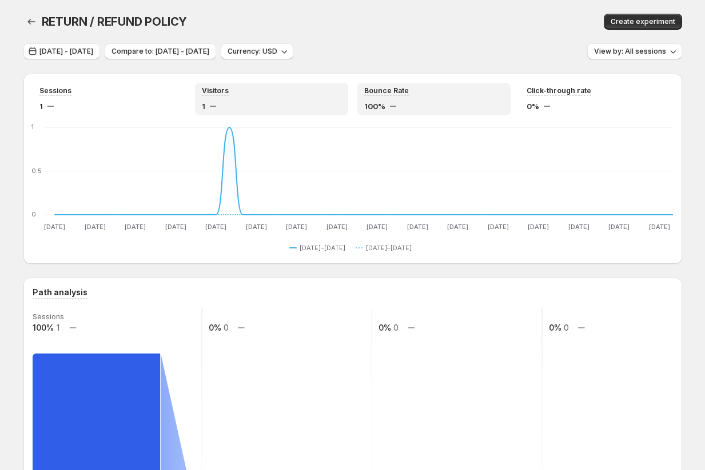
click at [290, 90] on div "Visitors" at bounding box center [271, 91] width 139 height 10
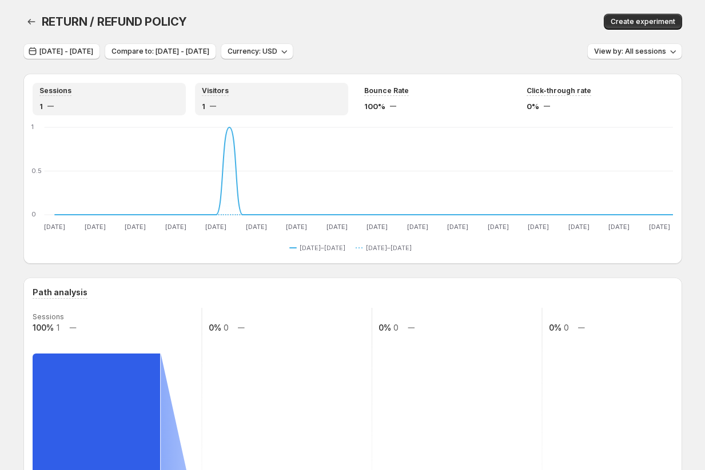
click at [123, 94] on div "Sessions" at bounding box center [108, 91] width 139 height 10
click at [251, 95] on div "Visitors" at bounding box center [271, 91] width 139 height 10
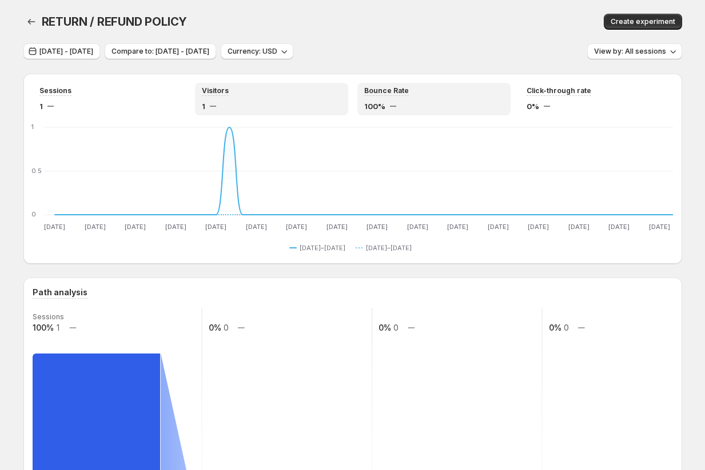
click at [439, 89] on div "Bounce Rate" at bounding box center [433, 91] width 139 height 10
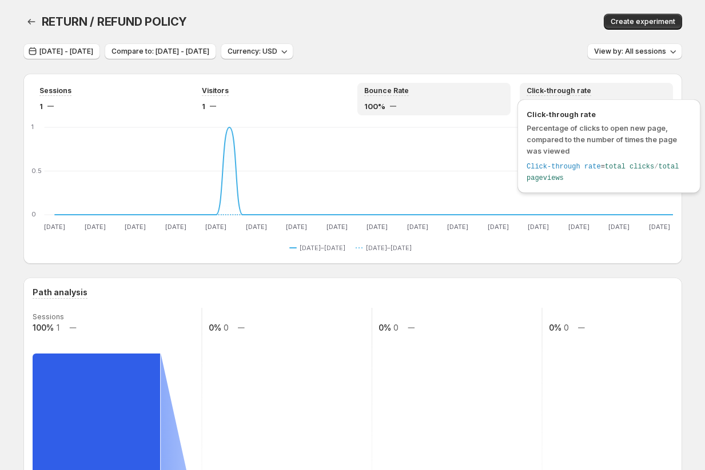
click at [589, 97] on div "Click-through rate Percentage of clicks to open new page, compared to the numbe…" at bounding box center [609, 150] width 192 height 106
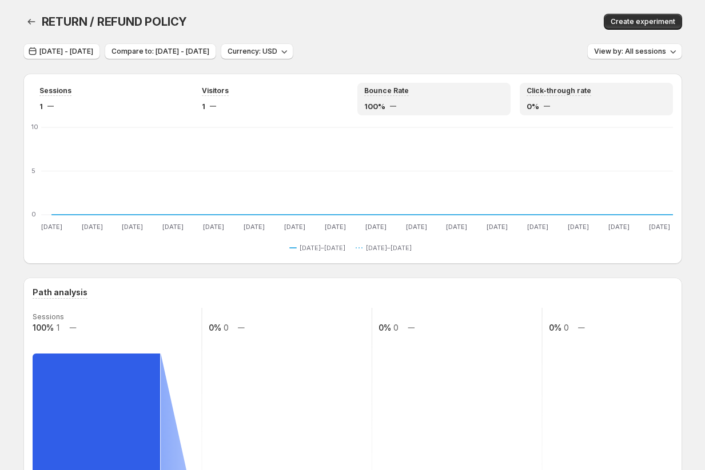
click at [457, 102] on div "100%" at bounding box center [433, 106] width 139 height 11
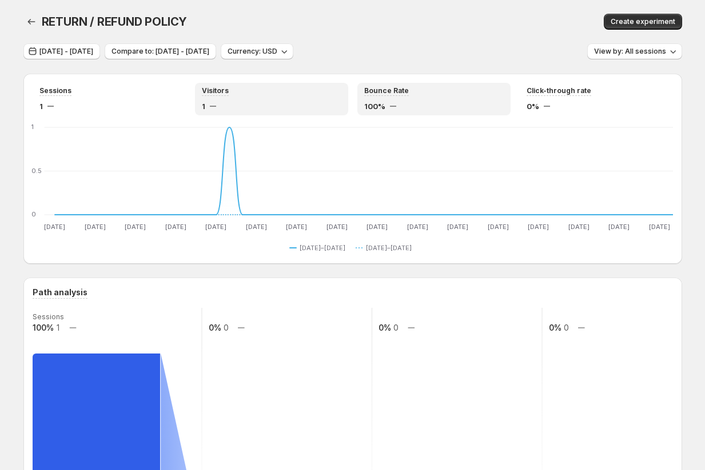
click at [292, 103] on div "1" at bounding box center [271, 106] width 139 height 11
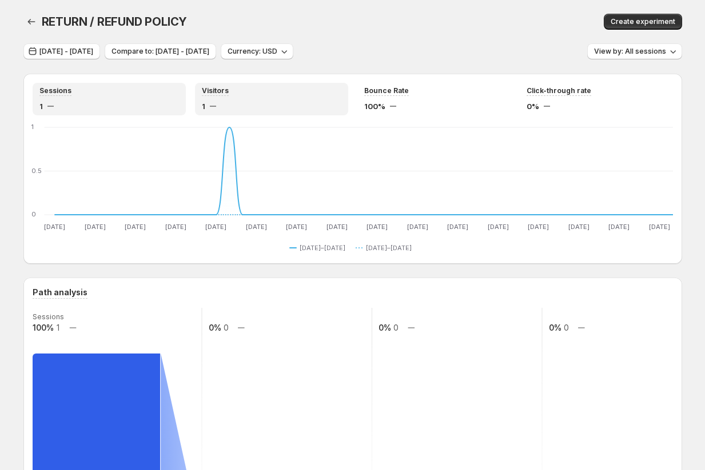
click at [126, 103] on div "1" at bounding box center [108, 106] width 139 height 11
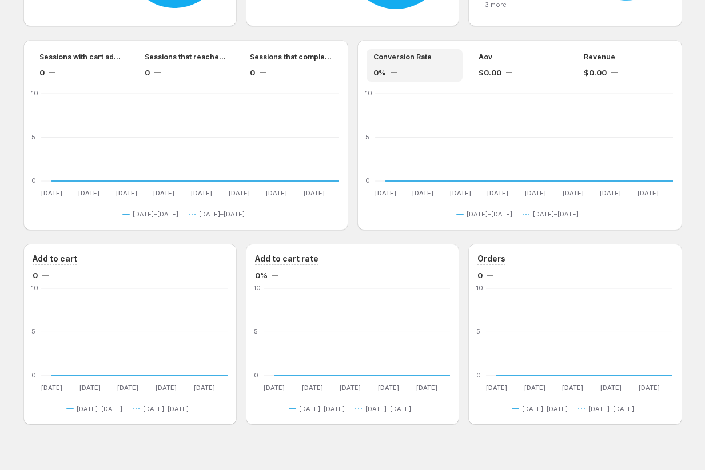
scroll to position [926, 0]
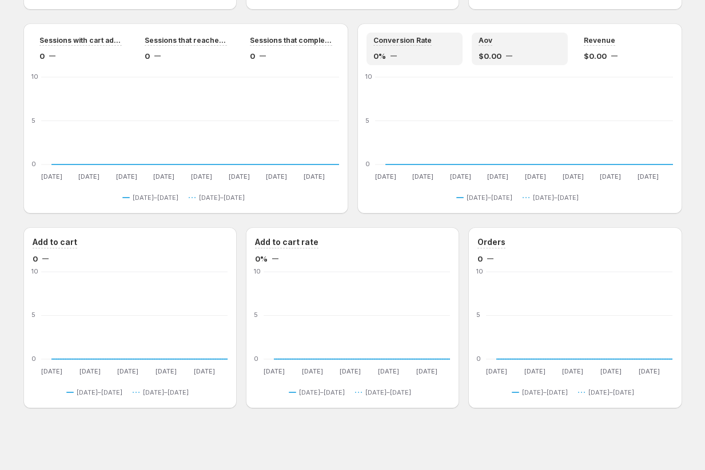
click at [503, 43] on div "Aov" at bounding box center [519, 41] width 82 height 10
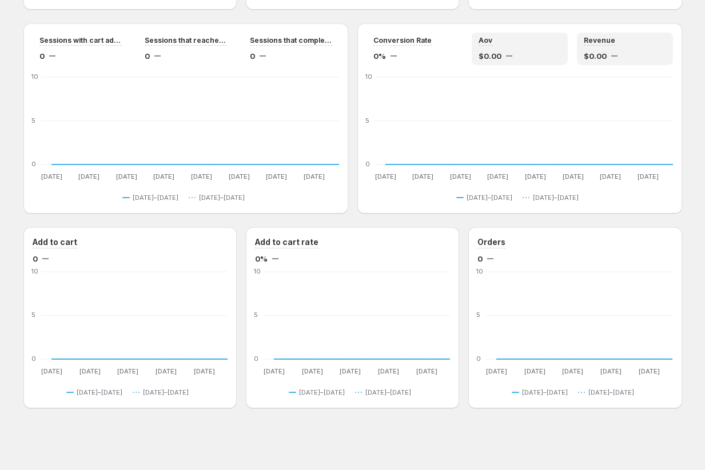
click at [615, 36] on div "Revenue" at bounding box center [624, 41] width 82 height 10
click at [114, 242] on div "Add to cart" at bounding box center [130, 243] width 195 height 12
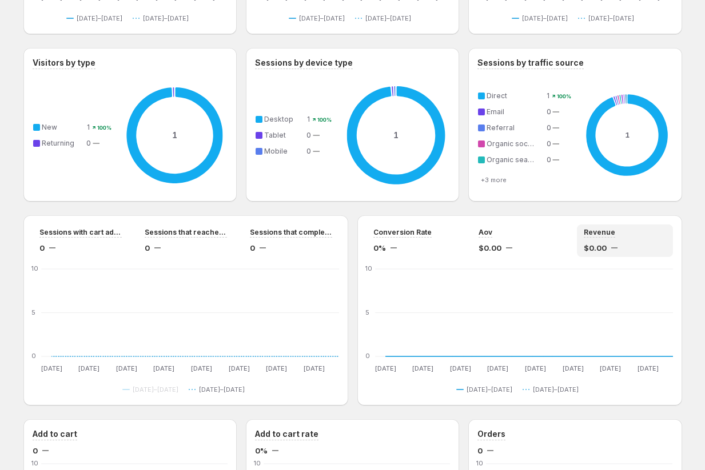
scroll to position [727, 0]
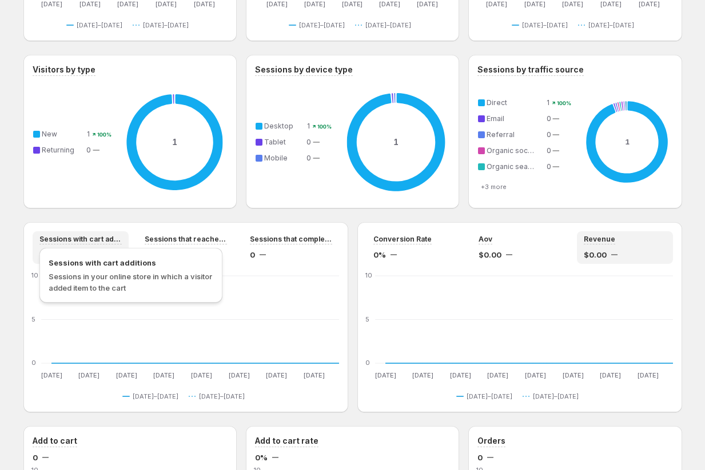
click at [87, 240] on span "Sessions with cart additions" at bounding box center [80, 239] width 82 height 9
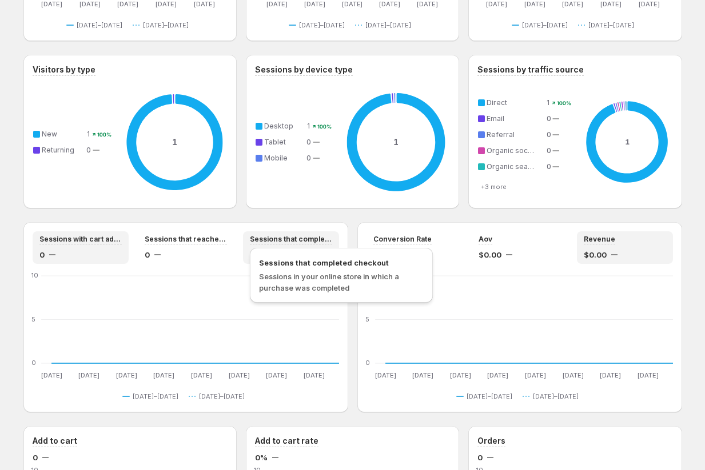
click at [306, 241] on span "Sessions that completed checkout" at bounding box center [291, 239] width 82 height 9
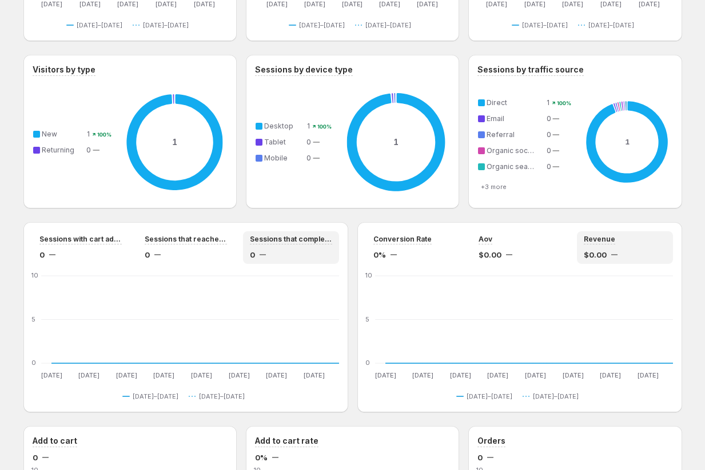
click at [505, 230] on div "Conversion Rate 0% Aov $0.00 Revenue $0.00 Jun 30 Jun 30 Jul 6 Jul 6 Jul 12 Jul…" at bounding box center [519, 317] width 325 height 190
click at [509, 240] on div "Aov" at bounding box center [519, 240] width 82 height 10
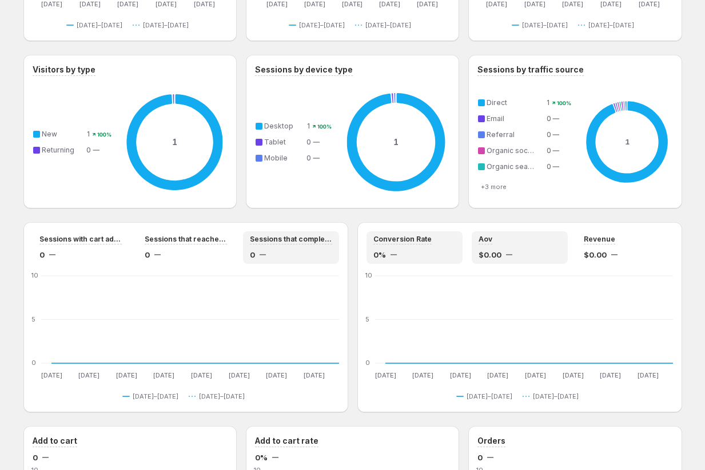
click at [429, 247] on div "Conversion Rate 0%" at bounding box center [414, 248] width 82 height 26
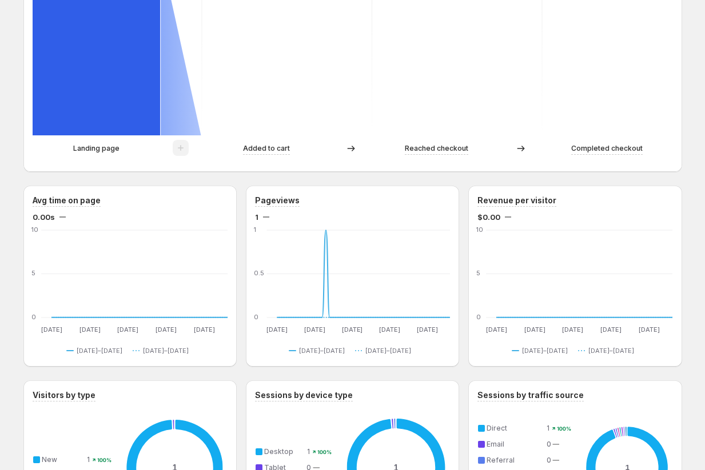
scroll to position [263, 0]
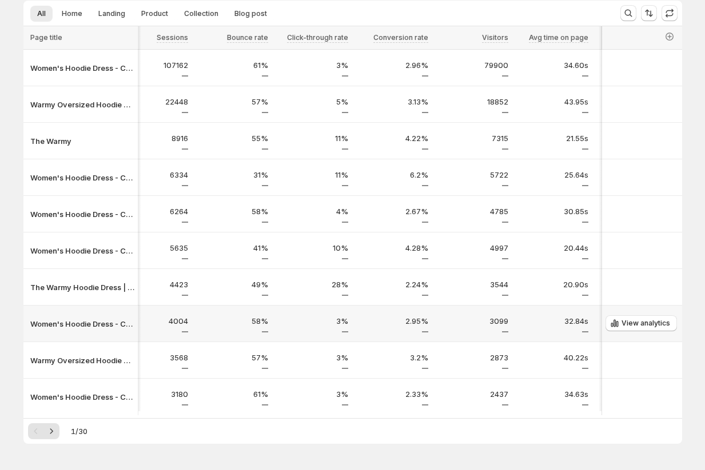
scroll to position [152, 0]
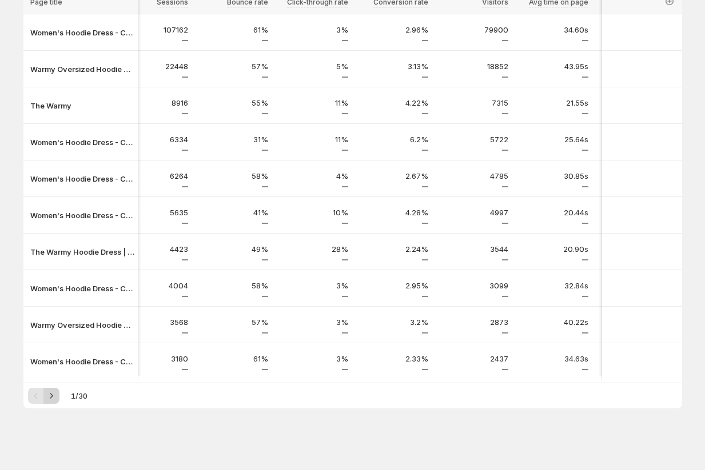
click at [51, 397] on icon "Next" at bounding box center [51, 395] width 11 height 11
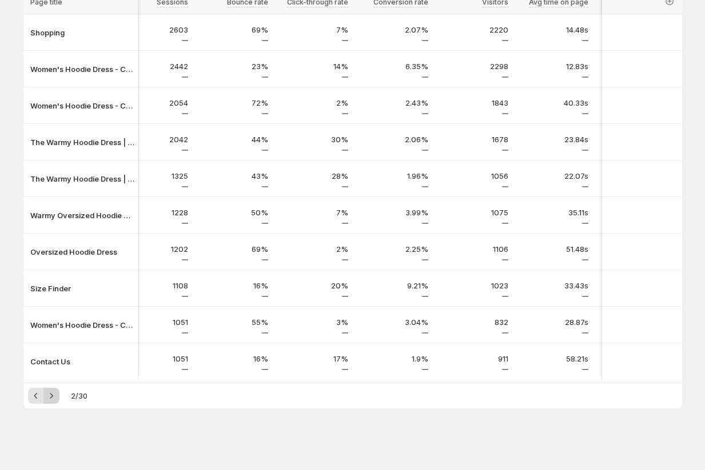
click at [51, 397] on icon "Next" at bounding box center [51, 395] width 11 height 11
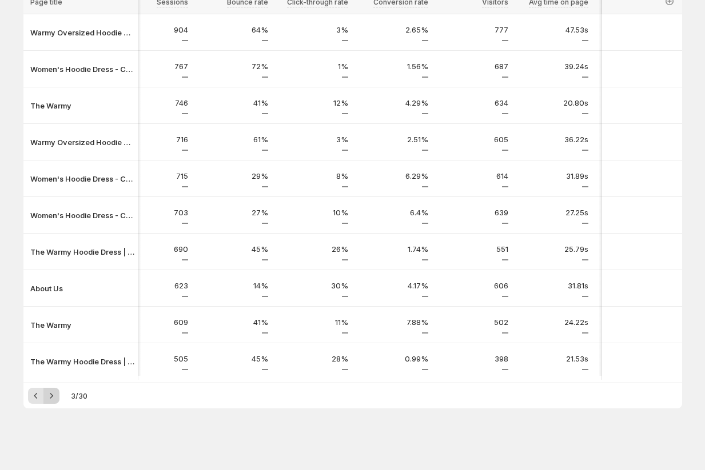
click at [51, 397] on icon "Next" at bounding box center [51, 395] width 11 height 11
click at [51, 394] on icon "Next" at bounding box center [51, 395] width 11 height 11
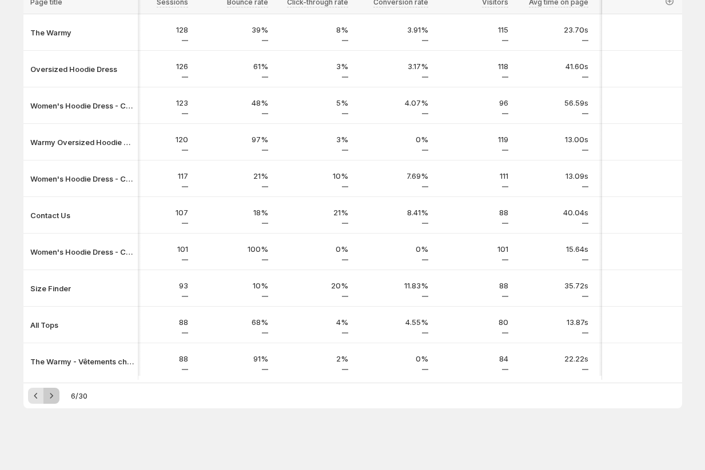
click at [51, 394] on icon "Next" at bounding box center [51, 395] width 11 height 11
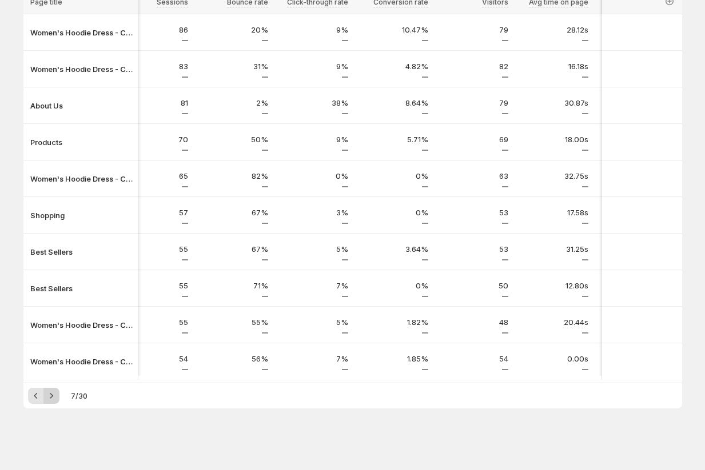
click at [51, 394] on icon "Next" at bounding box center [51, 395] width 11 height 11
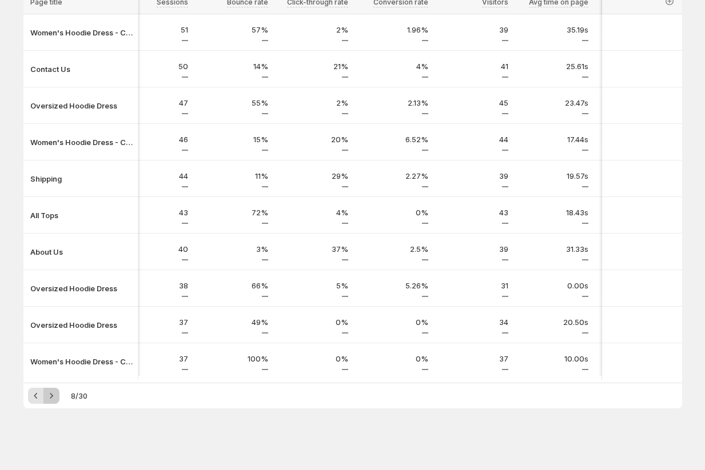
click at [51, 394] on icon "Next" at bounding box center [51, 395] width 11 height 11
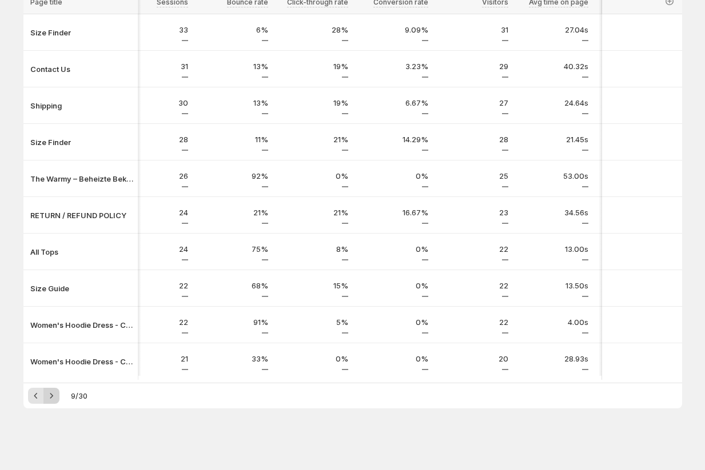
click at [51, 394] on icon "Next" at bounding box center [51, 395] width 11 height 11
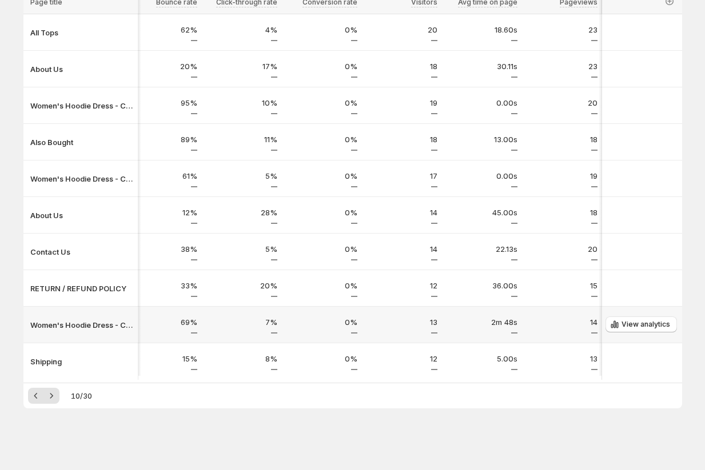
scroll to position [0, 262]
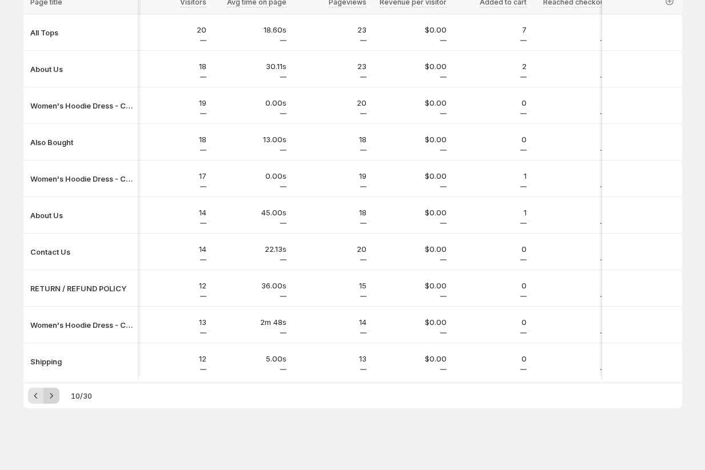
click at [52, 393] on icon "Next" at bounding box center [51, 395] width 11 height 11
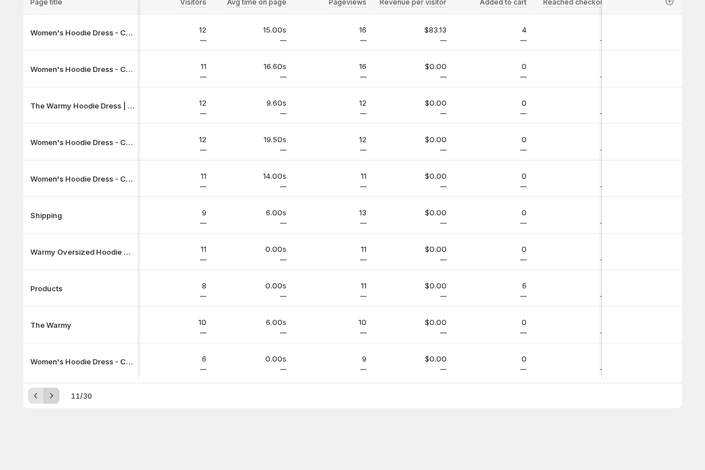
click at [52, 393] on icon "Next" at bounding box center [51, 395] width 11 height 11
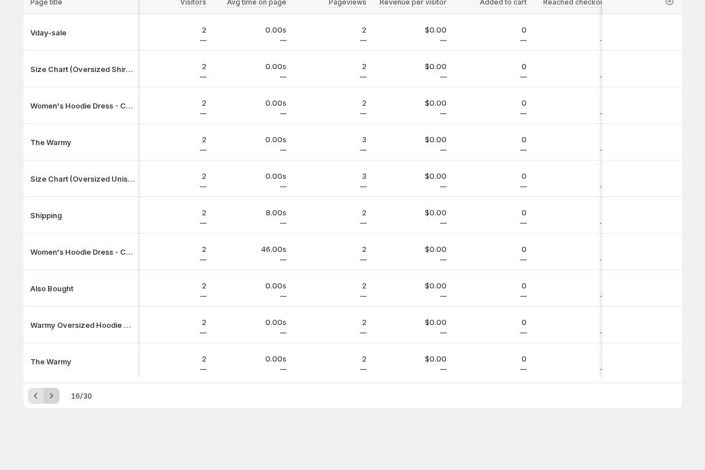
click at [52, 393] on icon "Next" at bounding box center [51, 395] width 11 height 11
click at [53, 393] on icon "Next" at bounding box center [51, 395] width 11 height 11
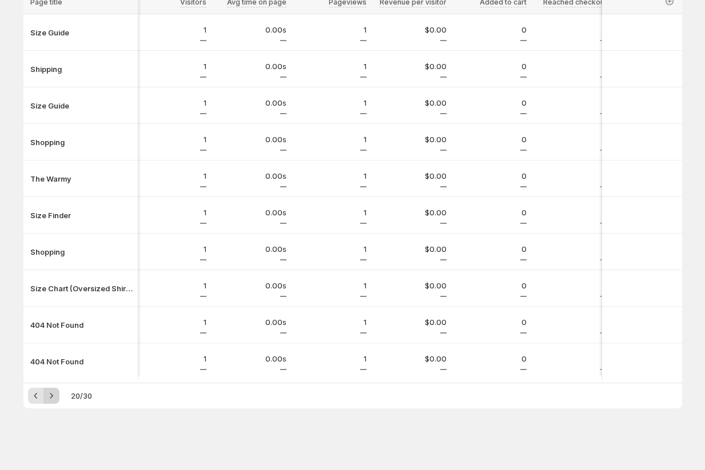
click at [53, 393] on icon "Next" at bounding box center [51, 395] width 11 height 11
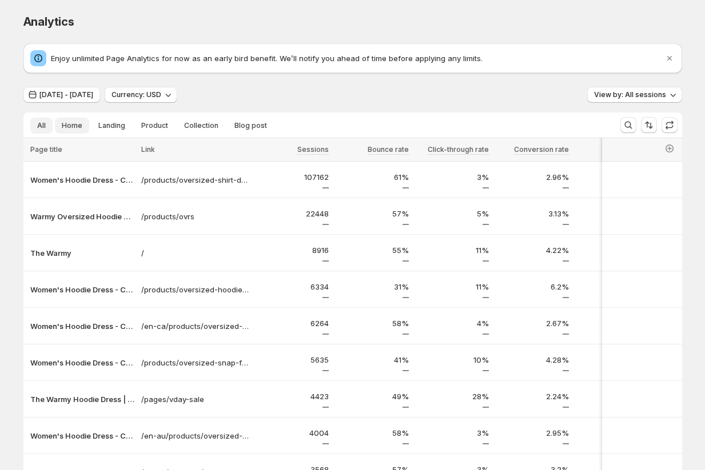
click at [78, 130] on span "Home" at bounding box center [72, 125] width 21 height 9
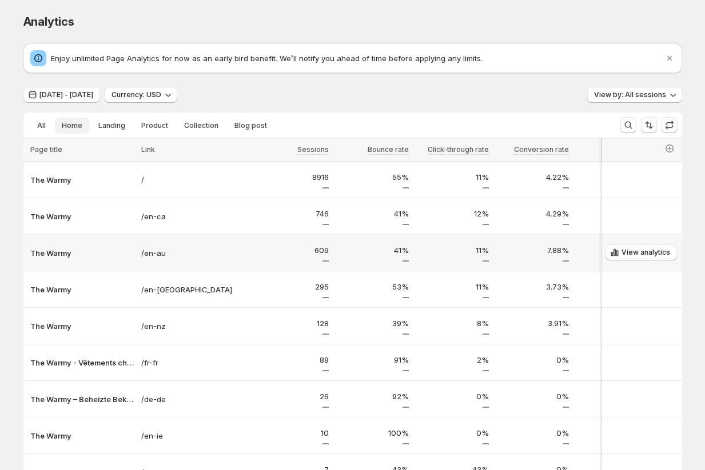
scroll to position [21, 0]
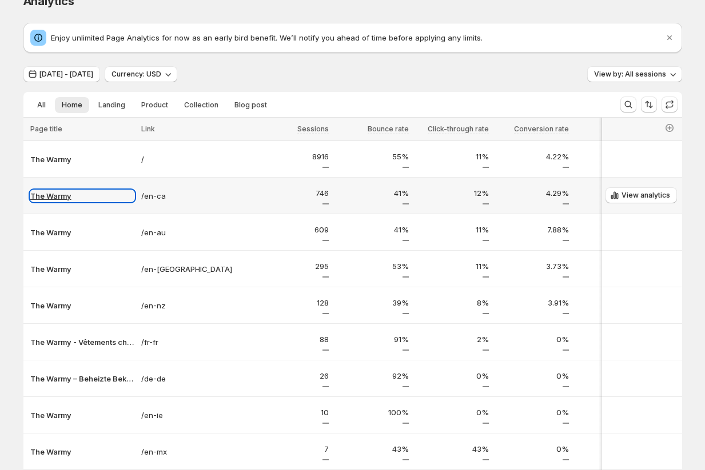
click at [57, 195] on p "The Warmy" at bounding box center [82, 195] width 104 height 11
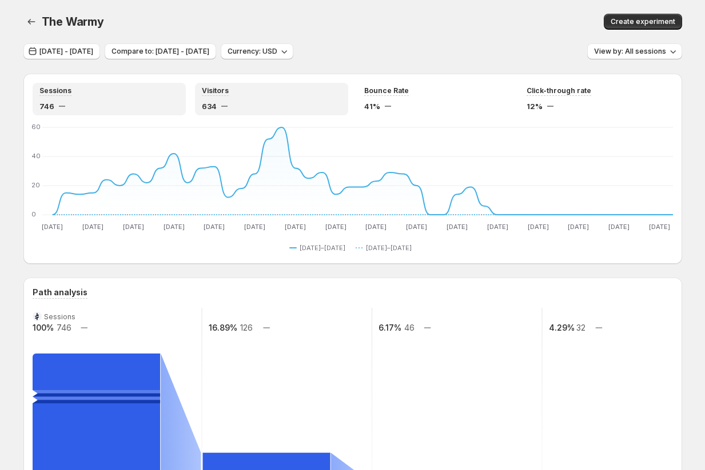
click at [271, 96] on div "Visitors 634" at bounding box center [271, 99] width 139 height 26
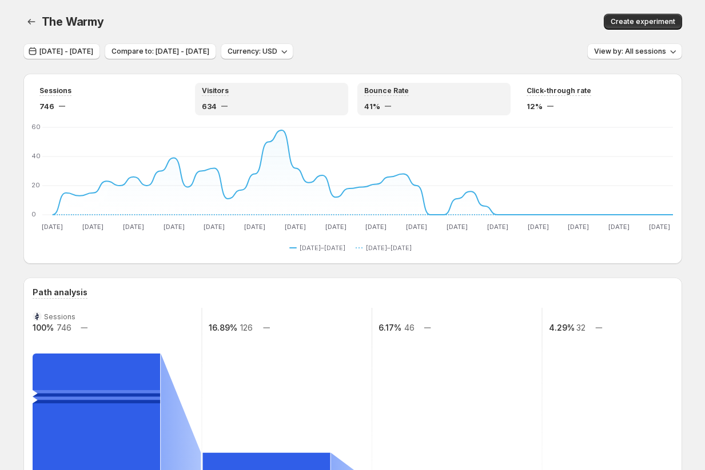
click at [405, 97] on div "Bounce Rate 41%" at bounding box center [433, 99] width 139 height 26
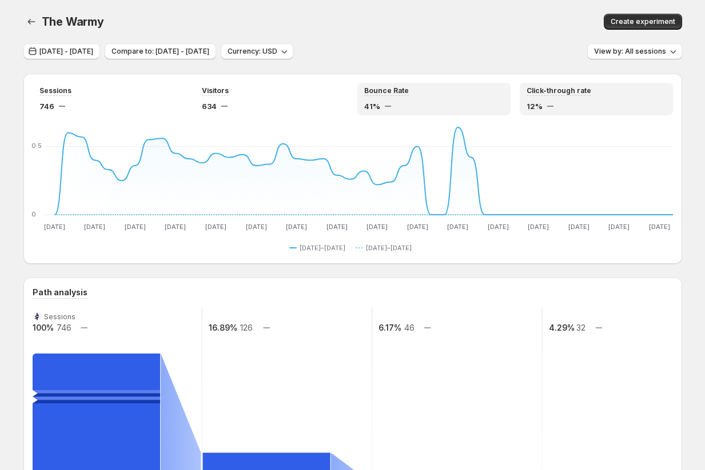
click at [541, 97] on div "Click-through rate 12%" at bounding box center [595, 99] width 139 height 26
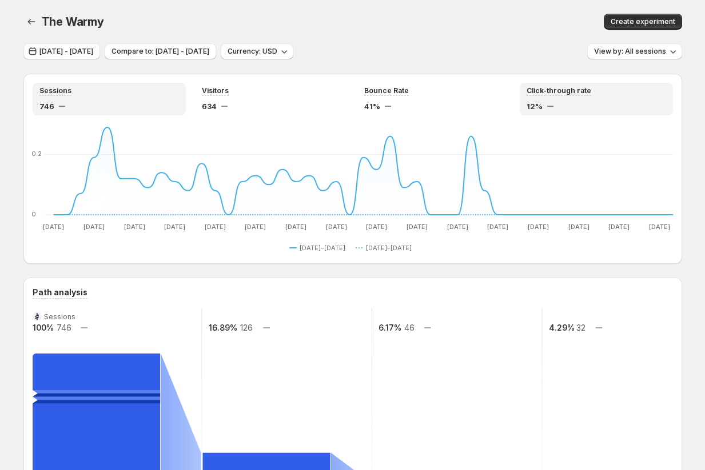
click at [133, 98] on div "Sessions 746" at bounding box center [108, 99] width 139 height 26
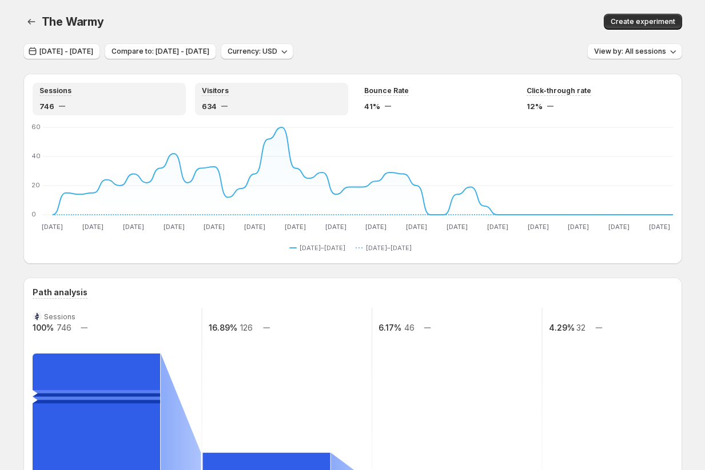
click at [265, 99] on div "Visitors 634" at bounding box center [271, 99] width 139 height 26
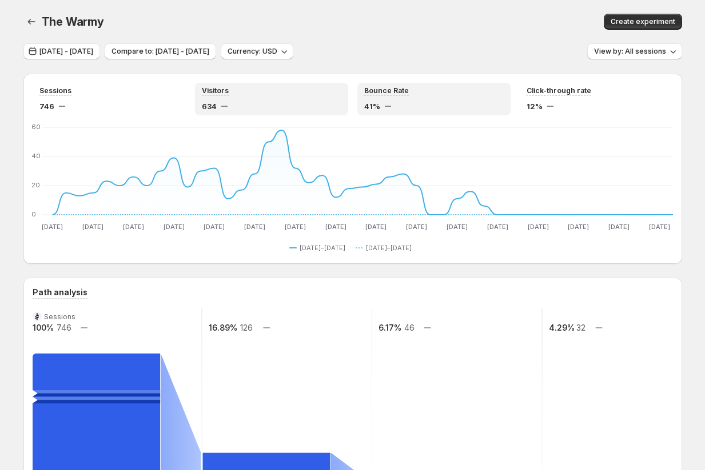
click at [418, 95] on div "Bounce Rate" at bounding box center [433, 91] width 139 height 10
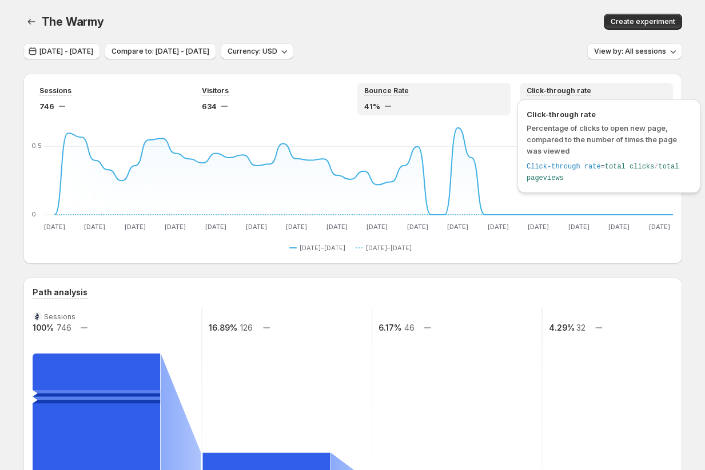
click at [575, 93] on span "Click-through rate" at bounding box center [558, 90] width 65 height 9
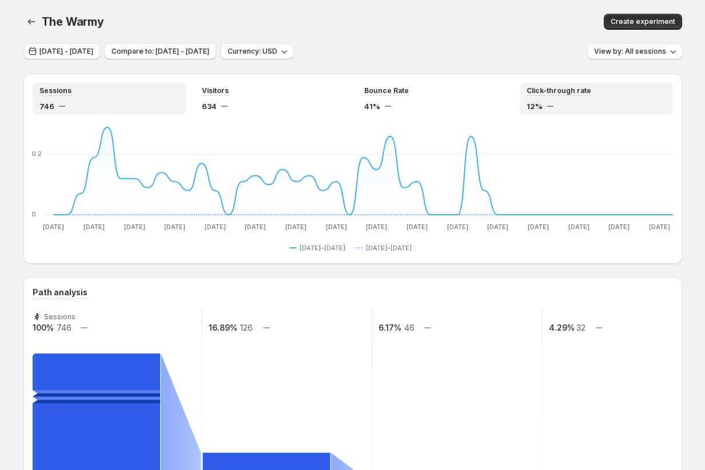
click at [112, 103] on div "746" at bounding box center [108, 106] width 139 height 11
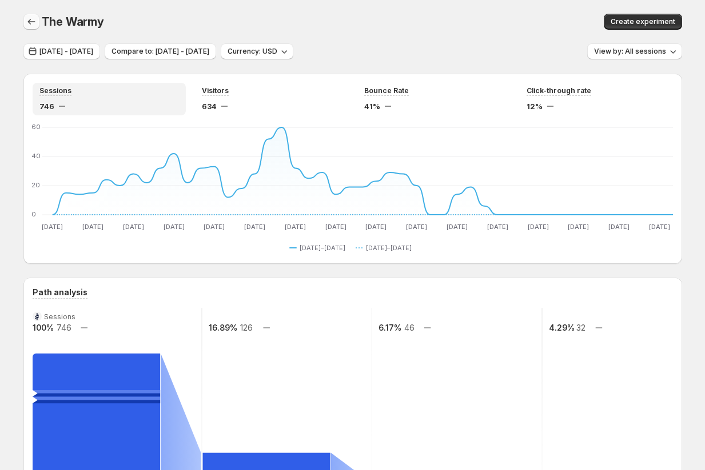
click at [28, 18] on icon "button" at bounding box center [31, 21] width 11 height 11
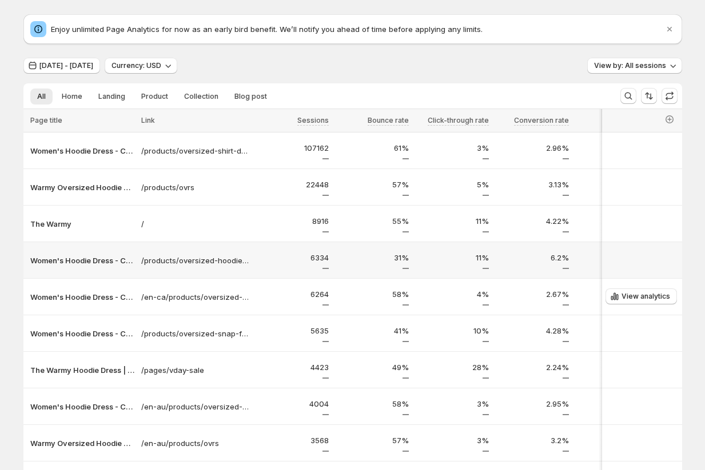
scroll to position [39, 0]
